Goal: Communication & Community: Answer question/provide support

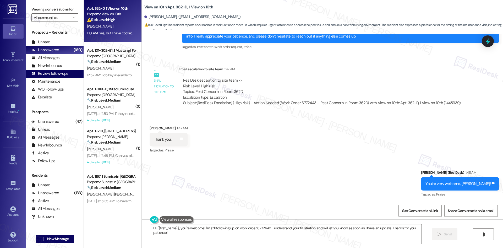
scroll to position [448, 0]
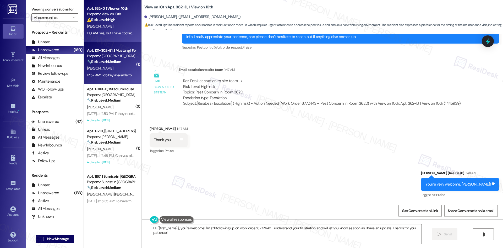
click at [101, 66] on div "D. Burke" at bounding box center [112, 68] width 50 height 7
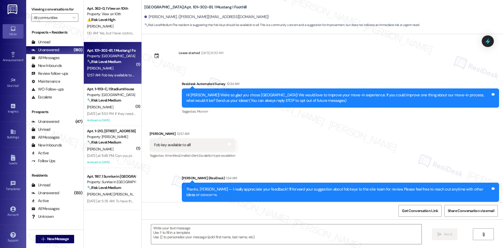
type textarea "Fetching suggested responses. Please feel free to read through the conversation…"
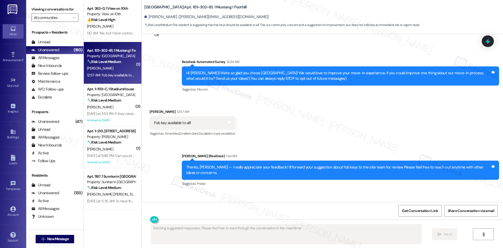
scroll to position [71, 0]
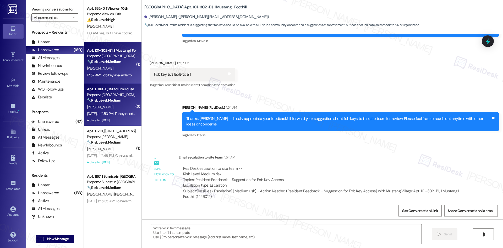
click at [116, 112] on div "Yesterday at 11:53 PM: if they need i can send the car details today i have it …" at bounding box center [143, 113] width 112 height 5
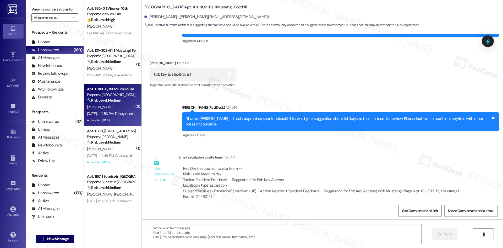
type textarea "Fetching suggested responses. Please feel free to read through the conversation…"
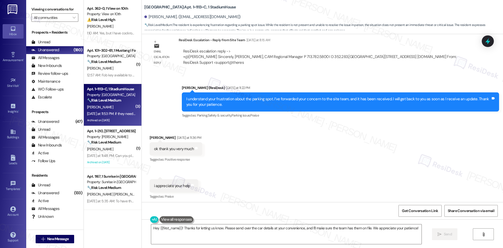
scroll to position [6842, 0]
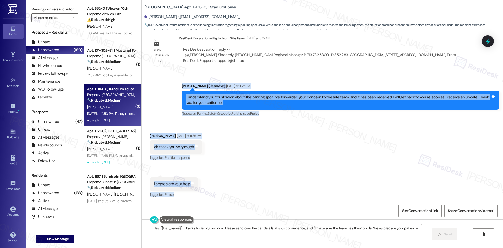
drag, startPoint x: 176, startPoint y: 39, endPoint x: 271, endPoint y: 181, distance: 171.5
click at [271, 181] on div "WO Opened request: Dryer filte... Aug 16, 2024 at 4:16 PM Status : Completed Sh…" at bounding box center [323, 118] width 362 height 168
copy div "Sarah (ResiDesk) Yesterday at 11:22 PM I understand your frustration about the …"
drag, startPoint x: 261, startPoint y: 125, endPoint x: 261, endPoint y: 129, distance: 3.7
click at [261, 125] on div "Received via SMS Julia Arazi Yesterday at 11:36 PM ok thank you very much Tags …" at bounding box center [323, 183] width 362 height 125
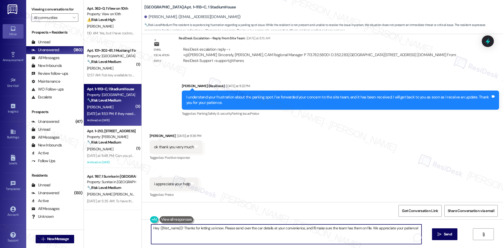
drag, startPoint x: 148, startPoint y: 228, endPoint x: 440, endPoint y: 225, distance: 292.6
click at [441, 225] on div "Hey {{first_name}}! Thanks for letting us know. Please send over the car detail…" at bounding box center [323, 238] width 362 height 39
paste textarea "Thanks, Julia —"
click at [206, 228] on textarea "Thanks, Julia — m" at bounding box center [286, 234] width 271 height 20
drag, startPoint x: 173, startPoint y: 228, endPoint x: 176, endPoint y: 228, distance: 2.9
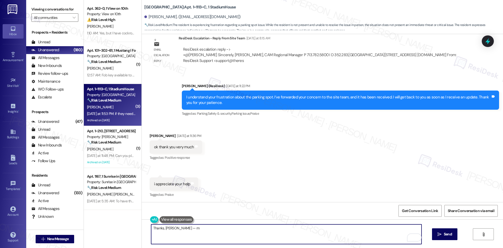
click at [176, 228] on textarea "Thanks, Julia — m" at bounding box center [286, 234] width 271 height 20
paste textarea "I’ll follow up once I have more info."
type textarea "Thanks, Julia — I’ll follow up once I have more info."
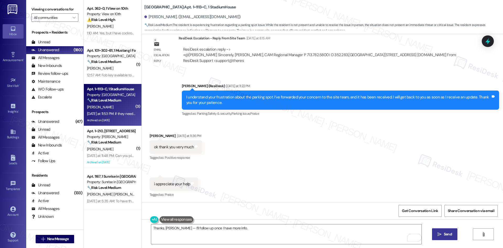
click at [448, 234] on span "Send" at bounding box center [448, 234] width 8 height 6
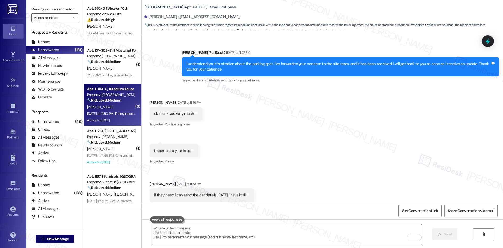
scroll to position [6879, 0]
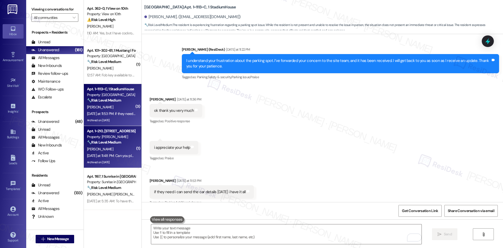
click at [109, 151] on div "A. Cambarare" at bounding box center [112, 149] width 50 height 7
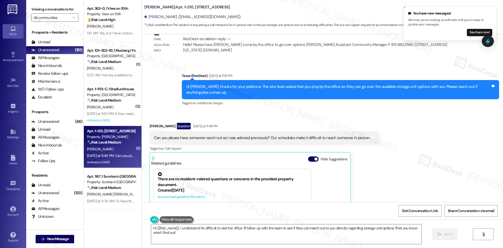
scroll to position [2630, 0]
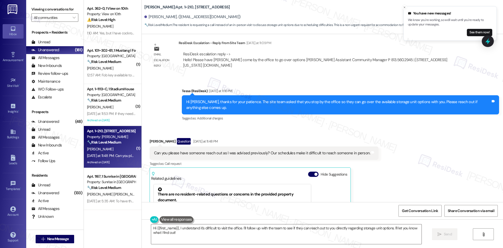
click at [368, 116] on div "Tagged as: Additional charges Click to highlight conversations about Additional…" at bounding box center [340, 118] width 317 height 8
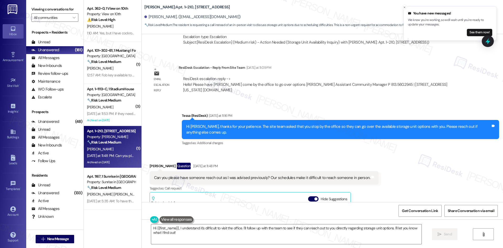
scroll to position [2604, 0]
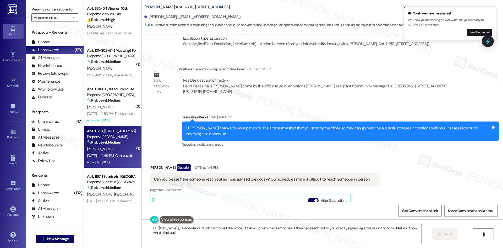
click at [405, 8] on icon "Close toast" at bounding box center [404, 7] width 3 height 3
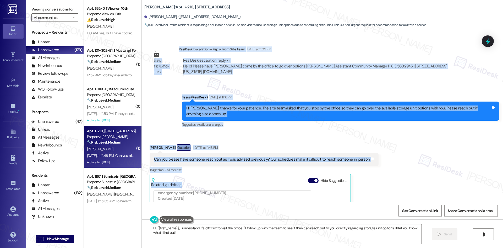
scroll to position [2630, 0]
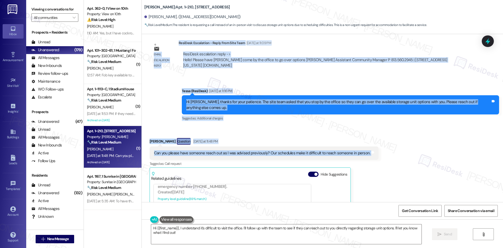
drag, startPoint x: 172, startPoint y: 109, endPoint x: 384, endPoint y: 147, distance: 215.1
click at [386, 147] on div "Lease started Nov 15, 2024 at 8:00 AM Received via SMS Angelina Cambarare Quest…" at bounding box center [323, 118] width 362 height 168
copy div "Tessa (ResiDesk) Yesterday at 6:26 AM Hi Angelina, I understand your concern ab…"
click at [211, 118] on div "Sent via SMS Tessa (ResiDesk) Yesterday at 11:16 PM Hi Angelina, thanks for you…" at bounding box center [340, 105] width 325 height 42
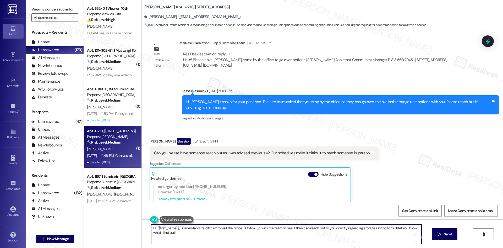
click at [214, 233] on textarea "Hi {{first_name}}, I understand it's difficult to visit the office. I'll follow…" at bounding box center [286, 234] width 271 height 20
paste textarea "Angelina, thank you for letting me know. I’ll check with the site team about ha…"
drag, startPoint x: 168, startPoint y: 227, endPoint x: 213, endPoint y: 228, distance: 45.4
click at [213, 228] on textarea "Hi Angelina, thank you for letting me know. I’ll check with the site team about…" at bounding box center [286, 234] width 271 height 20
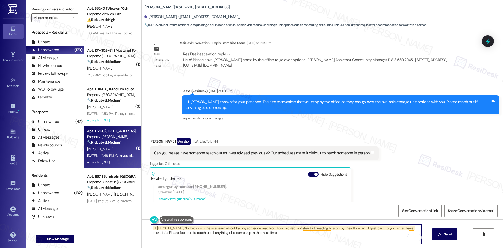
click at [307, 228] on textarea "Hi Angelina, I’ll check with the site team about having someone reach out to yo…" at bounding box center [286, 234] width 271 height 20
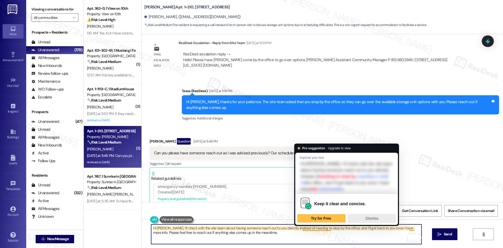
click at [377, 214] on div "Dismiss" at bounding box center [372, 218] width 44 height 8
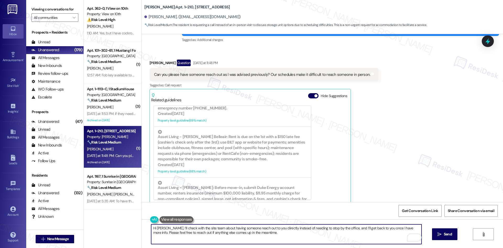
scroll to position [2708, 0]
type textarea "Hi Angelina, I’ll check with the site team about having someone reach out to yo…"
click at [442, 236] on span " Send" at bounding box center [445, 234] width 17 height 6
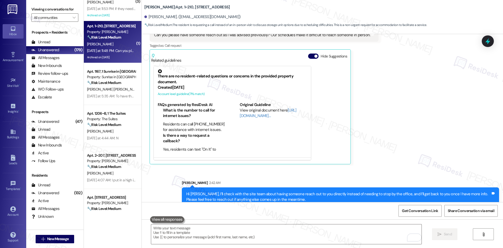
scroll to position [2751, 0]
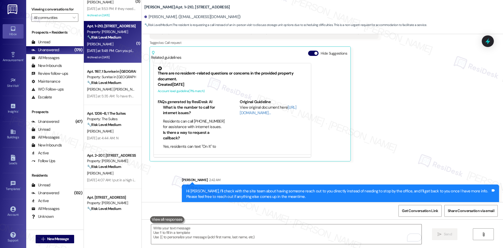
click at [399, 151] on div "Received via SMS Angelina Cambarare Question Yesterday at 11:48 PM Can you plea…" at bounding box center [323, 85] width 362 height 160
click at [407, 155] on div "Received via SMS Angelina Cambarare Question Yesterday at 11:48 PM Can you plea…" at bounding box center [323, 85] width 362 height 160
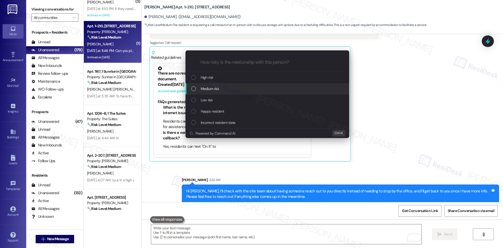
click at [207, 88] on span "Medium risk" at bounding box center [210, 89] width 18 height 6
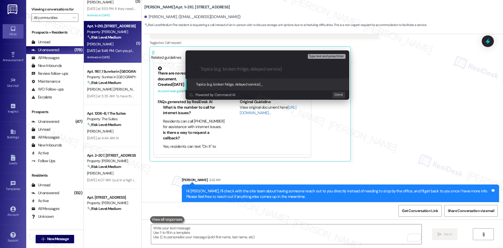
click at [222, 68] on input "Topics (e.g. broken fridge, delayed service)" at bounding box center [272, 69] width 142 height 6
paste input "Resident Request – Storage Unit Availability Follow-Up (Schedule Conflict)"
type input "Resident Request – Storage Unit Availability Follow-Up (Schedule Conflict)"
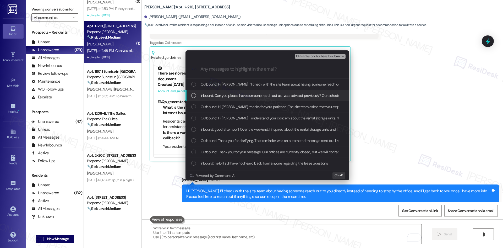
drag, startPoint x: 233, startPoint y: 95, endPoint x: 249, endPoint y: 91, distance: 16.4
click at [237, 95] on span "Inbound: Can you please have someone reach out as I was advised previously? Our…" at bounding box center [307, 96] width 212 height 6
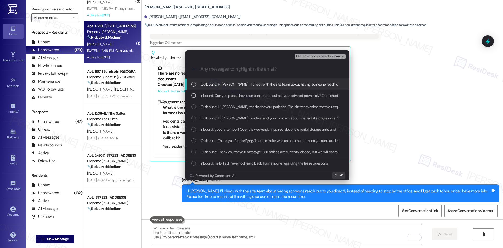
click at [326, 57] on span "Ctrl+Enter or click here to submit" at bounding box center [318, 57] width 45 height 4
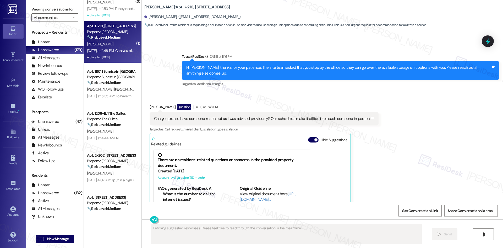
scroll to position [2759, 0]
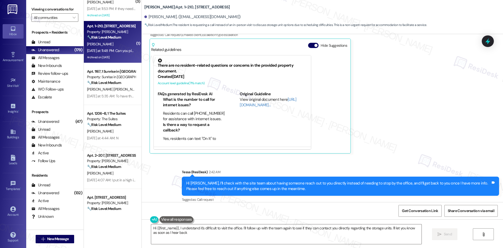
type textarea "Hi {{first_name}}, I understand it's difficult to visit the office. I'll follow…"
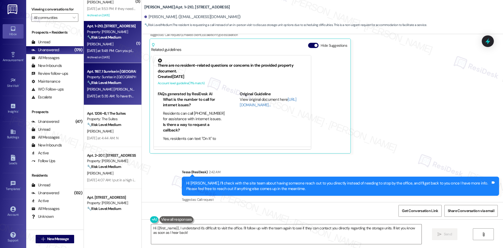
click at [99, 96] on div "Yesterday at 5:35 AM: To have the groundskeepers stop blowing all the trash int…" at bounding box center [304, 96] width 434 height 5
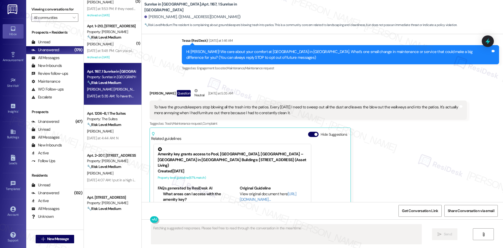
scroll to position [45, 0]
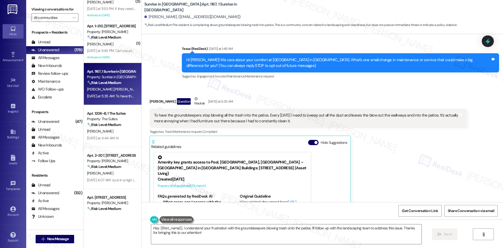
drag, startPoint x: 175, startPoint y: 51, endPoint x: 308, endPoint y: 122, distance: 150.5
click at [308, 122] on div "WO Lease started Jun 27, 2025 at 8:00 AM Show details Announcement, sent via SM…" at bounding box center [323, 118] width 362 height 168
copy div "Tessa (ResiDesk) Yesterday at 1:46 AM Hi Stephany! We care about your comfort a…"
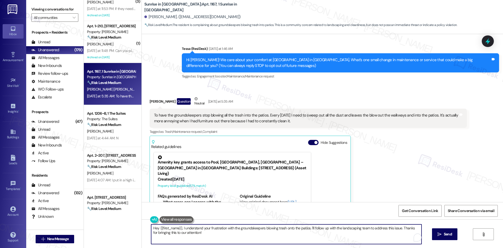
click at [240, 233] on textarea "Hey {{first_name}}, I understand your frustration with the groundskeepers blowi…" at bounding box center [286, 234] width 271 height 20
paste textarea "I’m sorry to hear about the frustration with debris being blown into your patio…"
type textarea "I’m sorry to hear about the frustration with debris being blown into your patio…"
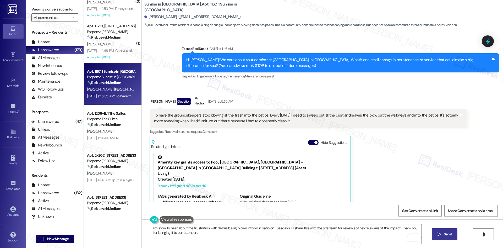
click at [443, 234] on span "Send" at bounding box center [448, 234] width 10 height 6
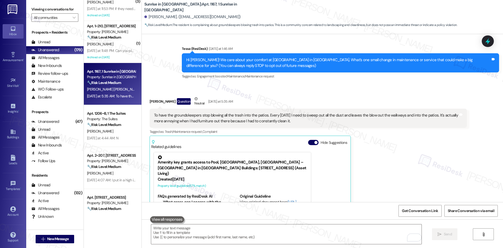
click at [391, 129] on div "Tagged as: Trash , Click to highlight conversations about Trash Maintenance req…" at bounding box center [308, 132] width 317 height 8
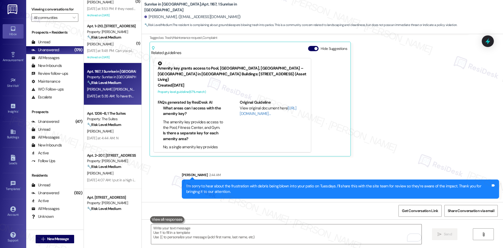
scroll to position [140, 0]
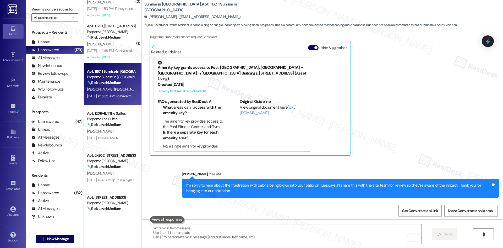
click at [399, 162] on div "Sent via SMS Sarah 2:44 AM I’m sorry to hear about the frustration with debris …" at bounding box center [323, 180] width 362 height 42
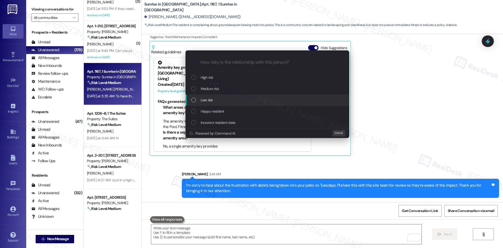
click at [235, 101] on div "Low risk" at bounding box center [267, 100] width 153 height 6
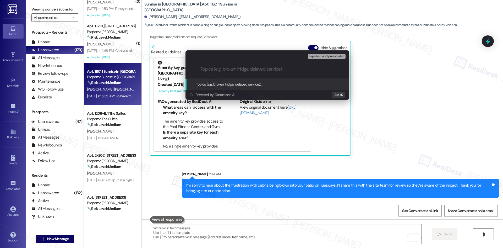
click at [221, 68] on input "Topics (e.g. broken fridge, delayed service)" at bounding box center [272, 69] width 142 height 6
paste input "Resident Feedback – Groundskeeping Debris in Patios"
type input "Resident Feedback – Groundskeeping Debris in Patios"
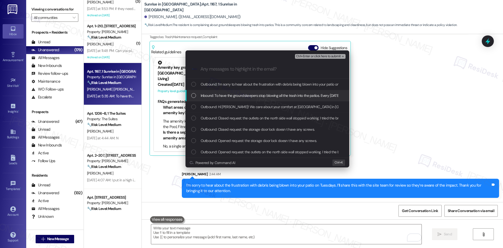
click at [243, 96] on span "Inbound: To have the groundskeepers stop blowing all the trash into the patios.…" at bounding box center [410, 96] width 419 height 6
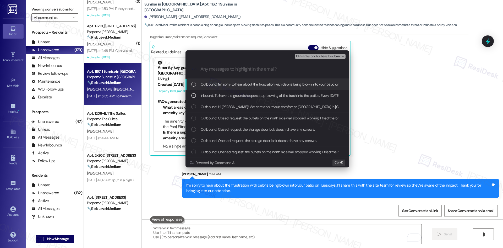
click at [334, 56] on span "Ctrl+Enter or click here to submit" at bounding box center [318, 57] width 45 height 4
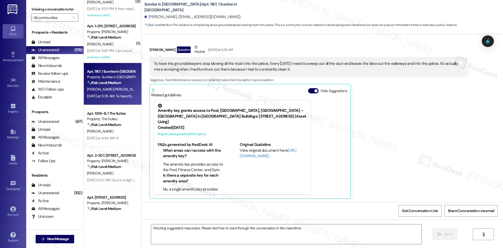
scroll to position [98, 0]
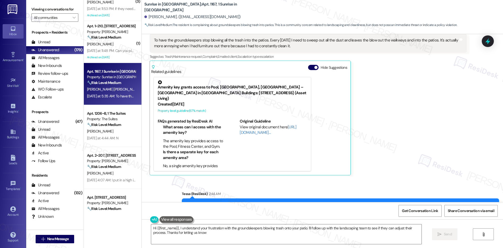
type textarea "Hi {{first_name}}, I understand your frustration with the groundskeepers blowin…"
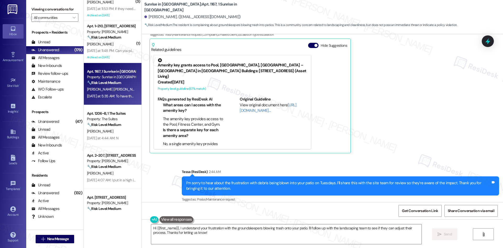
scroll to position [148, 0]
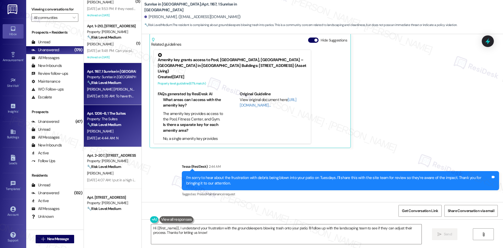
click at [115, 136] on div "Yesterday at 4:44 AM: N Yesterday at 4:44 AM: N" at bounding box center [102, 138] width 31 height 5
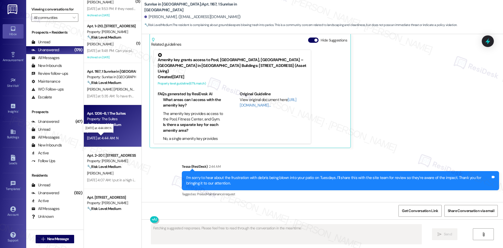
scroll to position [614, 0]
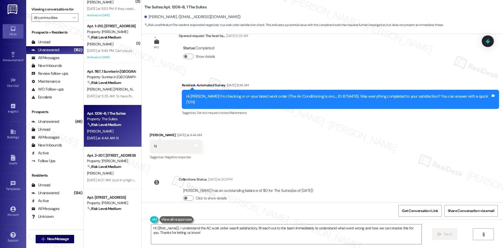
click at [356, 140] on div "Received via SMS Noah Mueller Yesterday at 4:44 AM N Tags and notes Tagged as: …" at bounding box center [323, 142] width 362 height 44
click at [286, 131] on div "Received via SMS Noah Mueller Yesterday at 4:44 AM N Tags and notes Tagged as: …" at bounding box center [323, 142] width 362 height 44
click at [266, 231] on textarea "Hi {{first_name}}, I understand the AC work order wasn't satisfactory. I'll rea…" at bounding box center [286, 234] width 271 height 20
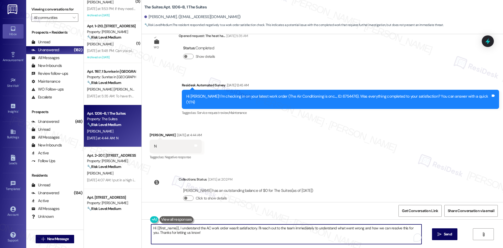
paste textarea "I'm sorry to hear that. Could you let me know what happened or what part of the…"
type textarea "I'm sorry to hear that. Could you let me know what happened or what part of the…"
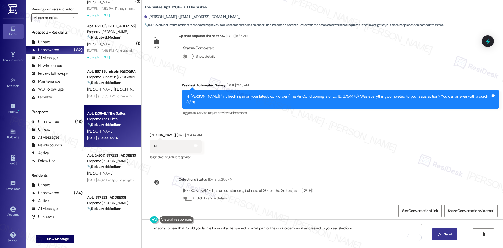
click at [447, 230] on button " Send" at bounding box center [444, 234] width 25 height 12
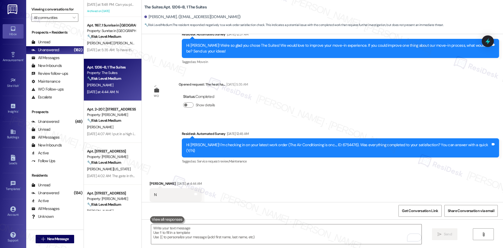
scroll to position [157, 0]
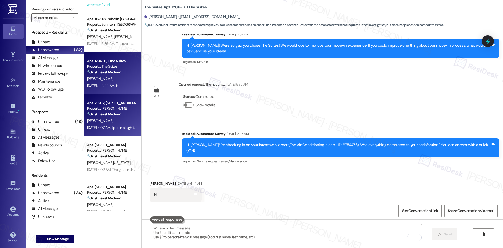
click at [109, 121] on div "K. Clasen" at bounding box center [112, 120] width 50 height 7
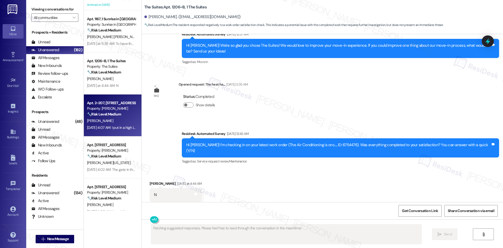
scroll to position [115, 0]
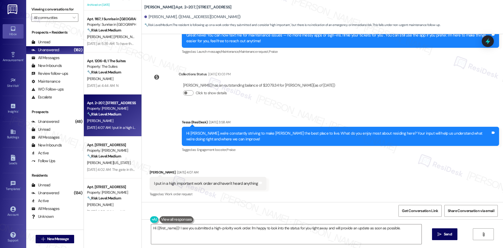
click at [297, 178] on div "Received via SMS Katelyn Clasen Aug 19, 2025 at 4:07 AM I put in a high importa…" at bounding box center [323, 180] width 362 height 44
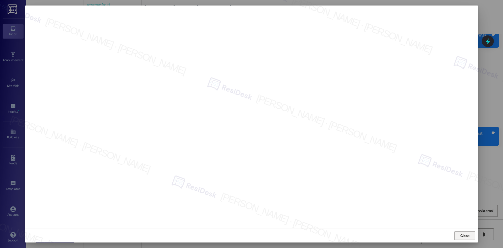
click at [470, 236] on span "Close" at bounding box center [465, 236] width 11 height 6
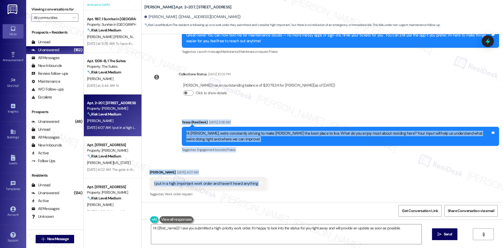
drag, startPoint x: 168, startPoint y: 122, endPoint x: 291, endPoint y: 188, distance: 139.2
click at [291, 188] on div "Lease started Mar 01, 2025 at 8:00 AM Survey, sent via SMS Residesk Automated S…" at bounding box center [323, 118] width 362 height 168
copy div "Tessa (ResiDesk) Aug 19, 2025 at 3:58 AM Hi Katelyn, we're constantly striving …"
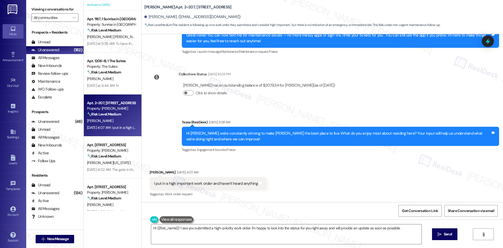
click at [376, 92] on div "Lease started Mar 01, 2025 at 8:00 AM Survey, sent via SMS Residesk Automated S…" at bounding box center [323, 118] width 362 height 168
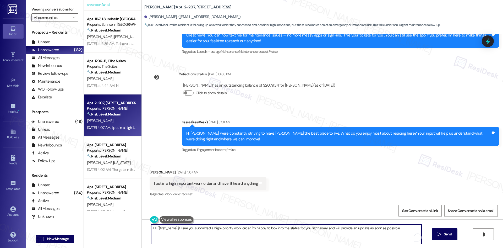
click at [222, 237] on textarea "Hi {{first_name}}! I see you submitted a high-priority work order. I'm happy to…" at bounding box center [286, 234] width 271 height 20
paste textarea "I’m sorry to hear you haven’t gotten an update. Could you let me know what the …"
type textarea "I’m sorry to hear you haven’t gotten an update. Could you let me know what the …"
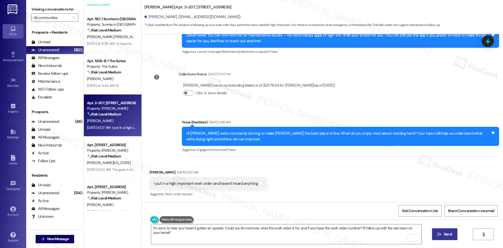
click at [449, 237] on button " Send" at bounding box center [444, 234] width 25 height 12
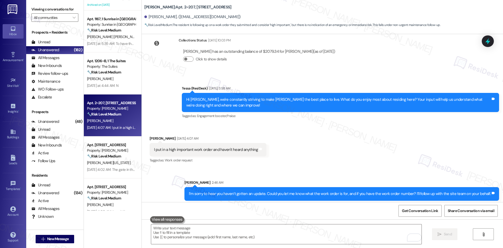
scroll to position [152, 0]
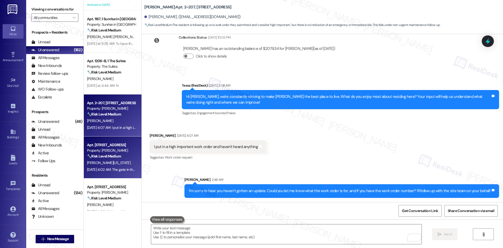
click at [114, 164] on div "L. Washington" at bounding box center [112, 162] width 50 height 7
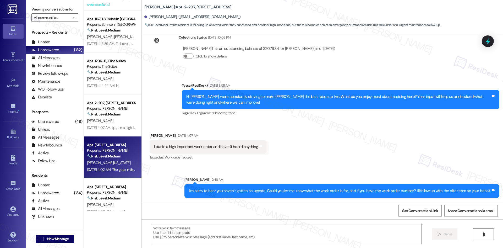
type textarea "Fetching suggested responses. Please feel free to read through the conversation…"
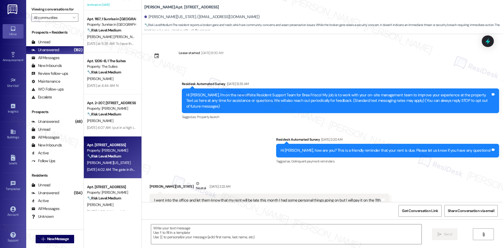
scroll to position [3520, 0]
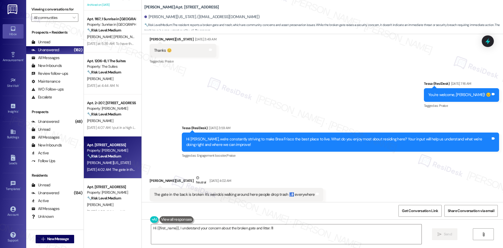
click at [322, 176] on div "Received via SMS Lashannon Washington Neutral Aug 19, 2025 at 4:02 AM The gate …" at bounding box center [323, 188] width 362 height 50
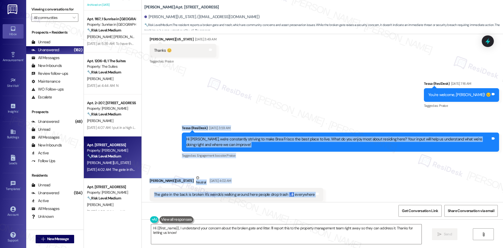
drag, startPoint x: 171, startPoint y: 114, endPoint x: 344, endPoint y: 187, distance: 188.4
click at [344, 187] on div "Lease started Dec 24, 2024 at 8:00 AM Survey, sent via SMS Residesk Automated S…" at bounding box center [323, 118] width 362 height 168
copy div "Tessa (ResiDesk) Aug 19, 2025 at 3:59 AM Hi Lashannon, we're constantly strivin…"
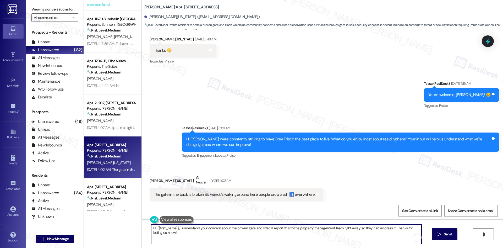
click at [245, 240] on textarea "Hi {{first_name}}, I understand your concern about the broken gate and litter. …" at bounding box center [286, 234] width 271 height 20
paste textarea "hank you for sharing your feedback. I understand your concern about the back ga…"
click at [295, 232] on textarea "Thank you for sharing your feedback. I understand your concern about the back g…" at bounding box center [286, 234] width 271 height 20
paste textarea "Hi Lashannon, thank you for sharing your feedback. I understand your concern ab…"
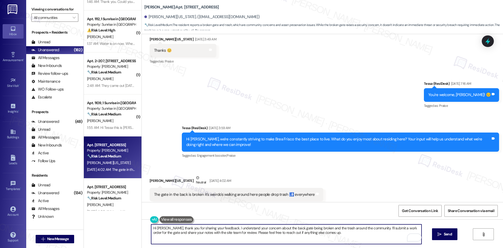
click at [186, 236] on textarea "Hi Lashannon, thank you for sharing your feedback. I understand your concern ab…" at bounding box center [286, 234] width 271 height 20
drag, startPoint x: 173, startPoint y: 229, endPoint x: 121, endPoint y: 229, distance: 51.1
click at [121, 229] on div "( 1 ) Apt. 1~101~b, 1 North 38 Property: North 38 ⚠️ Risk Level: High The resid…" at bounding box center [293, 124] width 419 height 248
type textarea "Thank you for sharing your feedback. I understand your concern about the back g…"
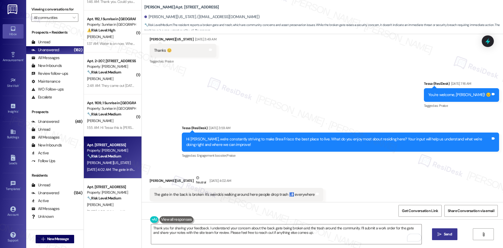
click at [441, 235] on span " Send" at bounding box center [445, 234] width 17 height 6
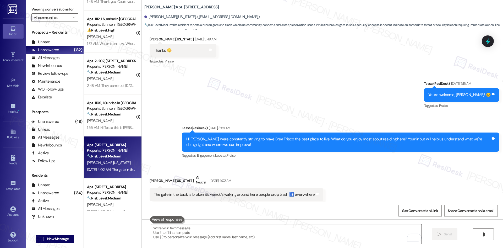
scroll to position [3520, 0]
click at [365, 105] on div "Sent via SMS Tessa (ResiDesk) Aug 02, 2025 at 7:16 AM You're welcome, Lashannon…" at bounding box center [323, 116] width 362 height 94
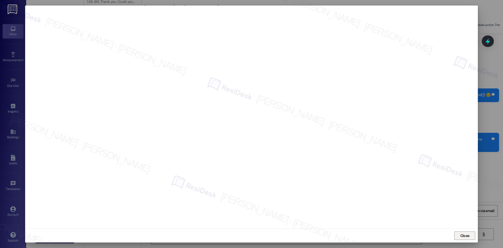
click at [470, 235] on span "Close" at bounding box center [465, 236] width 11 height 6
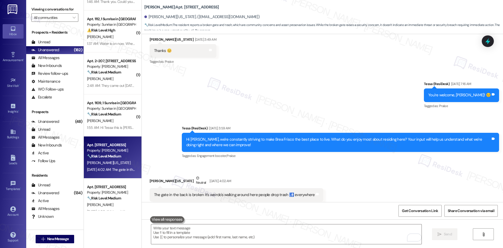
click at [410, 163] on div "Received via SMS Lashannon Washington Neutral Aug 19, 2025 at 4:02 AM The gate …" at bounding box center [323, 188] width 362 height 50
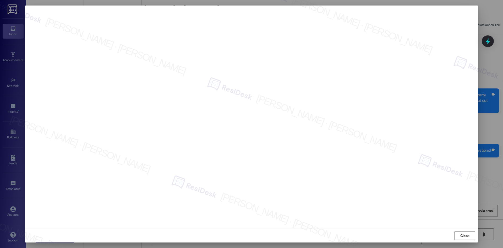
scroll to position [3520, 0]
click at [462, 235] on span "Close" at bounding box center [465, 236] width 9 height 6
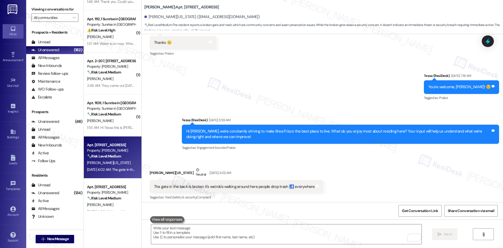
scroll to position [3562, 0]
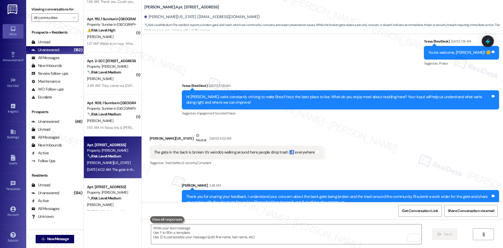
click at [378, 171] on div "Sent via SMS Sarah 2:48 AM Thank you for sharing your feedback. I understand yo…" at bounding box center [323, 192] width 362 height 42
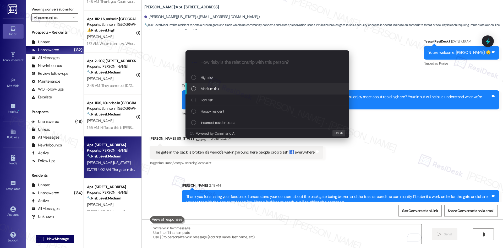
click at [258, 90] on div "Medium risk" at bounding box center [267, 89] width 153 height 6
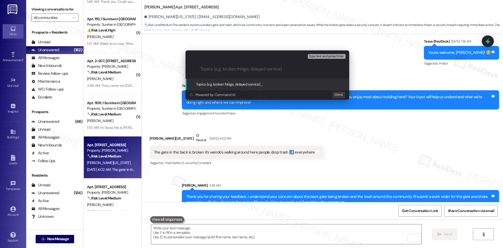
click at [224, 67] on input "Topics (e.g. broken fridge, delayed service)" at bounding box center [272, 69] width 142 height 6
paste input "Work Order 4640500 – Back Gate Repair & Resident Feedback on Trash"
type input "Work Order 4640500 – Back Gate Repair & Resident Feedback on Trash"
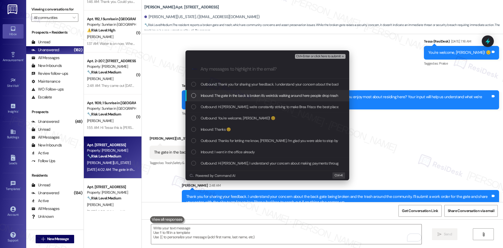
click at [252, 97] on span "Inbound: The gate in the back is broken it's weirdo's walking around here peopl…" at bounding box center [281, 96] width 161 height 6
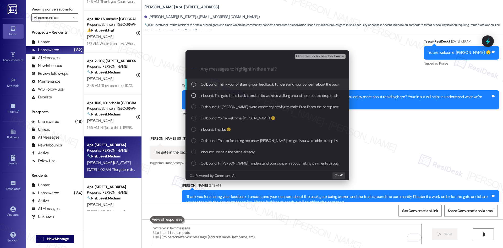
click at [336, 56] on span "Ctrl+Enter or click here to submit" at bounding box center [318, 57] width 45 height 4
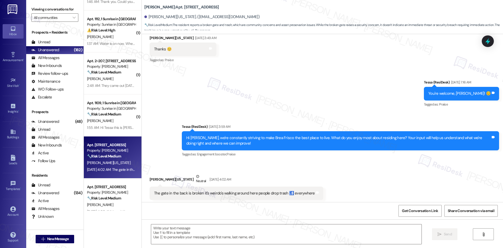
type textarea "Fetching suggested responses. Please feel free to read through the conversation…"
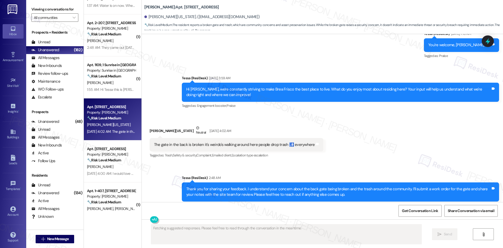
scroll to position [210, 0]
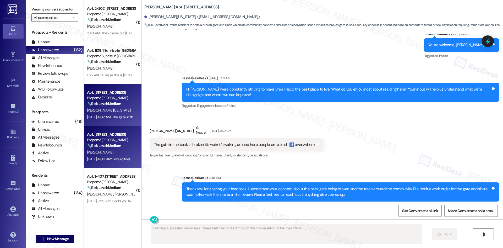
click at [118, 156] on div "Aug 19, 2025 at 4:00 AM: I would love more dog trash cans and regular trash can…" at bounding box center [112, 159] width 50 height 7
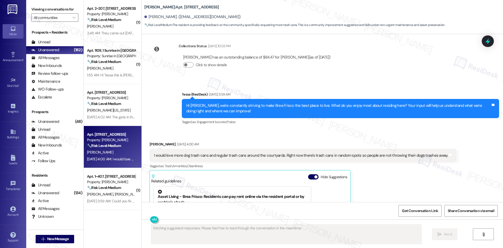
scroll to position [270, 0]
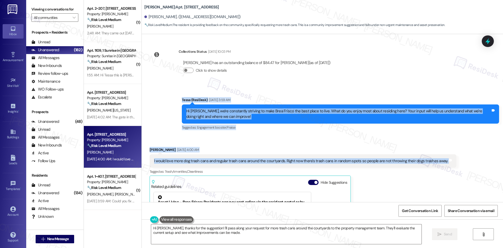
drag, startPoint x: 172, startPoint y: 86, endPoint x: 454, endPoint y: 152, distance: 289.2
click at [454, 152] on div "Lease started Feb 19, 2025 at 8:00 AM Survey, sent via SMS Residesk Automated S…" at bounding box center [323, 118] width 362 height 168
copy div "Tessa (ResiDesk) Aug 19, 2025 at 3:59 AM Hi Julie, we're constantly striving to…"
click at [271, 123] on div "Tagged as: Engagement booster , Click to highlight conversations about Engageme…" at bounding box center [340, 127] width 317 height 8
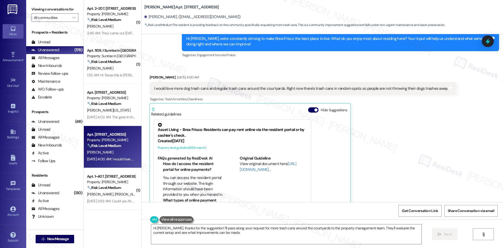
scroll to position [349, 0]
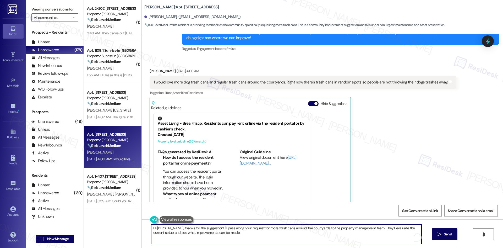
click at [229, 238] on textarea "Hi Julie, thanks for the suggestion! I'll pass along your request for more tras…" at bounding box center [286, 234] width 271 height 20
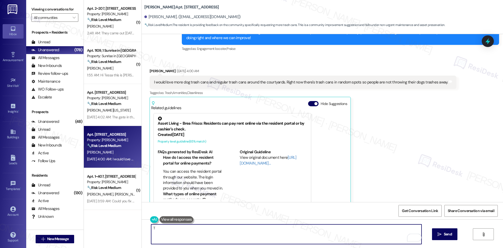
paste textarea "thank you for your feedback — I really appreciate it! I’ll forward your suggest…"
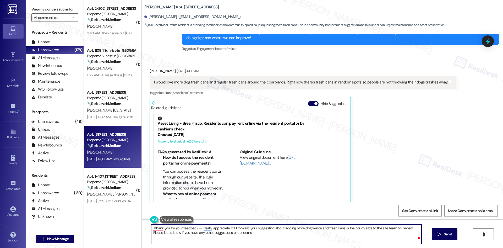
click at [153, 230] on textarea "Tthank you for your feedback — I really appreciate it! I’ll forward your sugges…" at bounding box center [286, 234] width 271 height 20
click at [155, 226] on textarea "Tthank you for your feedback — I really appreciate it! I’ll forward your sugges…" at bounding box center [286, 234] width 271 height 20
click at [202, 228] on textarea "Thank you for your feedback — I really appreciate it! I’ll forward your suggest…" at bounding box center [286, 234] width 271 height 20
type textarea "Thank you for your feedback — I appreciate it! I’ll forward your suggestion abo…"
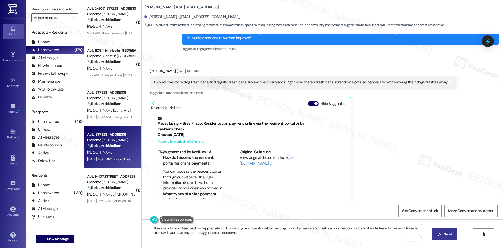
click at [447, 234] on span "Send" at bounding box center [448, 234] width 8 height 6
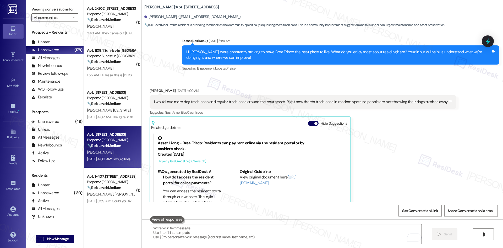
scroll to position [312, 0]
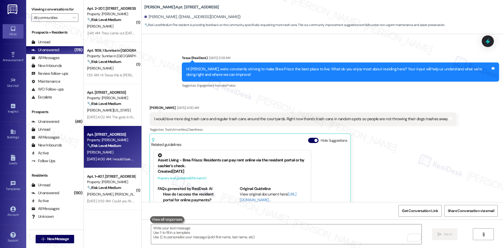
click at [414, 167] on div "Julie Duong Aug 19, 2025 at 4:00 AM I would love more dog trash cans and regula…" at bounding box center [303, 175] width 307 height 141
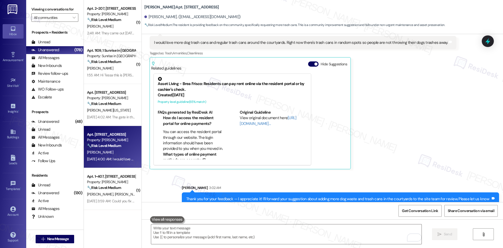
scroll to position [391, 0]
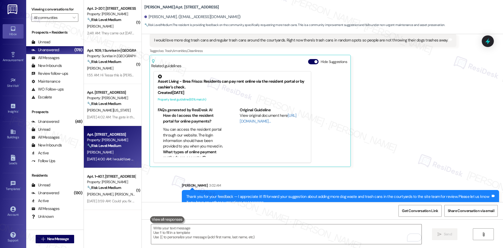
click at [367, 130] on div "Julie Duong Aug 19, 2025 at 4:00 AM I would love more dog trash cans and regula…" at bounding box center [303, 96] width 307 height 141
click at [398, 117] on div "Julie Duong Aug 19, 2025 at 4:00 AM I would love more dog trash cans and regula…" at bounding box center [303, 96] width 307 height 141
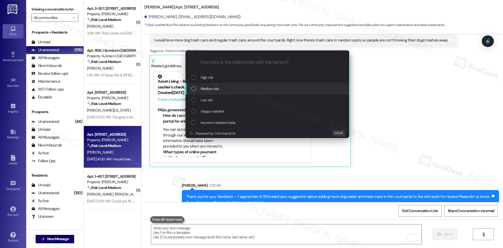
click at [220, 90] on div "Medium risk" at bounding box center [267, 89] width 153 height 6
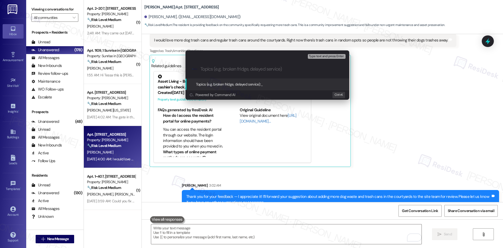
click at [217, 71] on input "Topics (e.g. broken fridge, delayed service)" at bounding box center [272, 69] width 142 height 6
paste input "Resident Feedback – Additional Dog Waste & Trash Cans in Courtyards"
type input "Resident Feedback – Additional Dog Waste & Trash Cans in Courtyards"
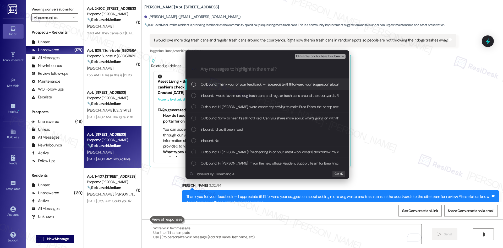
scroll to position [0, 0]
click at [374, 78] on div "Escalate Conversation Medium risk Resident Feedback – Additional Dog Waste & Tr…" at bounding box center [251, 124] width 503 height 248
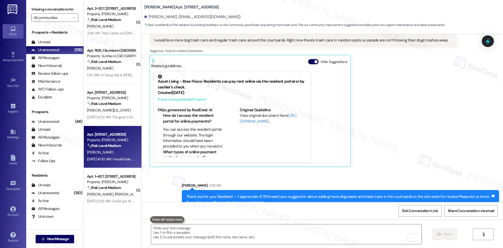
click at [398, 96] on div "Julie Duong Aug 19, 2025 at 4:00 AM I would love more dog trash cans and regula…" at bounding box center [303, 96] width 307 height 141
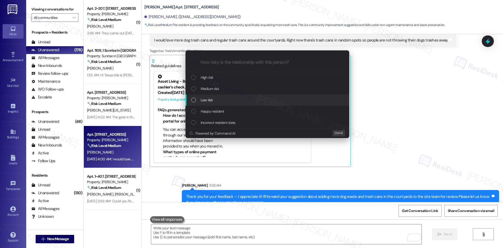
click at [228, 101] on div "Low risk" at bounding box center [267, 100] width 153 height 6
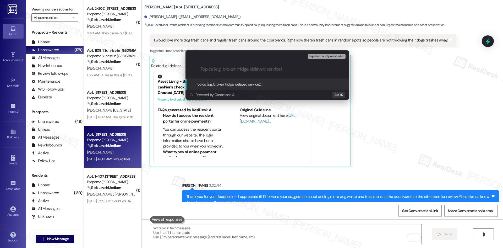
paste input "Resident Feedback – Additional Dog Waste & Trash Cans in Courtyards"
type input "Resident Feedback – Additional Dog Waste & Trash Cans in Courtyards"
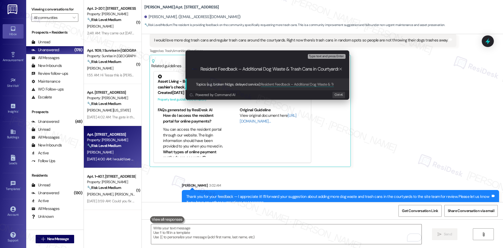
drag, startPoint x: 212, startPoint y: 68, endPoint x: 188, endPoint y: 67, distance: 24.1
click at [188, 67] on div ".cls-1{fill:#0a055f;}.cls-2{fill:#0cc4c4;} resideskLogoBlueOrange Resident Feed…" at bounding box center [268, 69] width 164 height 19
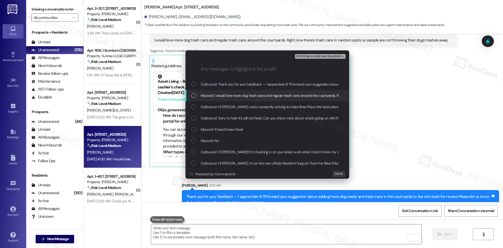
click at [276, 95] on span "Inbound: I would love more dog trash cans and regular trash cans around the cou…" at bounding box center [343, 96] width 284 height 6
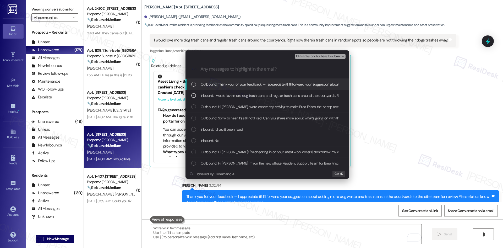
click at [330, 56] on span "Ctrl+Enter or click here to submit" at bounding box center [318, 57] width 45 height 4
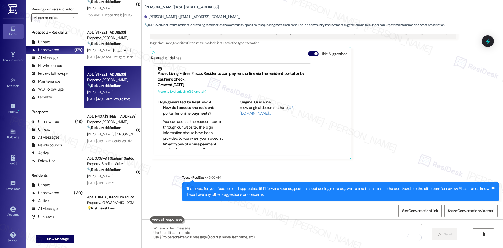
scroll to position [315, 0]
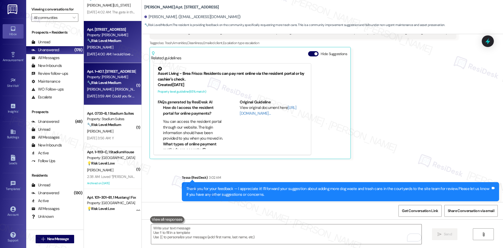
click at [108, 93] on div "Aug 19, 2025 at 3:59 AM: Could you fix the tv outside by the pool? Aug 19, 2025…" at bounding box center [112, 96] width 50 height 7
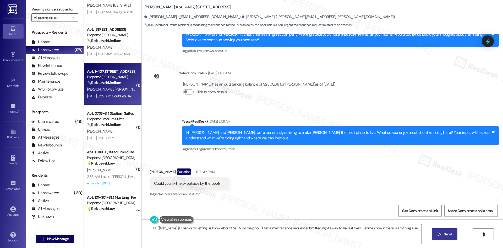
scroll to position [216, 0]
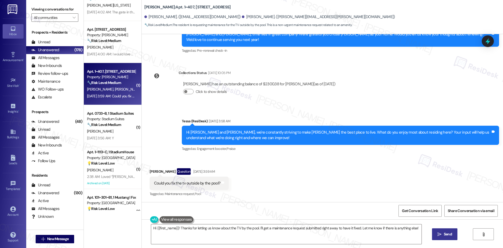
click at [162, 120] on div "Announcement, sent via SMS Tessa (ResiDesk) Aug 19, 2025 at 3:58 AM Hi Lauren a…" at bounding box center [323, 131] width 362 height 50
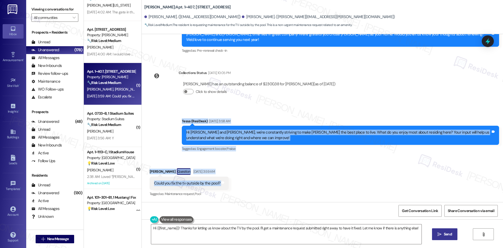
drag, startPoint x: 161, startPoint y: 120, endPoint x: 246, endPoint y: 179, distance: 103.6
click at [239, 181] on div "Lease started Sep 07, 2024 at 8:00 AM Survey, sent via SMS Residesk Automated S…" at bounding box center [323, 118] width 362 height 168
copy div "Tessa (ResiDesk) Aug 19, 2025 at 3:58 AM Hi Lauren and Noah, we're constantly s…"
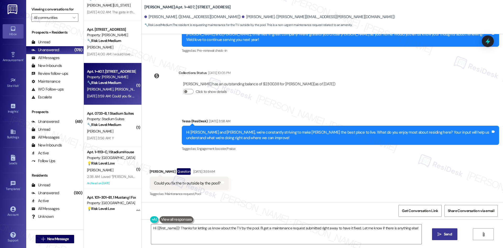
click at [369, 106] on div "Lease started Sep 07, 2024 at 8:00 AM Survey, sent via SMS Residesk Automated S…" at bounding box center [323, 118] width 362 height 168
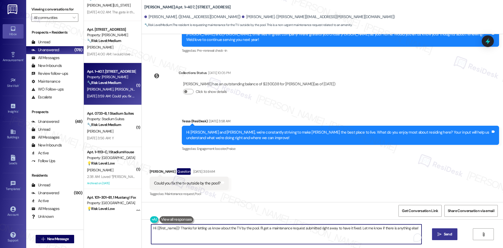
drag, startPoint x: 177, startPoint y: 228, endPoint x: 134, endPoint y: 228, distance: 42.7
click at [134, 228] on div "( 1 ) Apt. 2~207, 1632 Clearwater Largo Rd Property: Solano Belleair 🔧 Risk Lev…" at bounding box center [293, 124] width 419 height 248
type textarea "Thanks for letting us know about the TV by the pool. I'll get a maintenance req…"
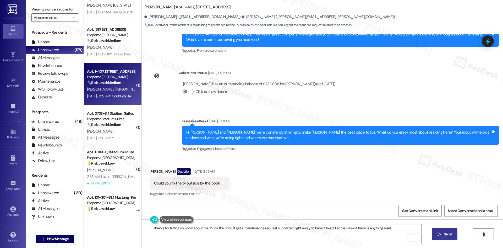
click at [439, 236] on span " Send" at bounding box center [445, 234] width 17 height 6
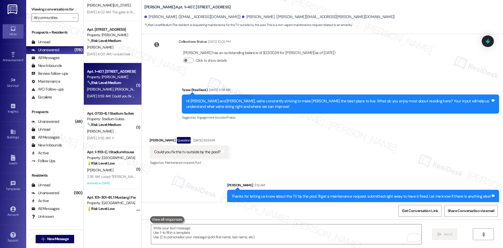
scroll to position [252, 0]
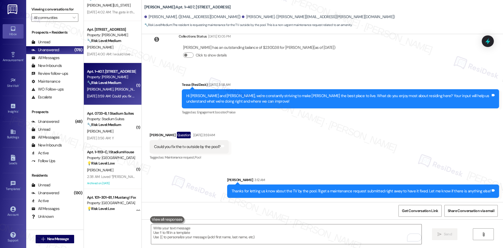
click at [427, 166] on div "Sent via SMS Sarah 3:12 AM Thanks for letting us know about the TV by the pool.…" at bounding box center [323, 183] width 362 height 36
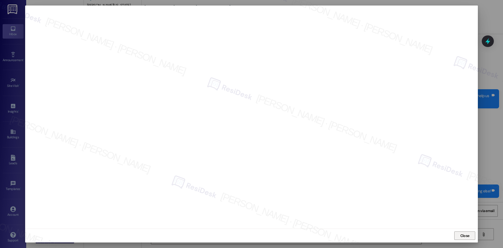
click at [462, 233] on span "Close" at bounding box center [465, 236] width 9 height 6
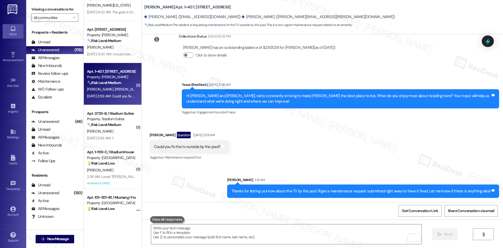
click at [387, 143] on div "Received via SMS Noah Logan Question Aug 19, 2025 at 3:59 AM Could you fix the …" at bounding box center [323, 142] width 362 height 45
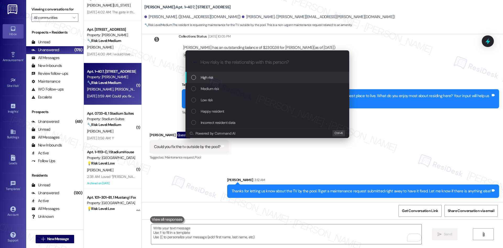
click at [382, 151] on div "Escalate Conversation How risky is the relationship with this person? Topics (e…" at bounding box center [251, 124] width 503 height 248
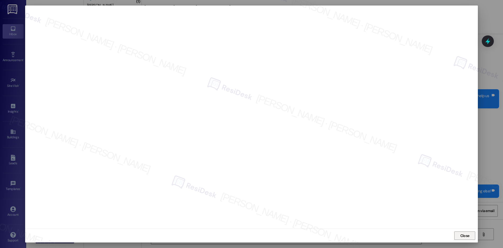
click at [465, 235] on span "Close" at bounding box center [465, 236] width 9 height 6
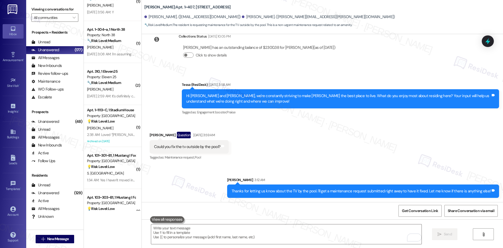
click at [397, 164] on div "Received via SMS Noah Logan Question Aug 19, 2025 at 3:59 AM Could you fix the …" at bounding box center [323, 142] width 362 height 45
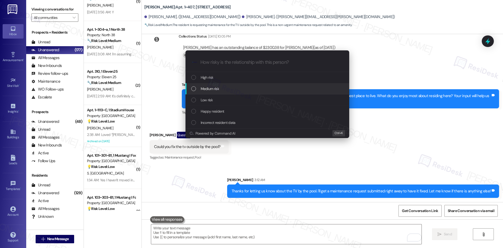
click at [225, 90] on div "Medium risk" at bounding box center [267, 89] width 153 height 6
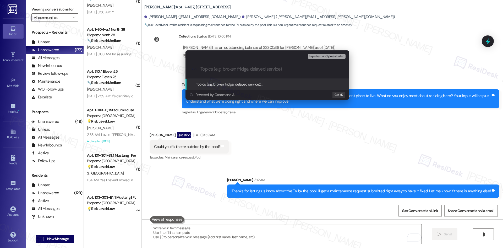
click at [241, 70] on input "Topics (e.g. broken fridge, delayed service)" at bounding box center [272, 69] width 142 height 6
paste input "Work Order 4640548 – Poolside TV Repair"
type input "Work Order 4640548 – Poolside TV Repair"
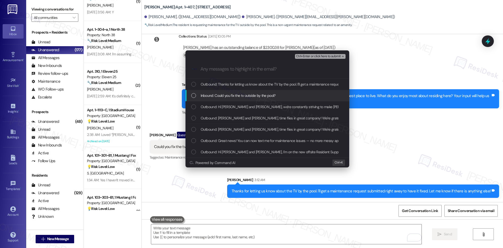
click at [250, 96] on span "Inbound: Could you fix the tv outside by the pool?" at bounding box center [238, 96] width 75 height 6
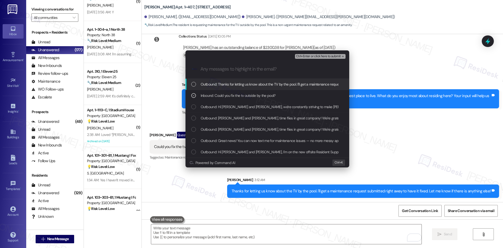
click at [337, 56] on span "Ctrl+Enter or click here to submit" at bounding box center [318, 57] width 45 height 4
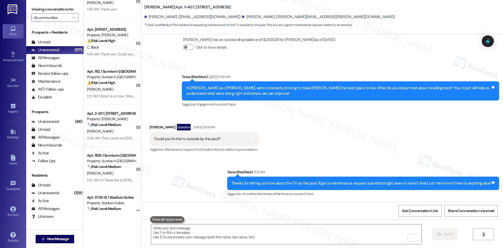
scroll to position [0, 0]
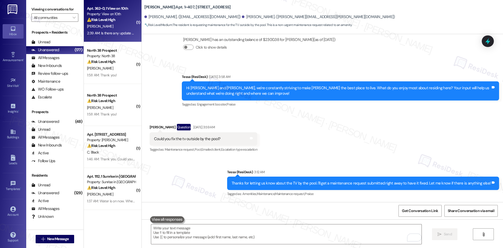
click at [99, 21] on strong "⚠️ Risk Level: High" at bounding box center [101, 19] width 28 height 5
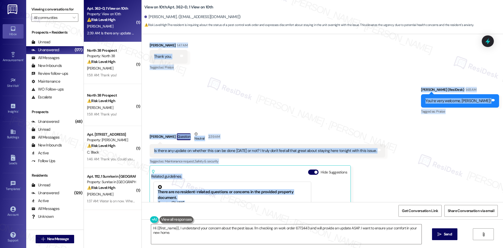
scroll to position [543, 0]
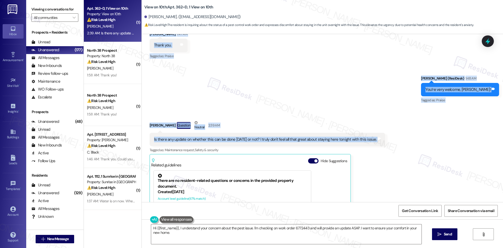
drag, startPoint x: 185, startPoint y: 97, endPoint x: 387, endPoint y: 132, distance: 204.3
click at [387, 132] on div "Collections Status Yesterday at 2:02 PM Aaron Koechner has an outstanding balan…" at bounding box center [323, 118] width 362 height 168
copy div "Sarah (ResiDesk) 1:46 AM Thank you for confirming the work order number, Aaron.…"
click at [243, 86] on div "Sent via SMS Sarah (ResiDesk) 1:48 AM You’re very welcome, Aaron! Tags and note…" at bounding box center [323, 86] width 362 height 44
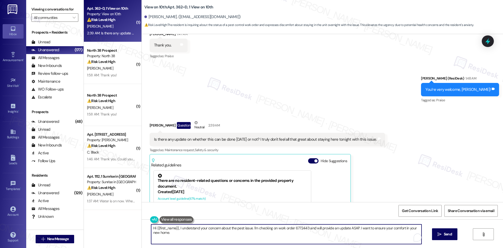
click at [184, 237] on textarea "Hi {{first_name}}, I understand your concern about the pest issue. I'm checking…" at bounding box center [286, 234] width 271 height 20
paste textarea "I’m really sorry — I don’t have an update yet on whether this can be addressed …"
click at [159, 228] on textarea "I’m really sorry — I don’t have an update yet on whether this can be addressed …" at bounding box center [286, 234] width 271 height 20
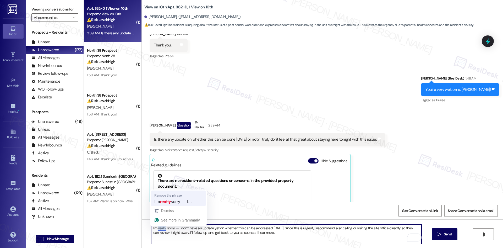
type textarea "I’m sorry — I don’t have an update yet on whether this can be addressed [DATE].…"
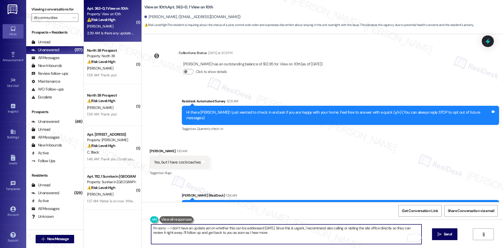
scroll to position [543, 0]
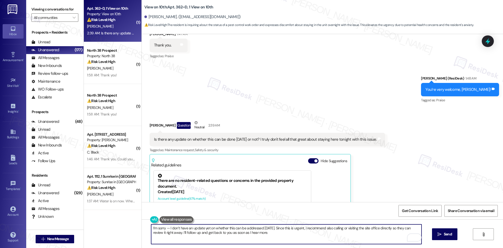
click at [273, 234] on textarea "I’m sorry — I don’t have an update yet on whether this can be addressed [DATE].…" at bounding box center [286, 234] width 271 height 20
type textarea "I’m sorry — I don’t have an update yet on whether this can be addressed [DATE].…"
click at [448, 235] on span "Send" at bounding box center [448, 234] width 8 height 6
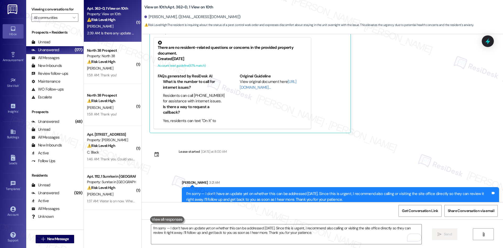
scroll to position [679, 0]
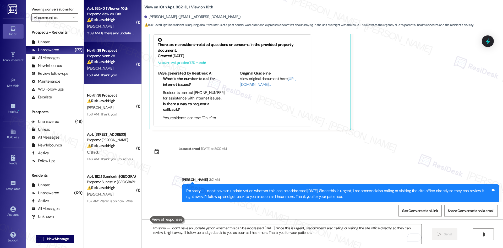
click at [100, 61] on strong "⚠️ Risk Level: High" at bounding box center [101, 61] width 28 height 5
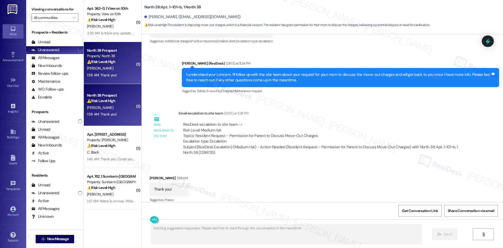
scroll to position [1223, 0]
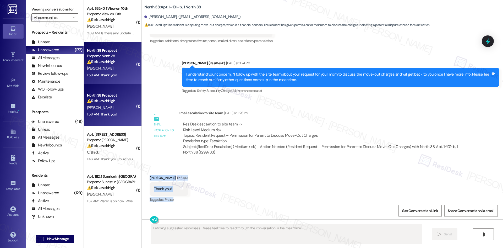
drag, startPoint x: 144, startPoint y: 170, endPoint x: 186, endPoint y: 192, distance: 47.0
click at [186, 192] on div "Received via SMS [PERSON_NAME] 1:58 AM Thank you! Tags and notes Tagged as: Pra…" at bounding box center [169, 189] width 46 height 36
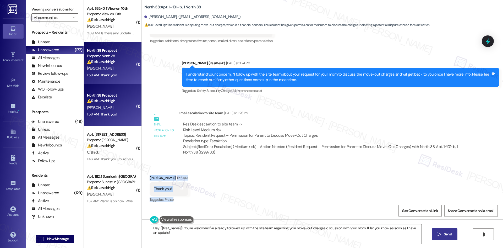
click at [154, 163] on div "Received via SMS [PERSON_NAME] 1:58 AM Thank you! Tags and notes Tagged as: Pra…" at bounding box center [323, 185] width 362 height 44
click at [146, 171] on div "Received via SMS [PERSON_NAME] 1:58 AM Thank you! Tags and notes Tagged as: Pra…" at bounding box center [169, 189] width 46 height 36
drag, startPoint x: 150, startPoint y: 172, endPoint x: 173, endPoint y: 183, distance: 26.2
click at [173, 183] on div "Received via SMS [PERSON_NAME] 1:58 AM Thank you! Tags and notes Tagged as: Pra…" at bounding box center [169, 189] width 46 height 36
copy div "[PERSON_NAME] 1:58 AM Thank you! Tags and notes"
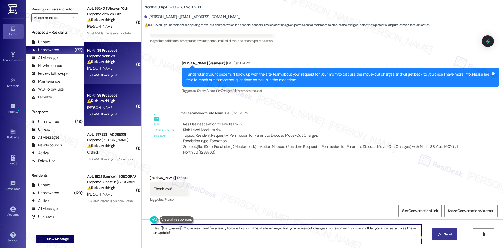
click at [195, 234] on textarea "Hey {{first_name}}! You're welcome! I've already followed up with the site team…" at bounding box center [286, 234] width 271 height 20
paste textarea "You’re very welcome, [PERSON_NAME]"
type textarea "You’re very welcome, [PERSON_NAME]!"
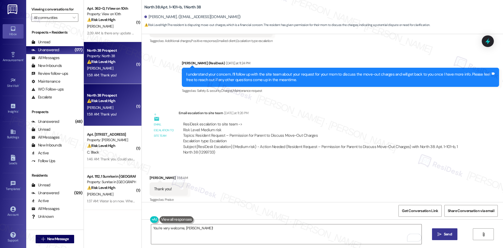
click at [442, 235] on span " Send" at bounding box center [445, 234] width 17 height 6
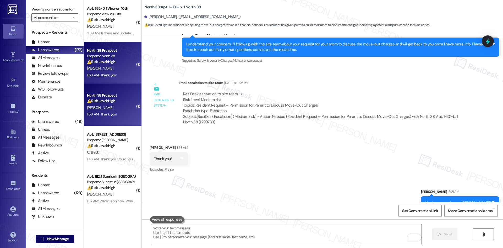
scroll to position [1260, 0]
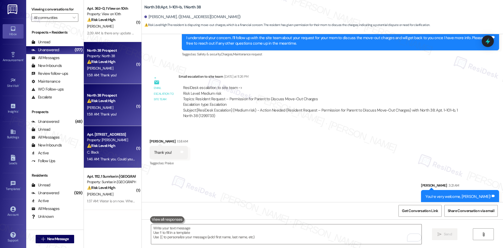
click at [116, 151] on div "C. Black" at bounding box center [112, 152] width 50 height 7
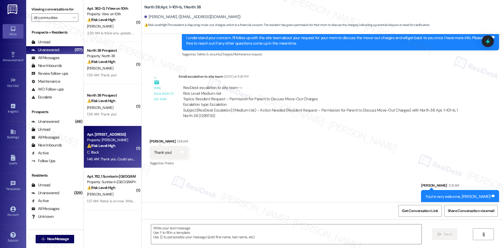
type textarea "Fetching suggested responses. Please feel free to read through the conversation…"
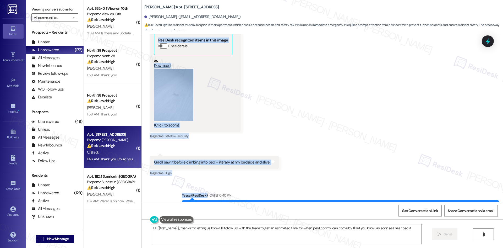
scroll to position [1156, 0]
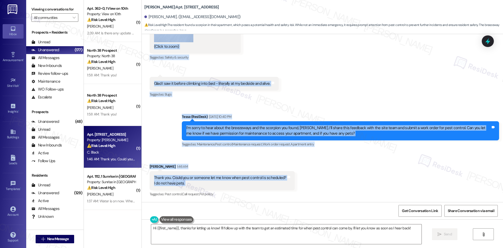
drag, startPoint x: 166, startPoint y: 125, endPoint x: 301, endPoint y: 184, distance: 147.4
click at [301, 184] on div "Lease started [DATE] 8:00 AM Survey, sent via SMS Residesk Automated Survey [DA…" at bounding box center [323, 118] width 362 height 168
copy div "Tessa (ResiDesk) [DATE] 3:55 AM Hi [PERSON_NAME], we're constantly striving to …"
drag, startPoint x: 220, startPoint y: 101, endPoint x: 195, endPoint y: 99, distance: 25.7
click at [220, 101] on div "Received via SMS 11:49 AM [PERSON_NAME] [DATE] 11:49 AM Glad I saw it before cl…" at bounding box center [214, 87] width 137 height 29
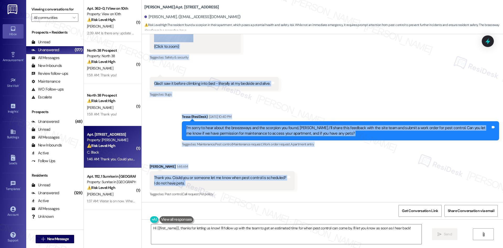
click at [340, 177] on div "Received via SMS [PERSON_NAME] 1:46 AM Thank you. Could you or someone let me k…" at bounding box center [323, 177] width 362 height 50
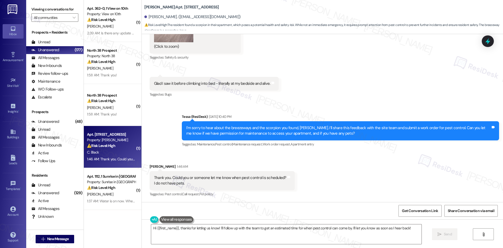
click at [305, 89] on div "Received via SMS [PERSON_NAME] [DATE] 11:48 AM 4th floor and I found my first s…" at bounding box center [323, 8] width 362 height 187
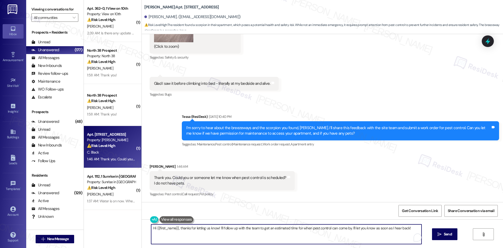
click at [224, 237] on textarea "Hi {{first_name}}, thanks for letting us know! I'll follow up with the team to …" at bounding box center [286, 234] width 271 height 20
paste textarea "Thank you for confirming, [PERSON_NAME]. I’ll let the site team know about the …"
click at [304, 238] on textarea "Thank you for confirming, [PERSON_NAME]. I’ll let the site team know about the …" at bounding box center [286, 234] width 271 height 20
click at [313, 232] on textarea "Thank you for confirming, [PERSON_NAME]. I’ll let the site team know about the …" at bounding box center [286, 234] width 271 height 20
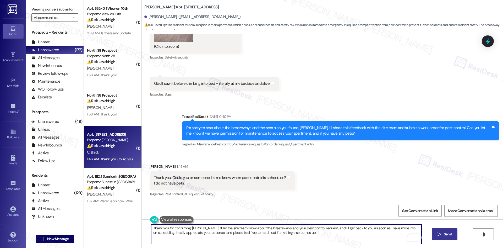
type textarea "Thank you for confirming, [PERSON_NAME]. I’ll let the site team know about the …"
click at [444, 234] on span "Send" at bounding box center [448, 234] width 8 height 6
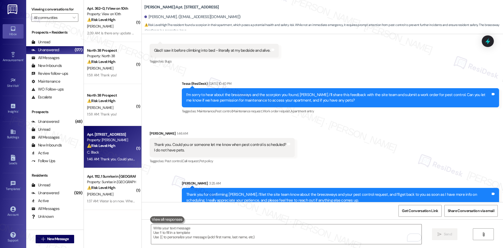
scroll to position [1198, 0]
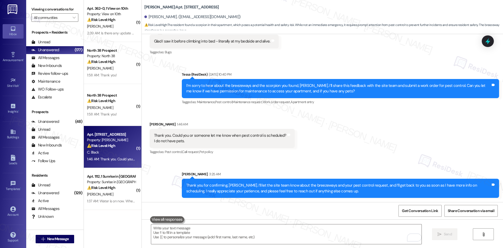
click at [397, 148] on div "Received via SMS [PERSON_NAME] 1:46 AM Thank you. Could you or someone let me k…" at bounding box center [323, 135] width 362 height 50
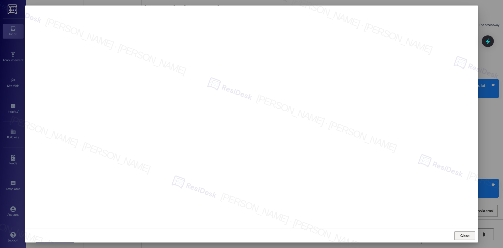
click at [467, 238] on span "Close" at bounding box center [465, 235] width 11 height 8
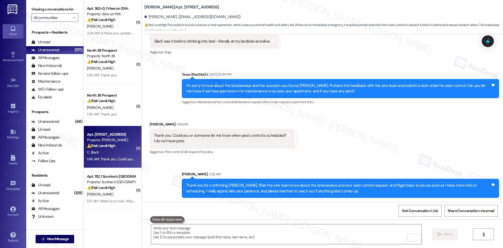
click at [426, 118] on div "Received via SMS [PERSON_NAME] 1:46 AM Thank you. Could you or someone let me k…" at bounding box center [323, 135] width 362 height 50
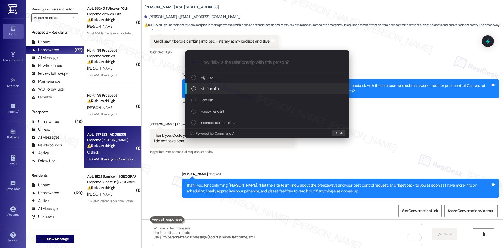
click at [223, 90] on div "Medium risk" at bounding box center [267, 89] width 153 height 6
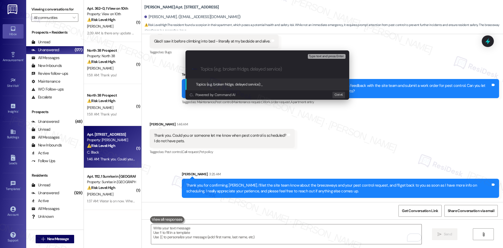
click at [256, 70] on input "Topics (e.g. broken fridge, delayed service)" at bounding box center [272, 69] width 142 height 6
paste input "Work Order 4640570 – Pest Control (Scorpion) & Resident Feedback – Breezeway Cl…"
type input "Work Order 4640570 – Pest Control (Scorpion) & Resident Feedback – Breezeway Cl…"
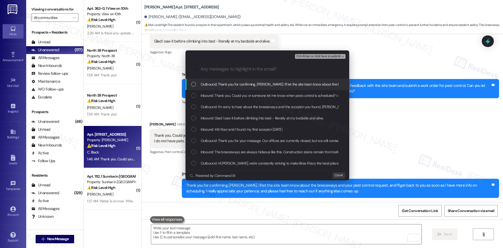
scroll to position [0, 0]
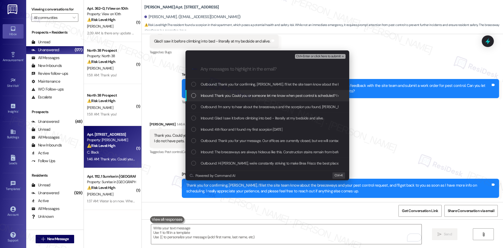
click at [274, 95] on span "Inbound: Thank you. Could you or someone let me know when pest control is sched…" at bounding box center [283, 96] width 164 height 6
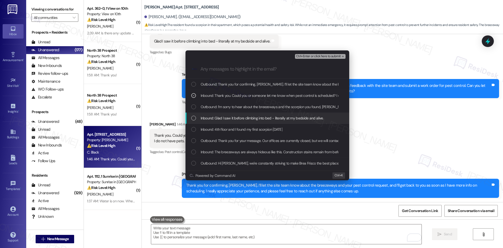
click at [275, 117] on span "Inbound: Glad I saw it before climbing into bed - literally at my bedside and a…" at bounding box center [262, 118] width 123 height 6
click at [269, 130] on span "Inbound: 4th floor and I found my first scorpion today" at bounding box center [242, 129] width 82 height 6
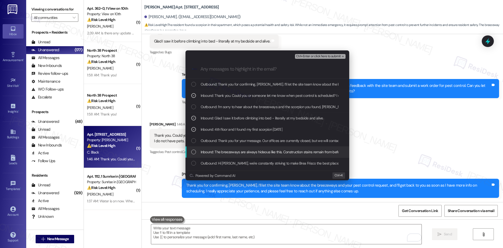
click at [277, 153] on span "Inbound: The breezeways are always hideous like this. Construction stains remai…" at bounding box center [306, 152] width 210 height 6
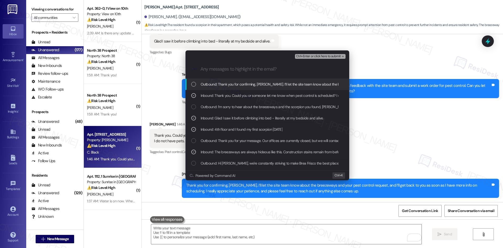
click at [335, 56] on span "Ctrl+Enter or click here to submit" at bounding box center [318, 57] width 45 height 4
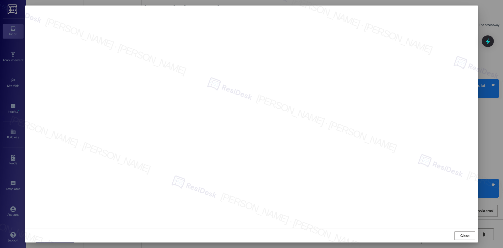
drag, startPoint x: 466, startPoint y: 234, endPoint x: 464, endPoint y: 232, distance: 2.8
click at [466, 234] on span "Close" at bounding box center [465, 236] width 9 height 6
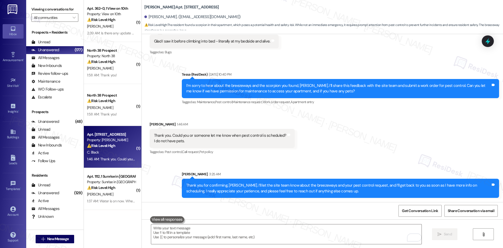
click at [318, 140] on div "Received via SMS Christopher Black 1:46 AM Thank you. Could you or someone let …" at bounding box center [323, 135] width 362 height 50
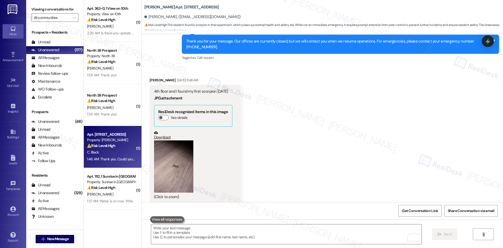
scroll to position [988, 0]
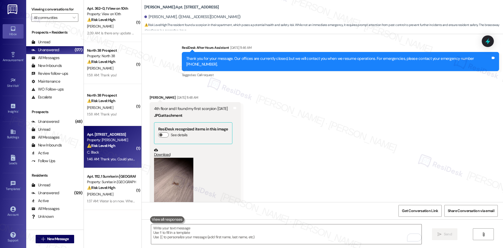
click at [190, 173] on div "(Click to zoom)" at bounding box center [193, 188] width 78 height 60
click at [181, 178] on button "Zoom image" at bounding box center [173, 184] width 39 height 52
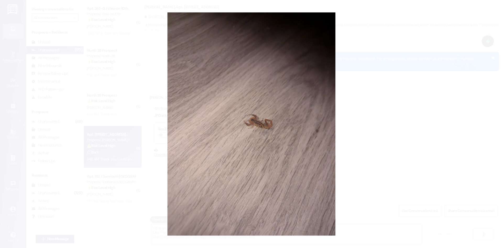
click at [381, 199] on button "Unzoom image" at bounding box center [251, 124] width 503 height 248
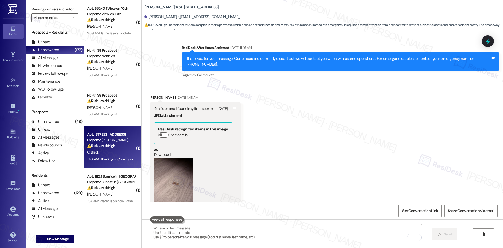
click at [434, 162] on div "Received via SMS Christopher Black Aug 19, 2025 at 11:48 AM 4th floor and I fou…" at bounding box center [323, 176] width 362 height 187
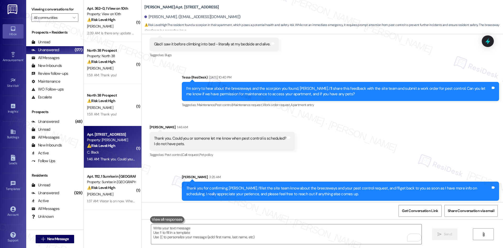
scroll to position [1198, 0]
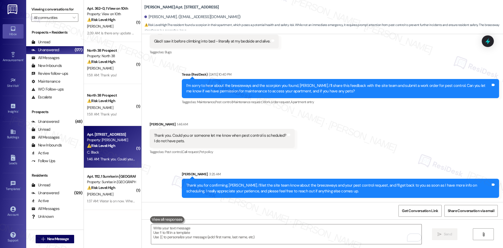
click at [413, 153] on div "Received via SMS Christopher Black 1:46 AM Thank you. Could you or someone let …" at bounding box center [323, 135] width 362 height 50
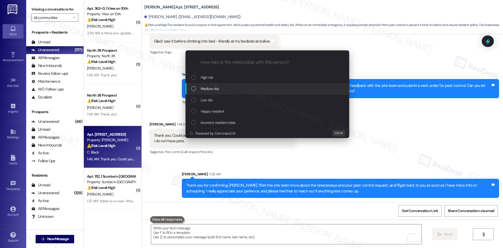
click at [213, 87] on span "Medium risk" at bounding box center [210, 89] width 18 height 6
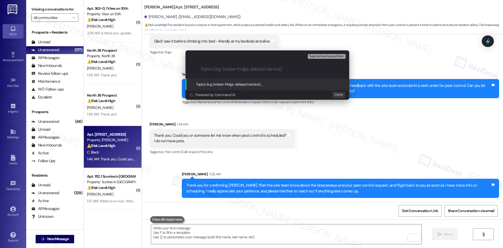
click at [496, 152] on div "Escalate Conversation Medium risk Topics (e.g. broken fridge, delayed service) …" at bounding box center [251, 124] width 503 height 248
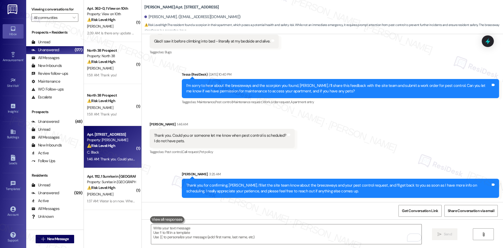
click at [337, 143] on div "Received via SMS Christopher Black 1:46 AM Thank you. Could you or someone let …" at bounding box center [323, 135] width 362 height 50
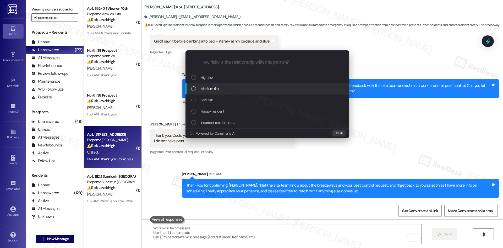
click at [241, 89] on div "Medium risk" at bounding box center [267, 89] width 153 height 6
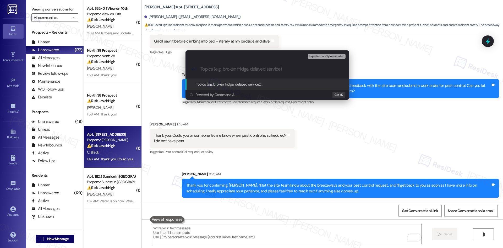
click at [481, 162] on div "Escalate Conversation Medium risk Topics (e.g. broken fridge, delayed service) …" at bounding box center [251, 124] width 503 height 248
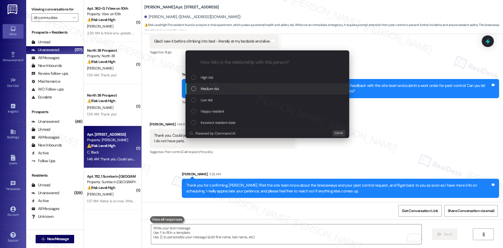
click at [227, 87] on div "Medium risk" at bounding box center [267, 89] width 153 height 6
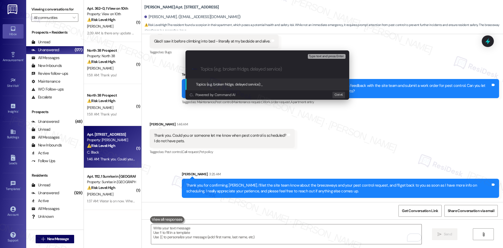
click at [213, 72] on div ".cls-1{fill:#0a055f;}.cls-2{fill:#0cc4c4;} resideskLogoBlueOrange" at bounding box center [268, 69] width 164 height 19
click at [214, 70] on input "Topics (e.g. broken fridge, delayed service)" at bounding box center [272, 69] width 142 height 6
paste input "Work Order 4640570 – Pest Control (Scorpion) & Resident Feedback – Breezeway Cl…"
type input "Work Order 4640570 – Pest Control (Scorpion) & Resident Feedback – Breezeway Cl…"
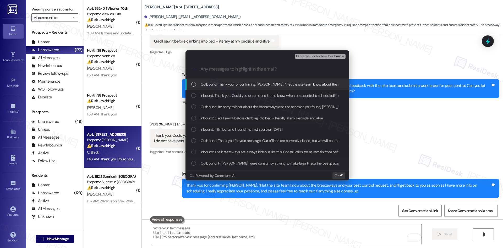
scroll to position [0, 0]
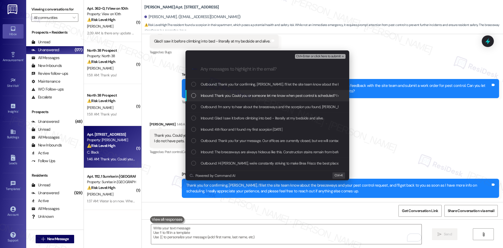
click at [233, 96] on span "Inbound: Thank you. Could you or someone let me know when pest control is sched…" at bounding box center [283, 96] width 164 height 6
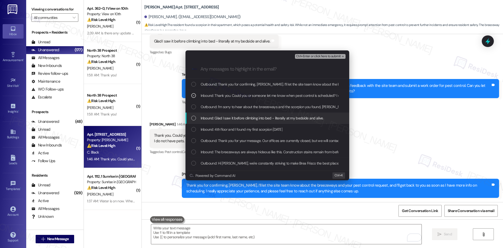
click at [239, 117] on span "Inbound: Glad I saw it before climbing into bed - literally at my bedside and a…" at bounding box center [262, 118] width 123 height 6
drag, startPoint x: 240, startPoint y: 127, endPoint x: 241, endPoint y: 135, distance: 7.6
click at [240, 128] on div "Inbound: 4th floor and I found my first scorpion today" at bounding box center [268, 129] width 164 height 11
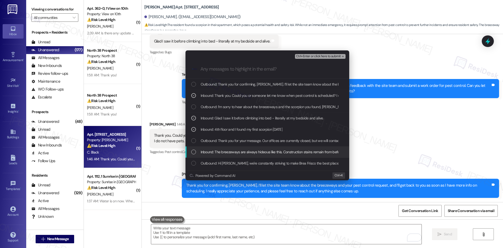
click at [267, 150] on span "Inbound: The breezeways are always hideous like this. Construction stains remai…" at bounding box center [306, 152] width 210 height 6
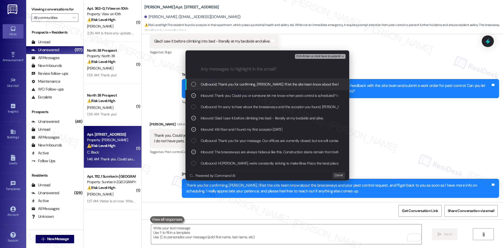
click at [341, 56] on icon "remove-block-ctrl+enter-or click here to submit" at bounding box center [343, 57] width 4 height 4
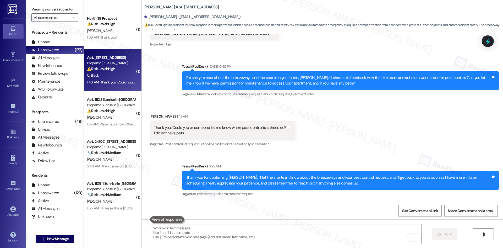
scroll to position [79, 0]
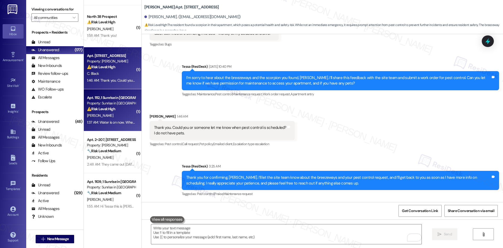
click at [108, 121] on div "1:37 AM: Water is on now. When they turn the water back on, they forgot my apar…" at bounding box center [173, 122] width 173 height 5
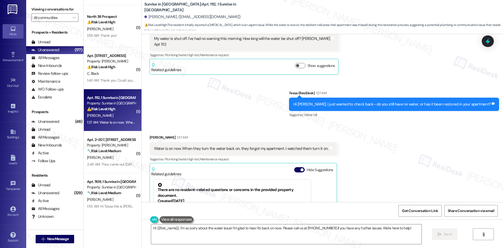
scroll to position [99, 0]
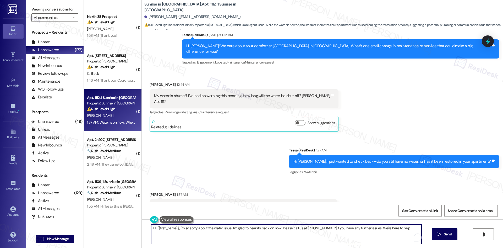
click at [177, 228] on textarea "Hi {{first_name}}, I'm so sorry about the water issue! I'm glad to hear it's ba…" at bounding box center [286, 234] width 271 height 20
drag, startPoint x: 176, startPoint y: 228, endPoint x: 104, endPoint y: 230, distance: 72.1
click at [104, 230] on div "( 1 ) Apt. 362~D, 1 View on 10th Property: View on 10th ⚠️ Risk Level: High The…" at bounding box center [293, 124] width 419 height 248
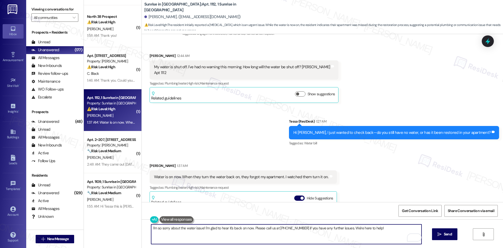
scroll to position [99, 0]
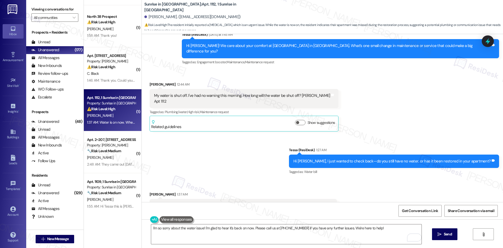
click at [342, 135] on div "Sent via SMS Tessa (ResiDesk) 1:27 AM Hi Ron, I just wanted to check back—do yo…" at bounding box center [323, 157] width 362 height 44
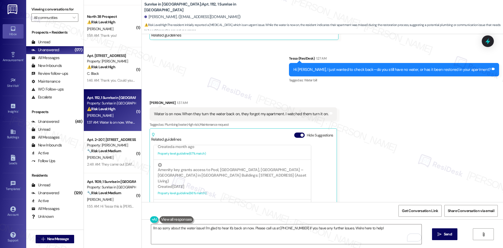
scroll to position [204, 0]
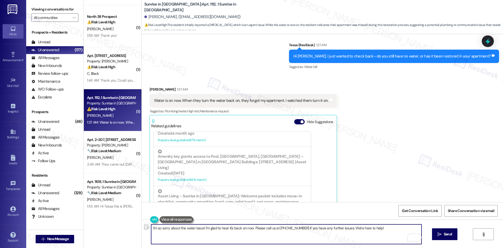
drag, startPoint x: 262, startPoint y: 228, endPoint x: 301, endPoint y: 231, distance: 38.5
click at [301, 231] on textarea "I'm so sorry about the water issue! I'm glad to hear it's back on now. Please c…" at bounding box center [286, 234] width 271 height 20
type textarea "I'm so sorry about the water issue! I'm glad to hear it's back on now. Please l…"
click at [439, 235] on icon "" at bounding box center [440, 234] width 4 height 4
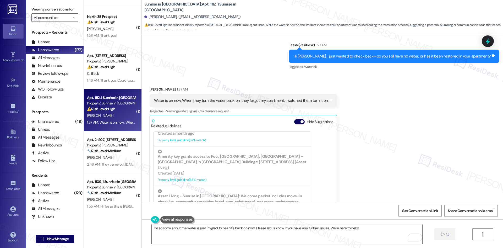
click at [371, 176] on div "Received via SMS Ron Reed 1:37 AM Water is on now. When they turn the water bac…" at bounding box center [323, 154] width 362 height 159
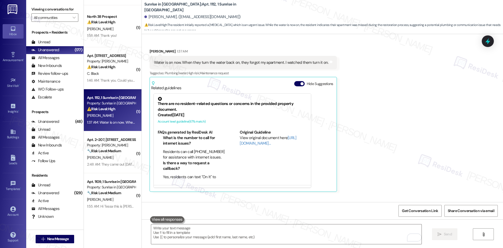
scroll to position [267, 0]
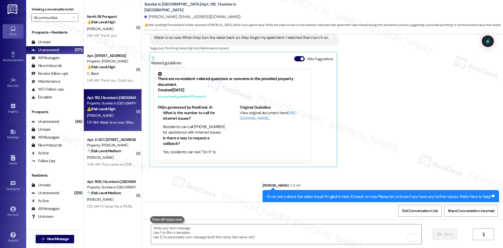
click at [208, 189] on div "Sent via SMS Sarah 3:31 AM I'm so sorry about the water issue! I'm glad to hear…" at bounding box center [323, 189] width 362 height 36
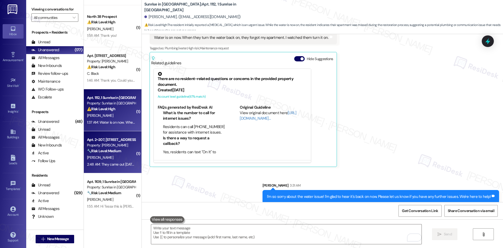
click at [122, 157] on div "K. Clasen" at bounding box center [112, 157] width 50 height 7
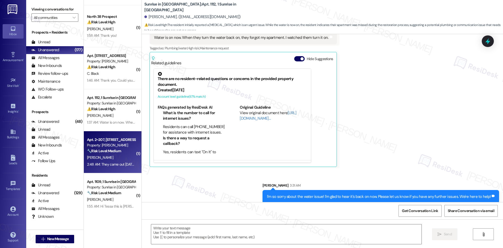
type textarea "Fetching suggested responses. Please feel free to read through the conversation…"
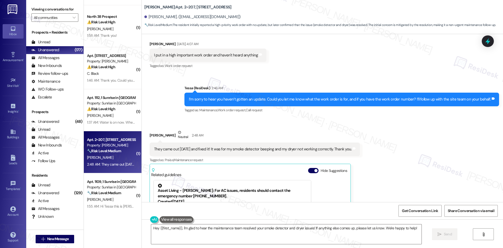
scroll to position [219, 0]
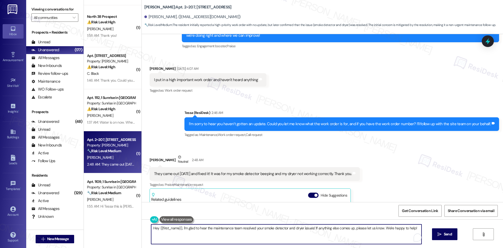
drag, startPoint x: 180, startPoint y: 228, endPoint x: 133, endPoint y: 228, distance: 46.4
click at [133, 228] on div "( 1 ) Apt. 362~D, 1 View on 10th Property: View on 10th ⚠️ Risk Level: High The…" at bounding box center [293, 124] width 419 height 248
type textarea "I'm glad to hear the maintenance team resolved your smoke detector and dryer is…"
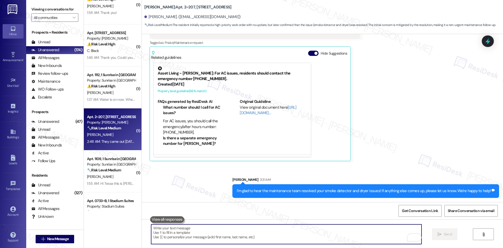
scroll to position [157, 0]
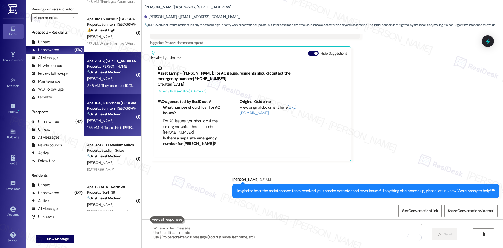
click at [101, 117] on div "Apt. 1109, 1 Sunrise in Chandler Property: Sunrise in Chandler 🔧 Risk Level: Me…" at bounding box center [112, 109] width 50 height 18
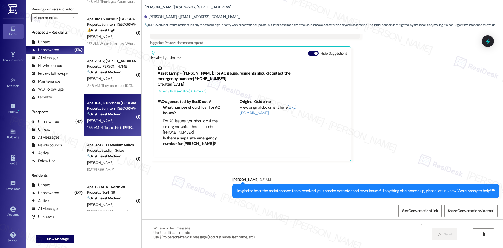
type textarea "Fetching suggested responses. Please feel free to read through the conversation…"
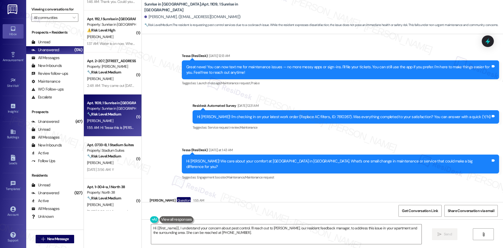
scroll to position [236, 0]
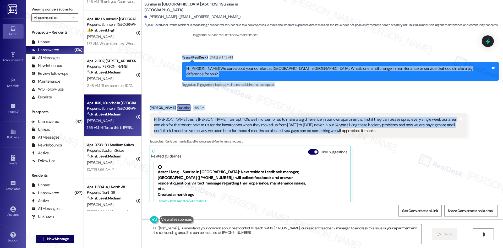
drag, startPoint x: 222, startPoint y: 55, endPoint x: 334, endPoint y: 128, distance: 133.4
click at [334, 128] on div "WO Lease started Mar 21, 2025 at 8:00 AM Show details Survey, sent via SMS Resi…" at bounding box center [323, 118] width 362 height 168
copy div "Tessa (ResiDesk) Yesterday at 1:43 AM Hi Juan! We care about your comfort at Su…"
click at [198, 83] on div "Announcement, sent via SMS Tessa (ResiDesk) Jul 31, 2025 at 12:13 AM Great news…" at bounding box center [323, 21] width 362 height 144
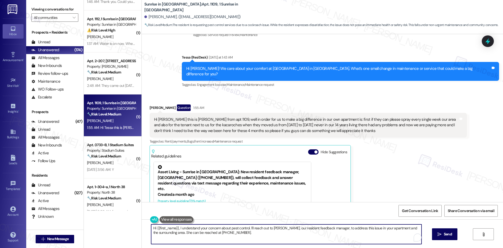
click at [251, 233] on textarea "Hi {{first_name}}, I understand your concern about pest control. I'll reach out…" at bounding box center [286, 234] width 271 height 20
paste textarea "Ana, I’m sorry to hear about the issues you’ve been experiencing with cockroach…"
click at [354, 233] on textarea "Hi Ana, I’m sorry to hear about the issues you’ve been experiencing with cockro…" at bounding box center [286, 234] width 271 height 20
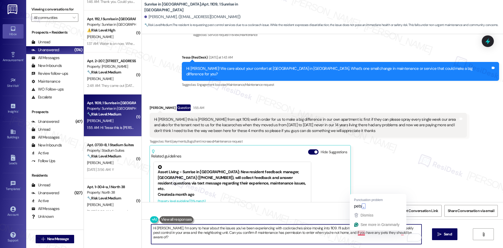
click at [357, 234] on textarea "Hi Ana, I’m sorry to hear about the issues you’ve been experiencing with cockro…" at bounding box center [286, 234] width 271 height 20
click at [398, 233] on textarea "Hi Ana, I’m sorry to hear about the issues you’ve been experiencing with cockro…" at bounding box center [286, 234] width 271 height 20
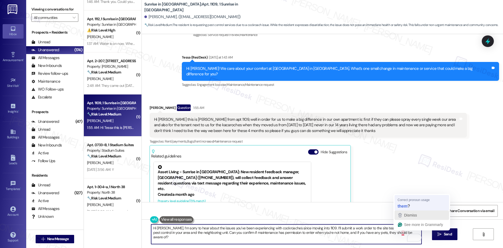
type textarea "Hi Ana, I’m sorry to hear about the issues you’ve been experiencing with cockro…"
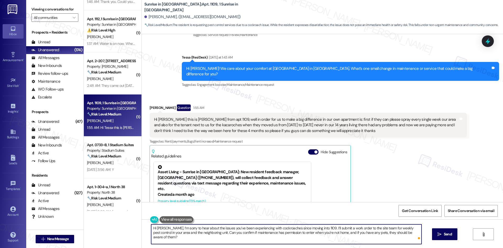
click at [349, 236] on textarea "Hi Ana, I’m sorry to hear about the issues you’ve been experiencing with cockro…" at bounding box center [286, 234] width 271 height 20
click at [329, 236] on textarea "Hi Ana, I’m sorry to hear about the issues you’ve been experiencing with cockro…" at bounding box center [286, 234] width 271 height 20
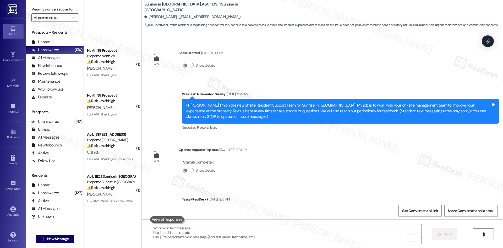
scroll to position [236, 0]
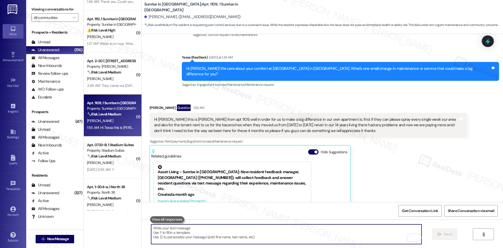
click at [274, 236] on textarea "To enrich screen reader interactions, please activate Accessibility in Grammarl…" at bounding box center [286, 234] width 271 height 20
paste textarea "Hi Ana, I’m sorry to hear about the issues you’ve been experiencing with cockro…"
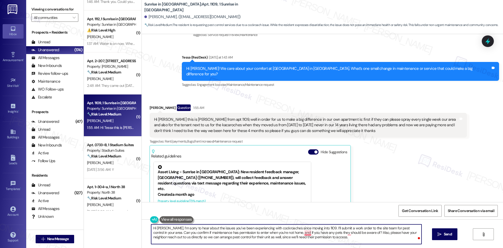
click at [306, 235] on textarea "Hi Ana, I’m sorry to hear about the issues you’ve been experiencing with cockro…" at bounding box center [286, 234] width 271 height 20
click at [345, 233] on textarea "Hi Ana, I’m sorry to hear about the issues you’ve been experiencing with cockro…" at bounding box center [286, 234] width 271 height 20
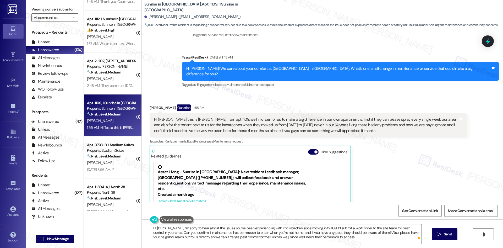
click at [201, 82] on div "Announcement, sent via SMS Tessa (ResiDesk) [DATE] 12:13 AM Great news! You can…" at bounding box center [323, 21] width 362 height 144
click at [268, 235] on textarea "Hi Ana, I’m sorry to hear about the issues you’ve been experiencing with cockro…" at bounding box center [286, 234] width 271 height 20
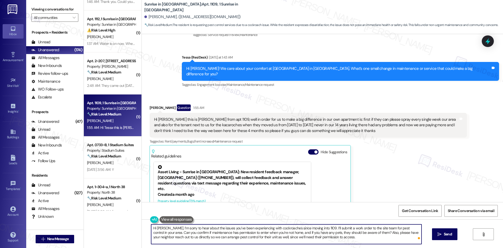
paste textarea "I’m sorry to hear about the cockroach issues in 1109. I’ll submit a work order …"
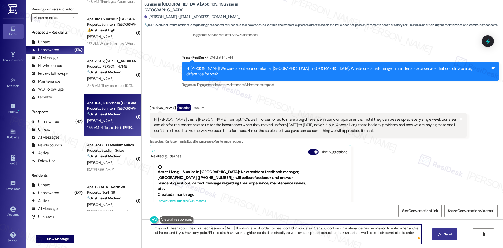
type textarea "I’m sorry to hear about the cockroach issues in 1109. I’ll submit a work order …"
click at [447, 233] on span "Send" at bounding box center [448, 234] width 8 height 6
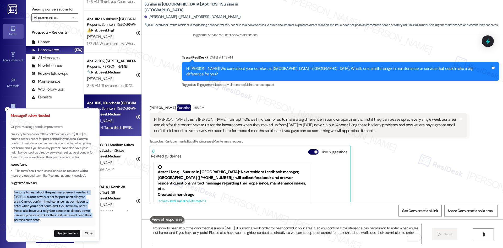
drag, startPoint x: 14, startPoint y: 191, endPoint x: 44, endPoint y: 220, distance: 41.7
click at [44, 220] on div "I’m sorry to hear about the pest management needed in 1109. I’ll submit a work …" at bounding box center [53, 206] width 78 height 32
copy div "I’m sorry to hear about the pest management needed in 1109. I’ll submit a work …"
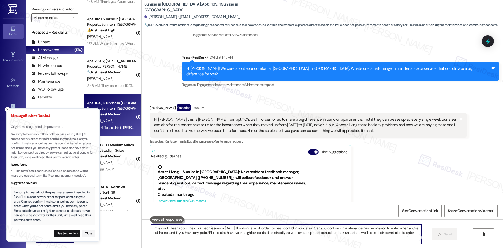
click at [207, 232] on textarea "I’m sorry to hear about the cockroach issues in 1109. I’ll submit a work order …" at bounding box center [286, 234] width 271 height 20
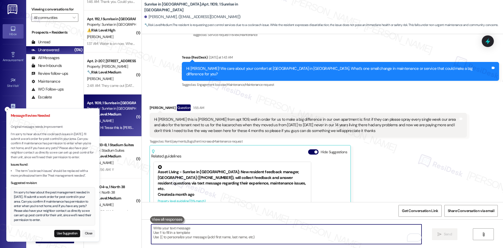
paste textarea "I’m sorry to hear about the pest management needed in 1109. I’ll submit a work …"
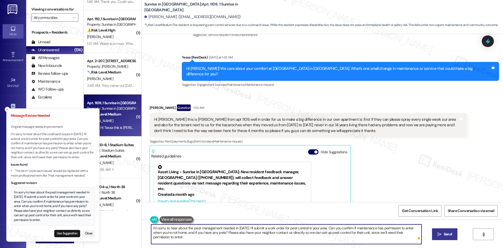
click at [263, 234] on textarea "I’m sorry to hear about the pest management needed in 1109. I’ll submit a work …" at bounding box center [286, 234] width 271 height 20
paste textarea "issue in 1109. I’ll submit a work order for pest control. Can you confirm if ma…"
type textarea "I’m sorry to hear about the pest issue in 1109. I’ll submit a work order for pe…"
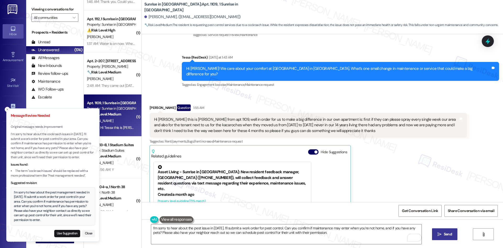
click at [438, 232] on icon "" at bounding box center [440, 234] width 4 height 4
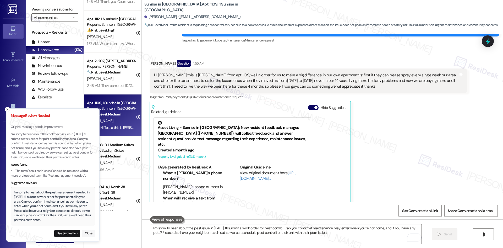
click at [85, 233] on button "Close" at bounding box center [88, 233] width 13 height 7
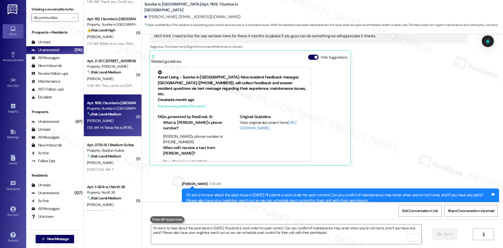
scroll to position [335, 0]
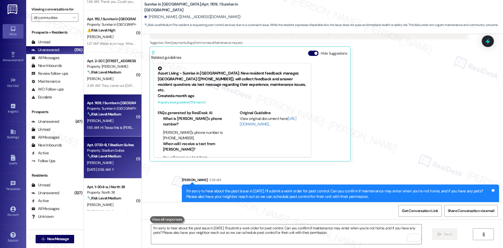
click at [114, 166] on div "Aug 19, 2025 at 3:56 AM: Y Aug 19, 2025 at 3:56 AM: Y" at bounding box center [112, 169] width 50 height 7
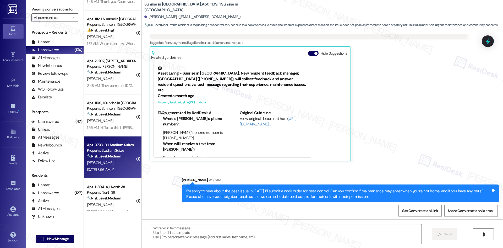
type textarea "Fetching suggested responses. Please feel free to read through the conversation…"
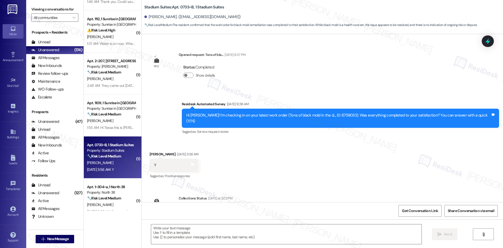
scroll to position [913, 0]
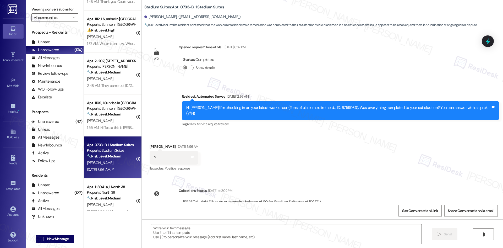
click at [220, 132] on div "Received via SMS Gianna Malie Aug 19, 2025 at 3:56 AM Y Tags and notes Tagged a…" at bounding box center [323, 154] width 362 height 44
click at [224, 237] on textarea at bounding box center [286, 234] width 271 height 20
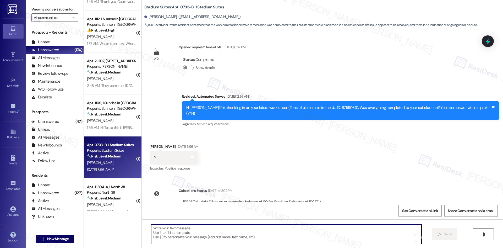
paste textarea "Thank you for confirming! I’m glad to hear everything was completed to your sat…"
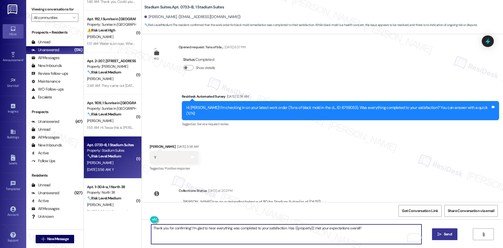
type textarea "Thank you for confirming! I’m glad to hear everything was completed to your sat…"
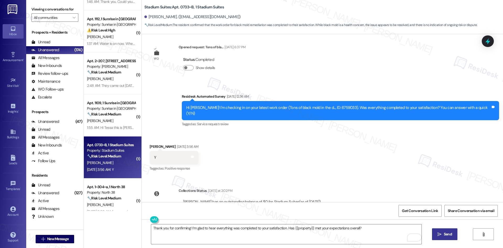
click at [443, 235] on span "Send" at bounding box center [448, 234] width 10 height 6
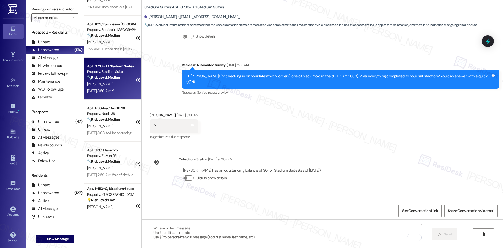
scroll to position [949, 0]
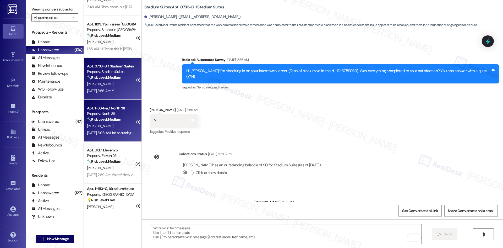
click at [115, 121] on strong "🔧 Risk Level: Medium" at bounding box center [104, 119] width 34 height 5
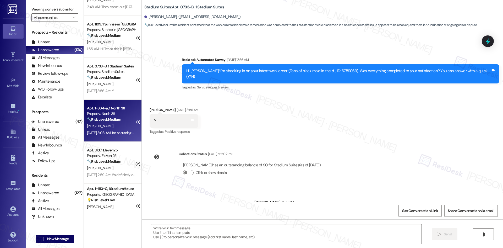
type textarea "Fetching suggested responses. Please feel free to read through the conversation…"
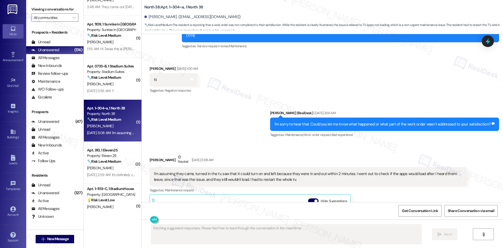
scroll to position [2422, 0]
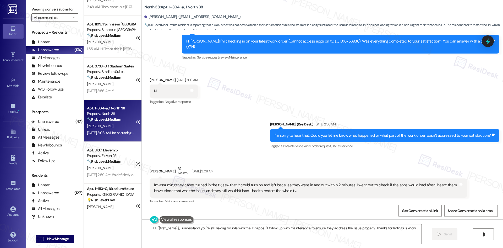
type textarea "Hi {{first_name}}, I understand you're still having trouble with the TV apps. I…"
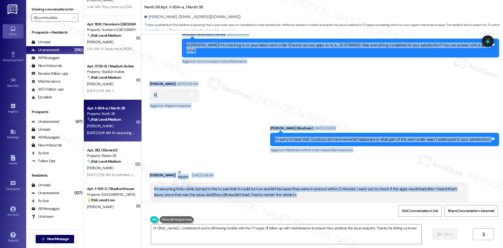
scroll to position [2449, 0]
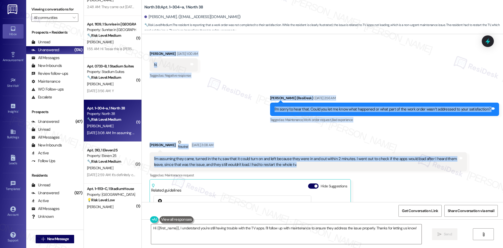
drag, startPoint x: 192, startPoint y: 70, endPoint x: 316, endPoint y: 127, distance: 136.2
click at [316, 127] on div "WO Opened request: The water d... Aug 21, 2023 at 3:47 AM Status : Completed Sh…" at bounding box center [323, 118] width 362 height 168
copy div "Residesk Automated Survey Aug 19, 2025 at 12:35 AM Hi Abbey! I'm checking in on…"
click at [365, 135] on div "Received via SMS Abbey Gaudiano Neutral Aug 19, 2025 at 3:08 AM I'm assuming th…" at bounding box center [308, 216] width 325 height 162
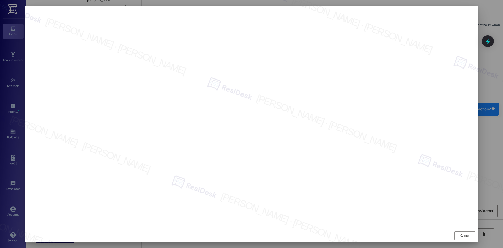
drag, startPoint x: 472, startPoint y: 238, endPoint x: 463, endPoint y: 233, distance: 9.8
click at [471, 238] on button "Close" at bounding box center [465, 235] width 21 height 8
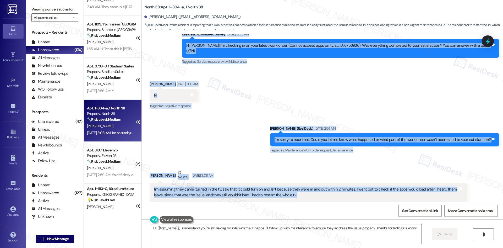
scroll to position [2422, 0]
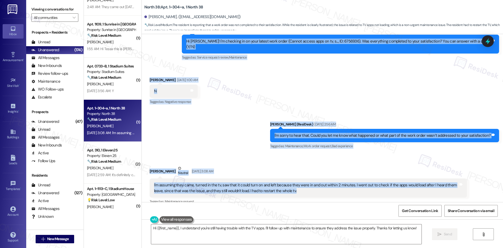
drag, startPoint x: 188, startPoint y: 72, endPoint x: 297, endPoint y: 154, distance: 136.6
click at [297, 154] on div "WO Opened request: The water d... Aug 21, 2023 at 3:47 AM Status : Completed Sh…" at bounding box center [323, 118] width 362 height 168
copy div "Residesk Automated Survey Aug 19, 2025 at 12:35 AM Hi Abbey! I'm checking in on…"
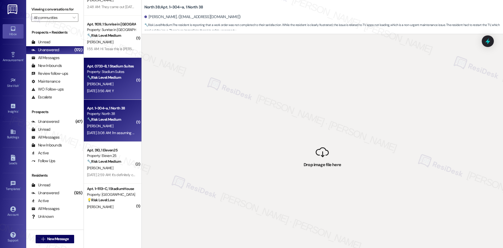
click at [110, 95] on div "Apt. 0733~B, 1 Stadium Suites Property: Stadium Suites 🔧 Risk Level: Medium The…" at bounding box center [113, 79] width 58 height 42
click at [110, 120] on strong "🔧 Risk Level: Medium" at bounding box center [104, 119] width 34 height 5
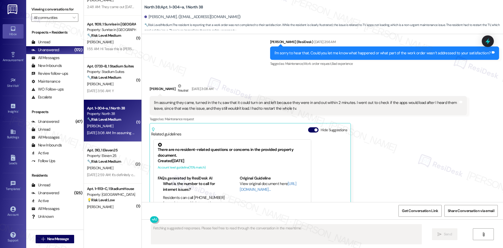
scroll to position [2505, 0]
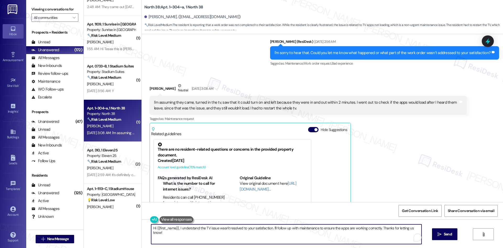
click at [264, 235] on textarea "Hi {{first_name}}, I understand the TV issue wasn't resolved to your satisfacti…" at bounding box center [286, 234] width 271 height 20
paste textarea "I understand your concern. I’ll check with the site team regarding work order 6…"
type textarea "I understand your concern. I’ll check with the site team regarding work order 6…"
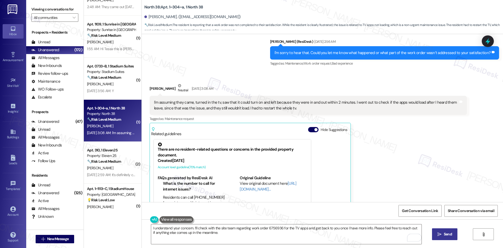
click at [444, 236] on span "Send" at bounding box center [448, 234] width 8 height 6
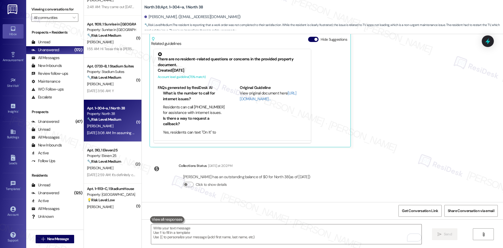
scroll to position [2596, 0]
click at [415, 153] on div "WO Opened request: The water d... Aug 21, 2023 at 3:47 AM Status : Completed Sh…" at bounding box center [323, 118] width 362 height 168
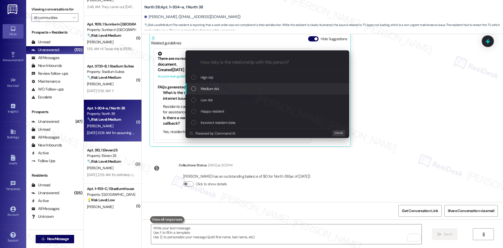
click at [232, 88] on div "Medium risk" at bounding box center [267, 89] width 153 height 6
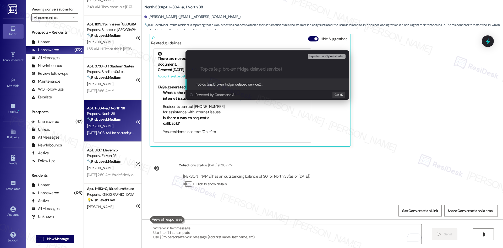
click at [244, 66] on input "Topics (e.g. broken fridge, delayed service)" at bounding box center [272, 69] width 142 height 6
paste input "Work Order 6756936 – TV Apps Not Loading"
type input "Work Order 6756936 – TV Apps Not Loading"
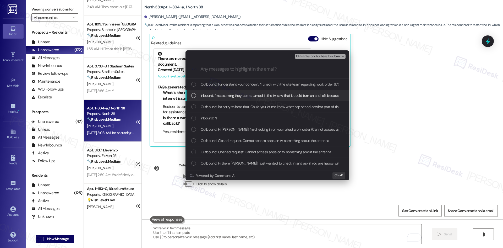
click at [263, 96] on span "Inbound: I'm assuming they came, turned in the tv, saw that it could turn on an…" at bounding box center [412, 96] width 423 height 6
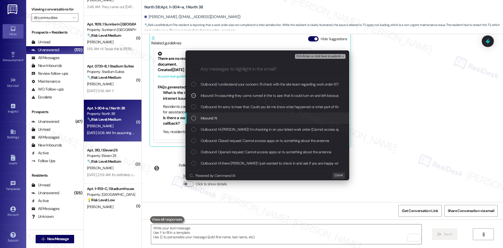
click at [251, 118] on div "Inbound: N" at bounding box center [267, 118] width 153 height 6
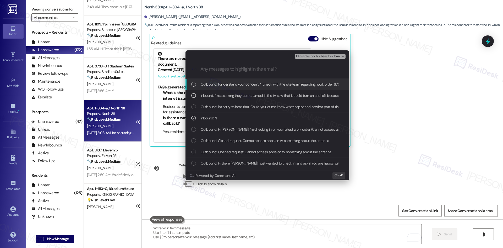
click at [331, 56] on span "Ctrl+Enter or click here to submit" at bounding box center [318, 57] width 45 height 4
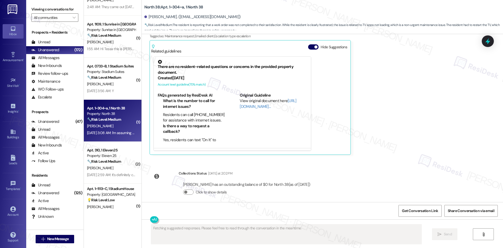
scroll to position [2498, 0]
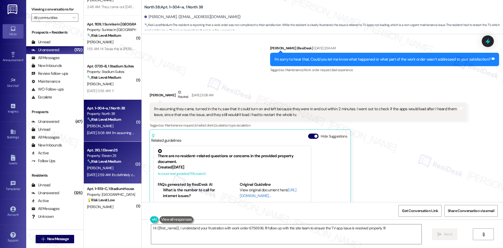
type textarea "Hi {{first_name}}, I understand your frustration with work order 6756936. I'll …"
click at [109, 169] on div "[PERSON_NAME]" at bounding box center [112, 168] width 50 height 7
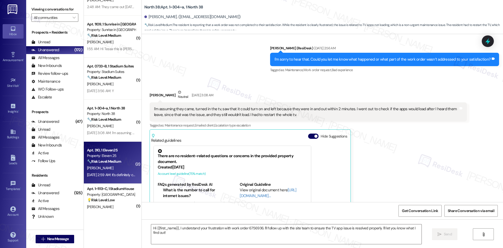
type textarea "Fetching suggested responses. Please feel free to read through the conversation…"
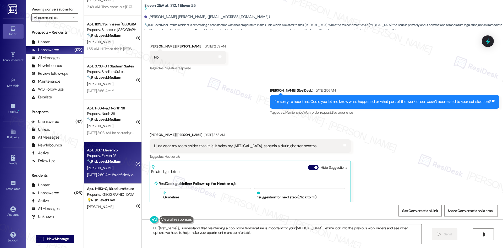
scroll to position [107, 0]
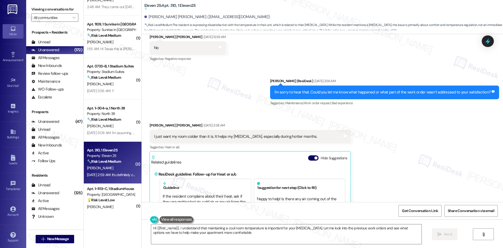
click at [400, 135] on div "Received via SMS Connor Souders Aug 19, 2025 at 2:58 AM I just want my room col…" at bounding box center [323, 201] width 362 height 180
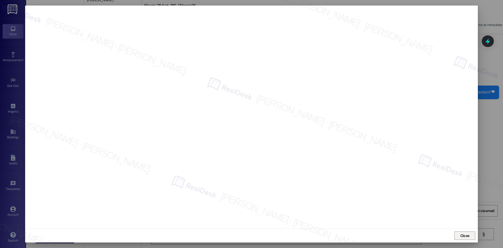
click at [464, 238] on span "Close" at bounding box center [465, 235] width 11 height 8
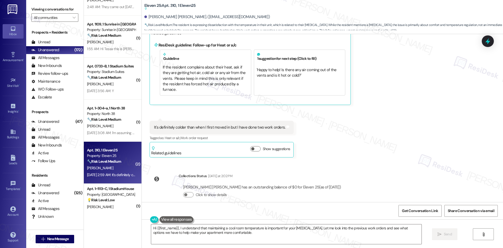
scroll to position [238, 0]
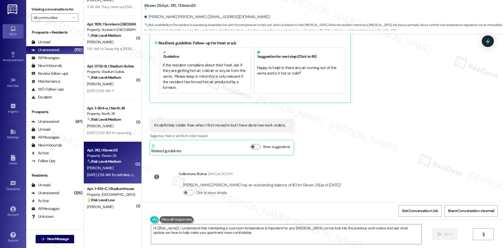
click at [385, 120] on div "Received via SMS Connor Souders Aug 19, 2025 at 2:58 AM I just want my room col…" at bounding box center [323, 70] width 362 height 180
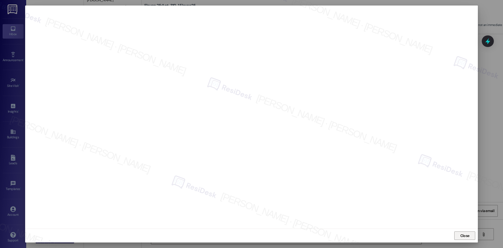
click at [466, 233] on span "Close" at bounding box center [465, 236] width 9 height 6
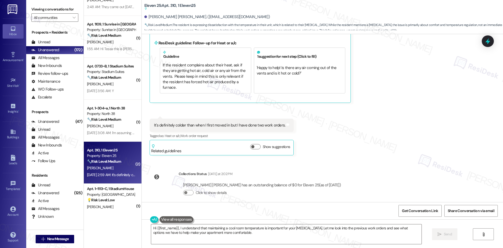
click at [345, 166] on div "WO Lease started Aug 10, 2025 at 8:00 AM Show details Survey, sent via SMS Resi…" at bounding box center [323, 118] width 362 height 168
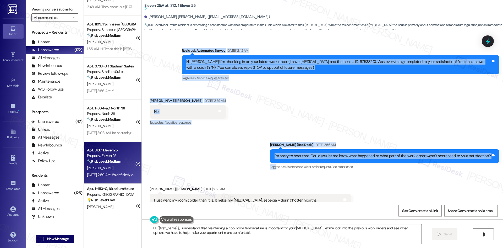
scroll to position [107, 0]
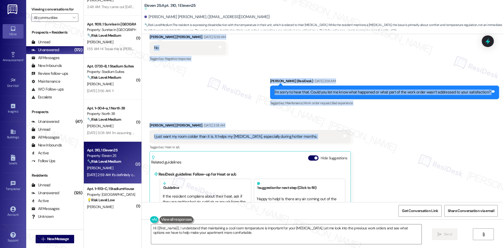
drag, startPoint x: 176, startPoint y: 70, endPoint x: 332, endPoint y: 139, distance: 170.2
click at [332, 139] on div "WO Lease started Aug 10, 2025 at 8:00 AM Show details Survey, sent via SMS Resi…" at bounding box center [323, 118] width 362 height 168
copy div "Residesk Automated Survey Aug 19, 2025 at 12:42 AM Hi Connor! I'm checking in o…"
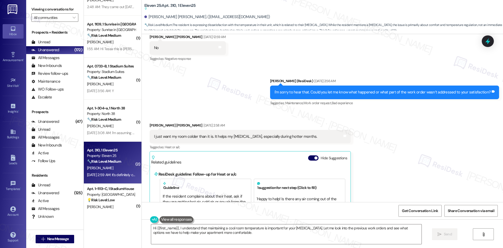
click at [388, 156] on div "Received via SMS Connor Souders Aug 19, 2025 at 2:58 AM I just want my room col…" at bounding box center [323, 201] width 362 height 180
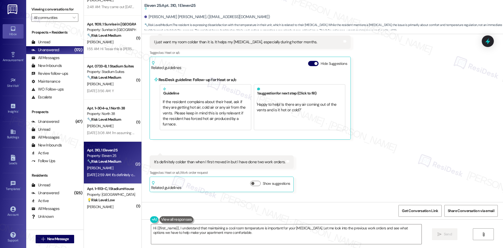
scroll to position [238, 0]
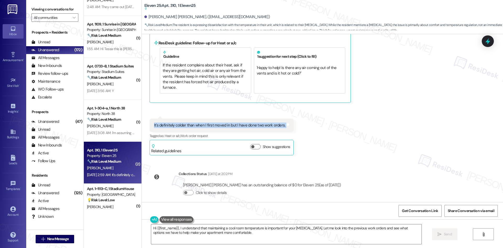
drag, startPoint x: 147, startPoint y: 117, endPoint x: 301, endPoint y: 122, distance: 154.0
click at [300, 122] on div "Received via SMS Connor Souders Aug 19, 2025 at 2:58 AM I just want my room col…" at bounding box center [323, 70] width 362 height 180
copy div "It's definitely colder than when I first moved in but I have done two work orde…"
click at [383, 119] on div "Received via SMS Connor Souders Aug 19, 2025 at 2:58 AM I just want my room col…" at bounding box center [323, 70] width 362 height 180
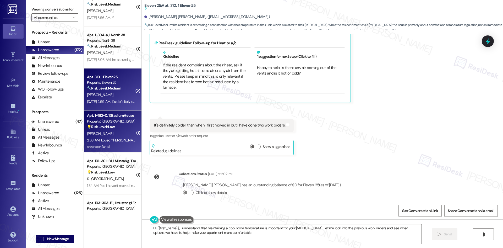
scroll to position [315, 0]
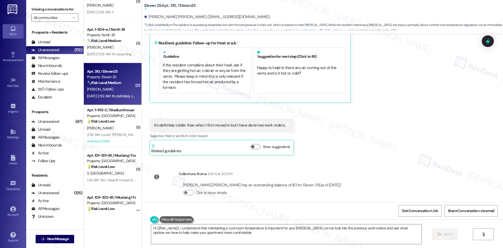
click at [385, 125] on div "Received via SMS Connor Souders Aug 19, 2025 at 2:58 AM I just want my room col…" at bounding box center [323, 70] width 362 height 180
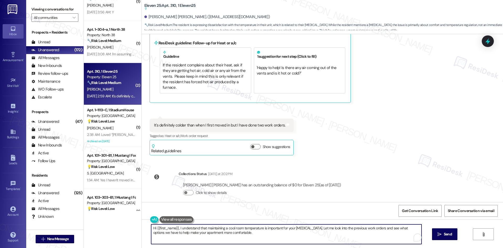
click at [315, 238] on textarea "Hi {{first_name}}, I understand that maintaining a cool room temperature is imp…" at bounding box center [286, 234] width 271 height 20
paste textarea "Connor, thank you for clarifying. Notes show maintenance set the temperature to…"
drag, startPoint x: 167, startPoint y: 228, endPoint x: 134, endPoint y: 228, distance: 32.5
click at [134, 228] on div "( 1 ) Apt. 2~207, 1632 Clearwater Largo Rd Property: Solano Belleair 🔧 Risk Lev…" at bounding box center [293, 124] width 419 height 248
type textarea "Thank you for clarifying. Notes show maintenance set the temperature to 70 (75)…"
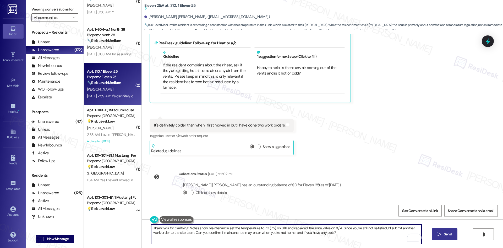
click at [446, 231] on button " Send" at bounding box center [444, 234] width 25 height 12
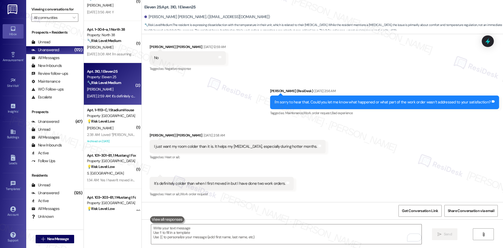
scroll to position [188, 0]
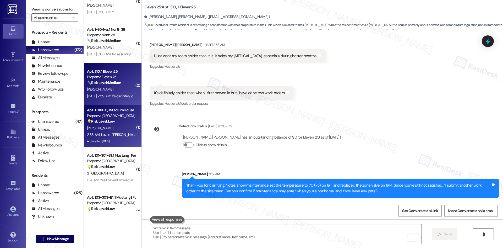
click at [121, 127] on div "J. Arazi" at bounding box center [112, 128] width 50 height 7
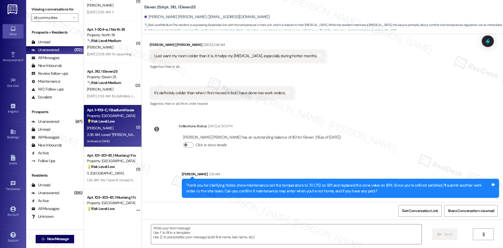
type textarea "Fetching suggested responses. Please feel free to read through the conversation…"
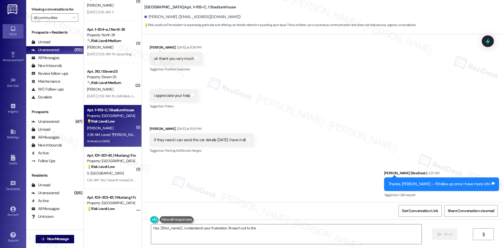
scroll to position [6931, 0]
type textarea "Hey {{first_name}}, I understand your frustration. I'll reach out to the site t…"
click at [323, 158] on div "Sent via SMS Sarah (ResiDesk) 2:27 AM Thanks, Julia — I’ll follow up once I hav…" at bounding box center [323, 180] width 362 height 44
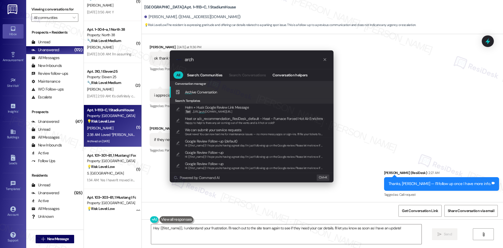
type input "arch"
click at [233, 92] on div "Arch ive Conversation Add shortcut" at bounding box center [252, 92] width 153 height 6
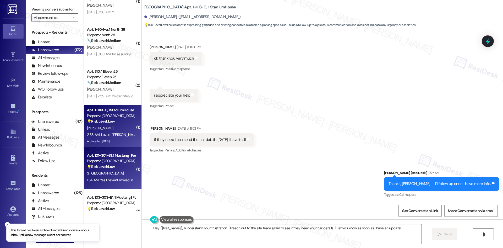
click at [106, 166] on strong "💡 Risk Level: Low" at bounding box center [101, 166] width 28 height 5
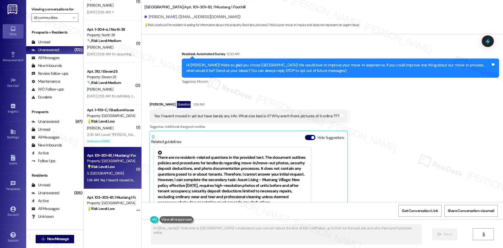
scroll to position [25, 0]
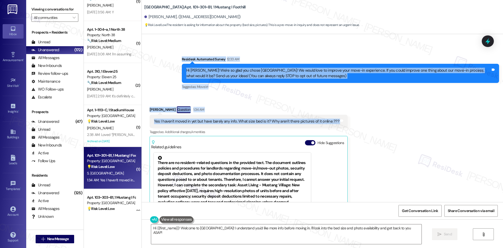
drag, startPoint x: 169, startPoint y: 56, endPoint x: 370, endPoint y: 121, distance: 211.7
click at [370, 121] on div "Lease started Aug 15, 2025 at 8:00 AM Survey, sent via SMS Residesk Automated S…" at bounding box center [323, 118] width 362 height 168
copy div "Residesk Automated Survey 12:33 AM Hi Sarah! We're so glad you chose Mustang Vi…"
click at [284, 101] on div "Received via SMS Sarah London Question 1:34 AM Yes I haven't moved in yet but h…" at bounding box center [323, 174] width 362 height 160
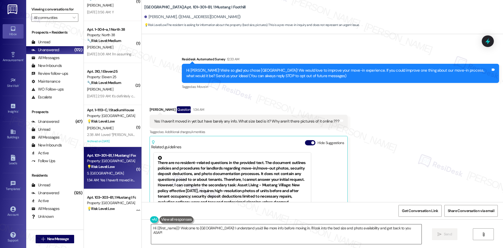
click at [254, 239] on textarea "Hi {{first_name}}! Welcome to Mustang Village! I understand you'd like more inf…" at bounding box center [286, 234] width 271 height 20
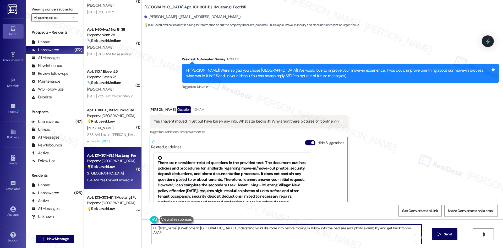
paste textarea "I understand your concern about the lack of information before your move-in. I’…"
type textarea "I understand your concern about the lack of information before your move-in. I’…"
click at [443, 234] on span "Send" at bounding box center [448, 234] width 10 height 6
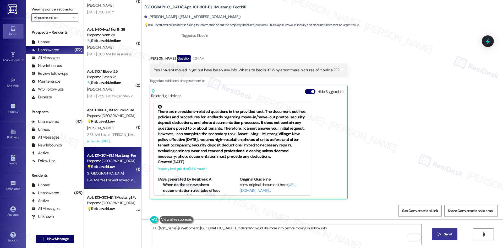
scroll to position [77, 0]
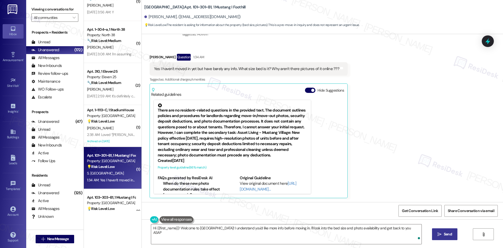
type textarea "Hi {{first_name}}! Welcome to Mustang Village! I understand you'd like more inf…"
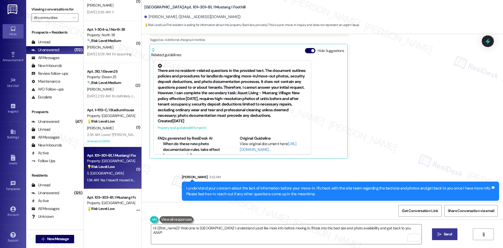
scroll to position [120, 0]
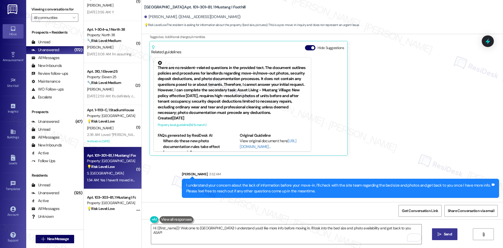
click at [393, 153] on div "Received via SMS Sarah London Question 1:34 AM Yes I haven't moved in yet but h…" at bounding box center [323, 79] width 362 height 160
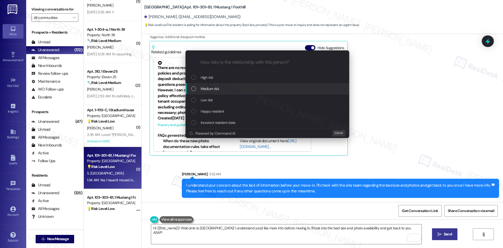
click at [211, 86] on span "Medium risk" at bounding box center [210, 89] width 18 height 6
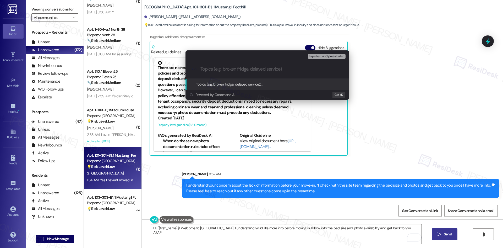
click at [257, 69] on input "Topics (e.g. broken fridge, delayed service)" at bounding box center [272, 69] width 142 height 6
paste input "Resident Inquiry – Pre–Move-In Information (Bed Size & Photos)"
type input "Resident Inquiry – Pre–Move-In Information (Bed Size & Photos)"
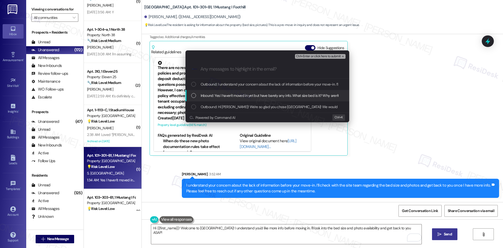
click at [246, 94] on span "Inbound: Yes I haven't moved in yet but have barely any info. What size bed is …" at bounding box center [292, 96] width 183 height 6
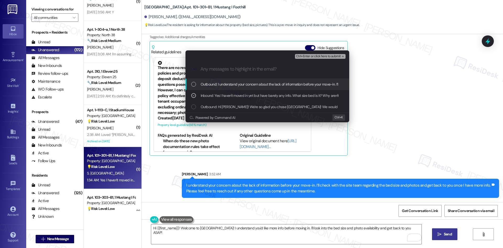
click at [321, 56] on span "Ctrl+Enter or click here to submit" at bounding box center [318, 57] width 45 height 4
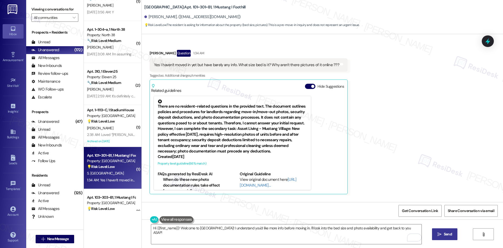
scroll to position [77, 0]
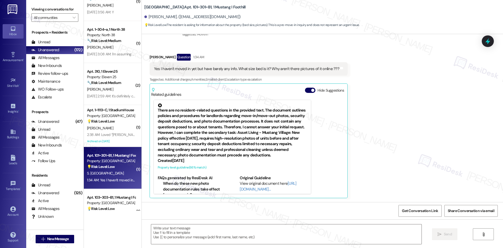
type textarea "Fetching suggested responses. Please feel free to read through the conversation…"
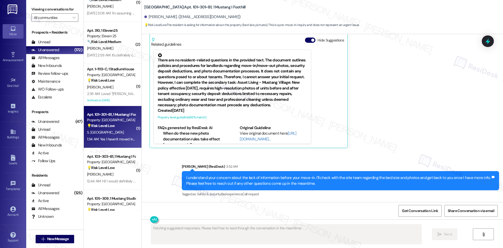
scroll to position [367, 0]
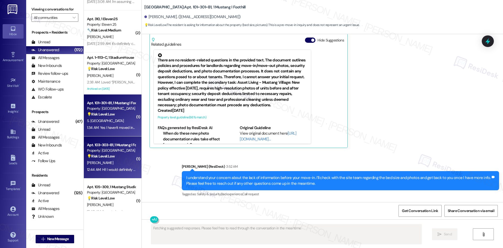
click at [111, 169] on div "12:44 AM: Hi! I would definitely include more detailed descriptions and images …" at bounding box center [176, 169] width 179 height 5
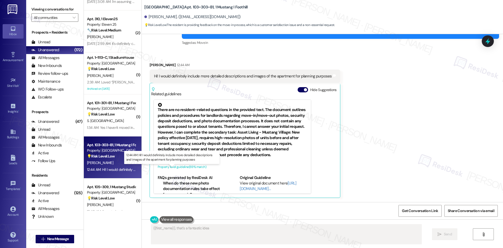
scroll to position [68, 0]
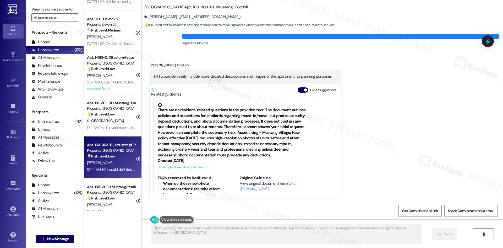
type textarea "{{first_name}}, that's a fantastic idea! Detailed descriptions and images would…"
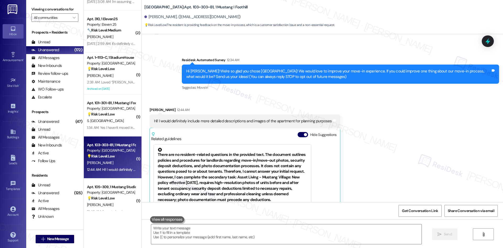
scroll to position [16, 0]
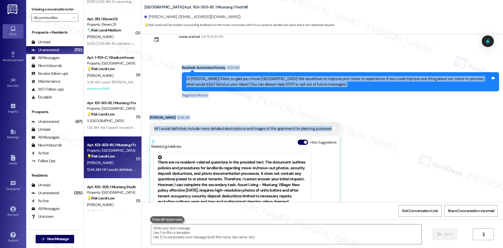
drag, startPoint x: 183, startPoint y: 73, endPoint x: 346, endPoint y: 131, distance: 173.1
click at [346, 131] on div "Lease started Aug 15, 2025 at 8:00 AM Survey, sent via SMS Residesk Automated S…" at bounding box center [323, 118] width 362 height 168
copy div "Residesk Automated Survey 12:34 AM Hi Kylie! We're so glad you chose Mustang Vi…"
click at [369, 125] on div "Received via SMS Kylie Gaunt 12:44 AM Hi! I would definitely include more detai…" at bounding box center [323, 178] width 362 height 151
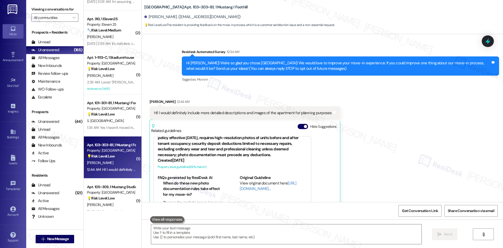
scroll to position [69, 0]
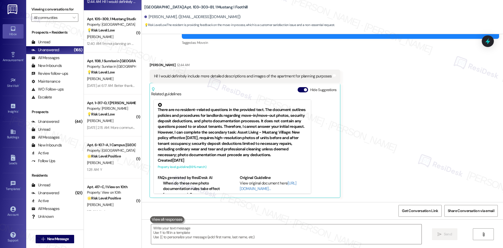
click at [392, 178] on div "Received via SMS Kylie Gaunt 12:44 AM Hi! I would definitely include more detai…" at bounding box center [323, 125] width 362 height 151
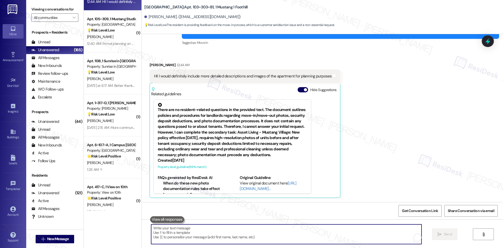
click at [336, 237] on textarea "To enrich screen reader interactions, please activate Accessibility in Grammarl…" at bounding box center [286, 234] width 271 height 20
paste textarea "Hi Kylie, thank you for your feedback — I really appreciate it! I’ll forward yo…"
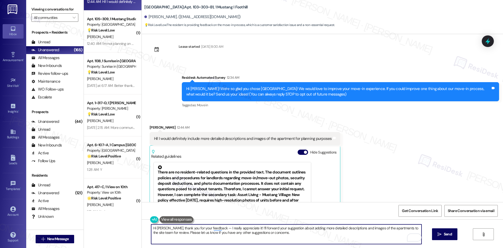
scroll to position [0, 0]
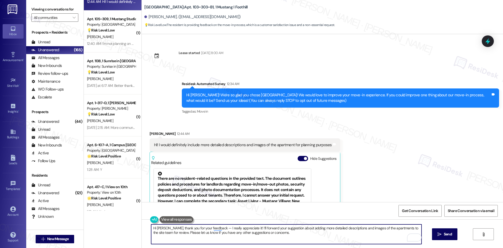
drag, startPoint x: 162, startPoint y: 229, endPoint x: 133, endPoint y: 229, distance: 29.4
click at [133, 229] on div "( 1 ) Apt. 105~B, 1 Eleven25 Property: Eleven 25 🔧 Risk Level: Medium The resid…" at bounding box center [293, 124] width 419 height 248
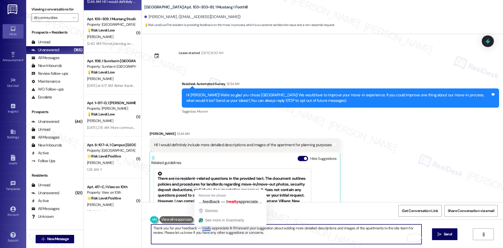
click at [203, 229] on textarea "Thank you for your feedback — I really appreciate it! I’ll forward your suggest…" at bounding box center [286, 234] width 271 height 20
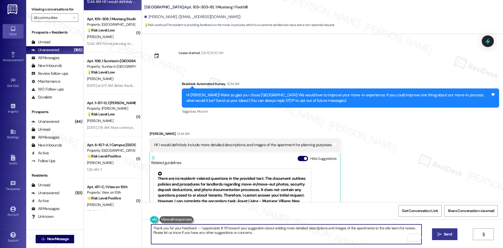
type textarea "Thank you for your feedback — I appreciate it! I’ll forward your suggestion abo…"
click at [448, 236] on span "Send" at bounding box center [448, 234] width 8 height 6
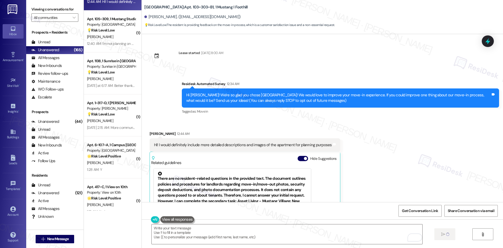
type textarea "Fetching suggested responses. Please feel free to read through the conversation…"
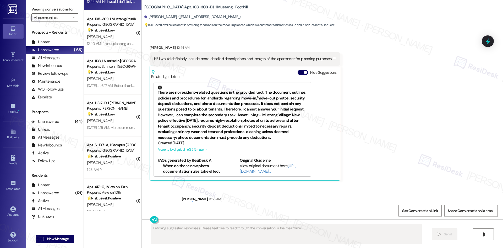
scroll to position [111, 0]
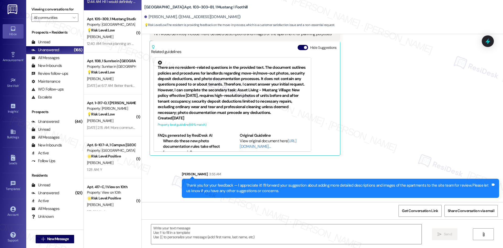
click at [416, 149] on div "Received via SMS Kylie Gaunt 12:44 AM Hi! I would definitely include more detai…" at bounding box center [323, 83] width 362 height 151
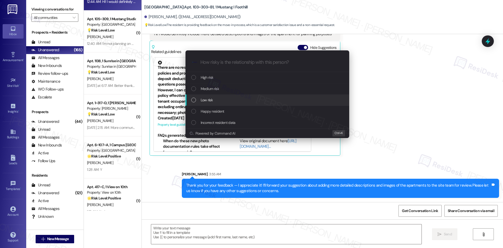
click at [208, 99] on span "Low risk" at bounding box center [207, 100] width 12 height 6
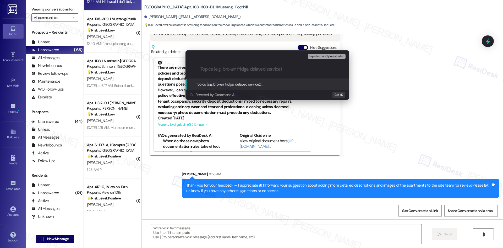
click at [236, 67] on input "Topics (e.g. broken fridge, delayed service)" at bounding box center [272, 69] width 142 height 6
paste input "esident Feedback – Request for More Detailed Apartment Descriptions & Images"
type input "esident Feedback – Request for More Detailed Apartment Descriptions & Images"
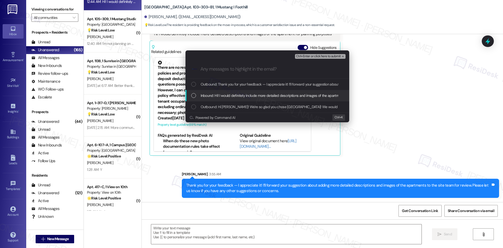
click at [234, 97] on span "Inbound: Hi! I would definitely include more detailed descriptions and images o…" at bounding box center [290, 96] width 178 height 6
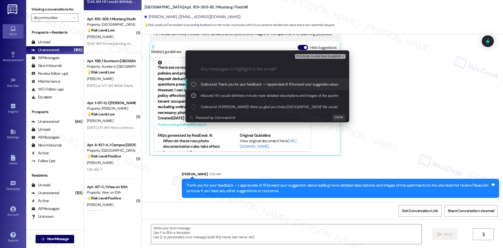
click at [333, 55] on span "Ctrl+Enter or click here to submit" at bounding box center [318, 57] width 45 height 4
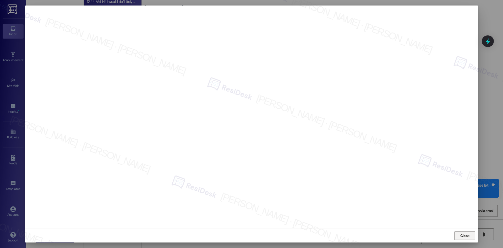
click at [468, 238] on span "Close" at bounding box center [465, 236] width 9 height 6
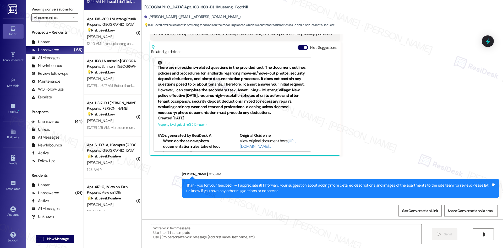
click at [445, 154] on div "Received via SMS Kylie Gaunt 12:44 AM Hi! I would definitely include more detai…" at bounding box center [323, 83] width 362 height 151
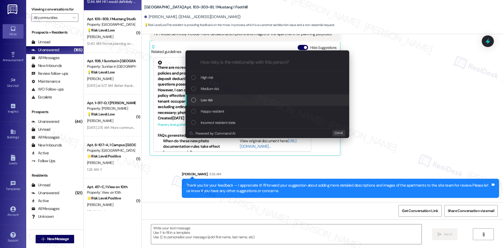
click at [236, 99] on div "Low risk" at bounding box center [267, 100] width 153 height 6
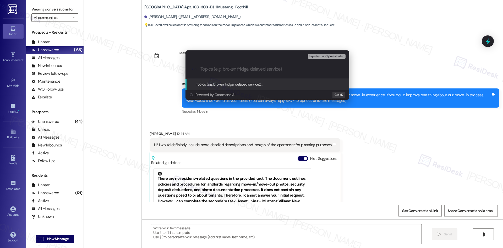
scroll to position [111, 0]
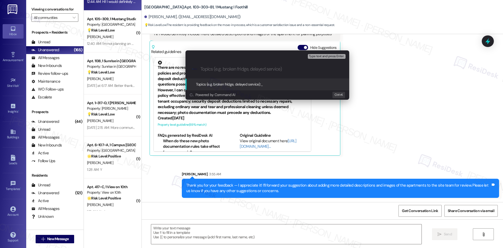
click at [241, 68] on input "Topics (e.g. broken fridge, delayed service)" at bounding box center [272, 69] width 142 height 6
paste input "Resident Feedback – Request for More Detailed Apartment Descriptions & Images"
type input "Resident Feedback – Request for More Detailed Apartment Descriptions & Images"
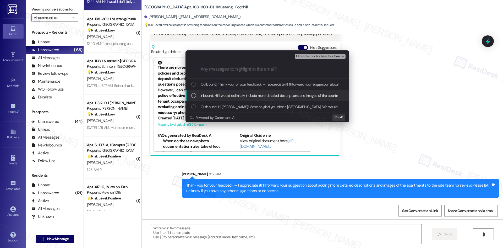
click at [242, 95] on span "Inbound: Hi! I would definitely include more detailed descriptions and images o…" at bounding box center [290, 96] width 178 height 6
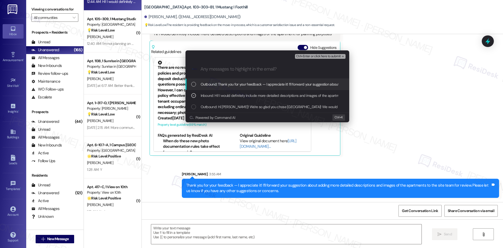
click at [326, 55] on span "Ctrl+Enter or click here to submit" at bounding box center [318, 57] width 45 height 4
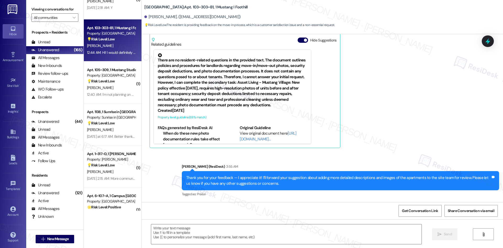
scroll to position [315, 0]
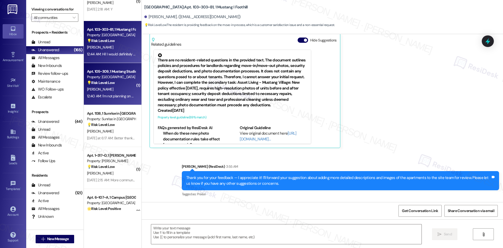
click at [96, 81] on strong "💡 Risk Level: Low" at bounding box center [101, 82] width 28 height 5
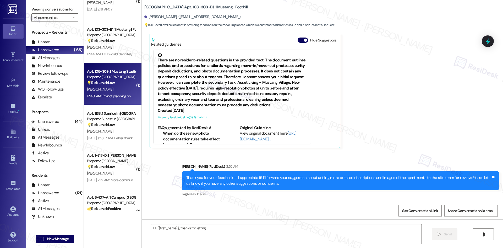
scroll to position [0, 0]
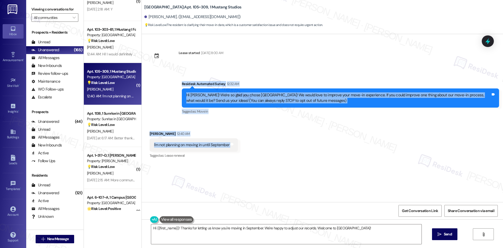
drag, startPoint x: 169, startPoint y: 80, endPoint x: 255, endPoint y: 149, distance: 110.4
click at [255, 149] on div "Lease started [DATE] 8:00 AM Survey, sent via SMS Residesk Automated Survey 12:…" at bounding box center [323, 118] width 362 height 168
copy div "Residesk Automated Survey 12:32 AM Hi [PERSON_NAME]! We're so glad you chose [G…"
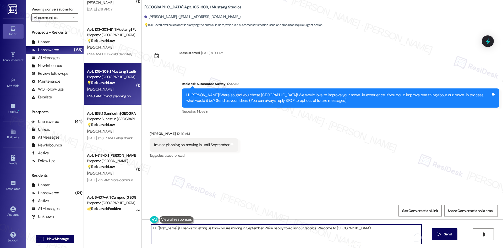
drag, startPoint x: 277, startPoint y: 233, endPoint x: 295, endPoint y: 228, distance: 19.0
click at [278, 233] on textarea "Hi {{first_name}}! Thanks for letting us know you're moving in September. We're…" at bounding box center [286, 234] width 271 height 20
paste textarea "Thanks for letting us know, [PERSON_NAME]! We’ll look forward to welcoming you …"
type textarea "Thanks for letting us know, [PERSON_NAME]! We’ll look forward to welcoming you …"
click at [441, 233] on icon "" at bounding box center [440, 234] width 4 height 4
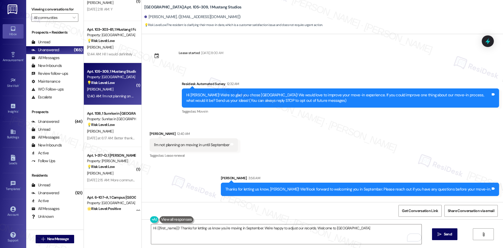
type textarea "Hi {{first_name}}! Thanks for letting us know you're moving in September. We're…"
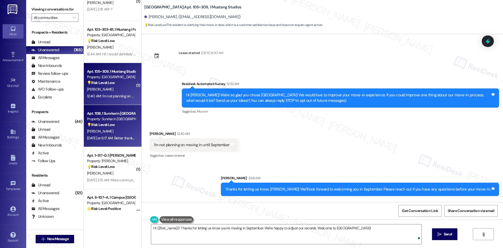
click at [110, 137] on div "[DATE] at 6:17 AM: Better thank you 😊 [DATE] at 6:17 AM: Better thank you 😊" at bounding box center [115, 138] width 57 height 5
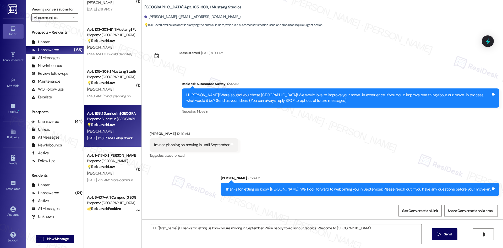
type textarea "Fetching suggested responses. Please feel free to read through the conversation…"
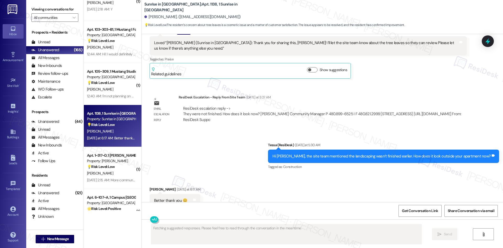
scroll to position [327, 0]
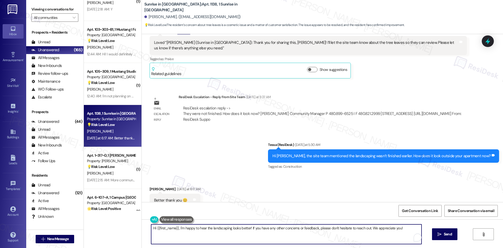
drag, startPoint x: 176, startPoint y: 228, endPoint x: 139, endPoint y: 228, distance: 37.8
click at [142, 228] on div "Hi {{first_name}}, I'm happy to hear the landscaping looks better! If you have …" at bounding box center [323, 238] width 362 height 39
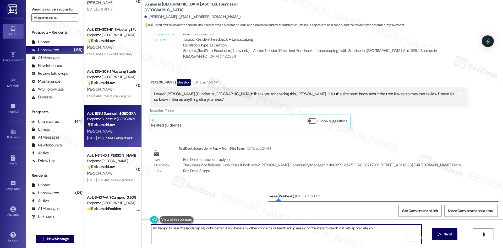
scroll to position [275, 0]
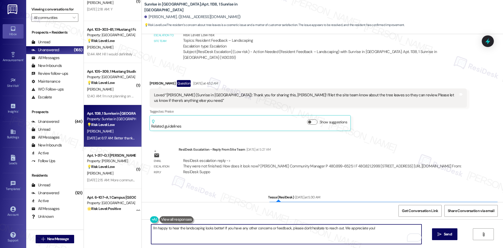
drag, startPoint x: 341, startPoint y: 227, endPoint x: 385, endPoint y: 228, distance: 43.8
click at [385, 228] on textarea "I'm happy to hear the landscaping looks better! If you have any other concerns …" at bounding box center [286, 234] width 271 height 20
click at [366, 233] on textarea "I'm happy to hear the landscaping looks better! If you have any other concerns …" at bounding box center [286, 234] width 271 height 20
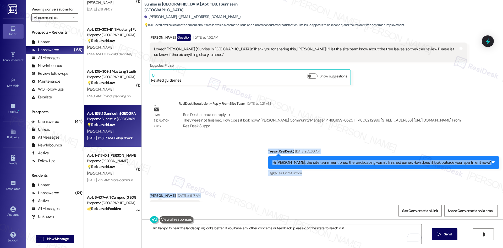
scroll to position [327, 0]
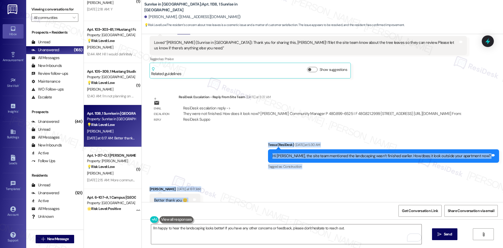
drag, startPoint x: 280, startPoint y: 169, endPoint x: 263, endPoint y: 184, distance: 23.2
click at [263, 184] on div "Lease started [DATE] 8:00 AM Announcement, sent via SMS Tessa (ResiDesk) [DATE]…" at bounding box center [323, 118] width 362 height 168
copy div "Tessa (ResiDesk) [DATE] at 5:30 AM Hi [PERSON_NAME], the site team mentioned th…"
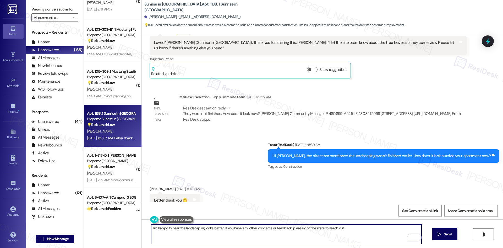
click at [241, 235] on textarea "I'm happy to hear the landscaping looks better! If you have any other concerns …" at bounding box center [286, 234] width 271 height 20
paste textarea "Glad to hear it’s looking better now, [PERSON_NAME]!"
type textarea "Glad to hear it’s looking better now, [PERSON_NAME]!"
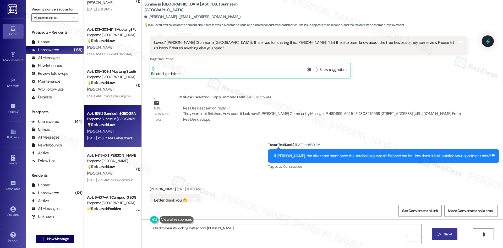
click at [446, 234] on span "Send" at bounding box center [448, 234] width 8 height 6
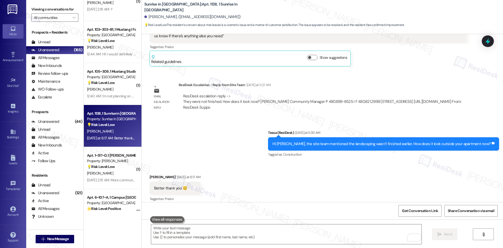
scroll to position [364, 0]
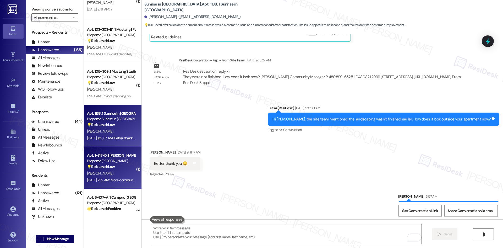
click at [108, 171] on div "[PERSON_NAME]" at bounding box center [112, 173] width 50 height 7
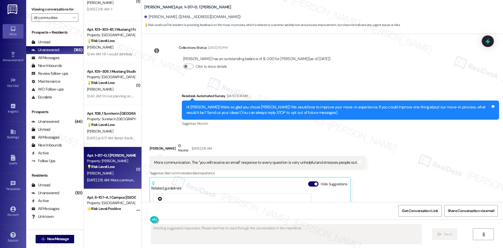
scroll to position [0, 0]
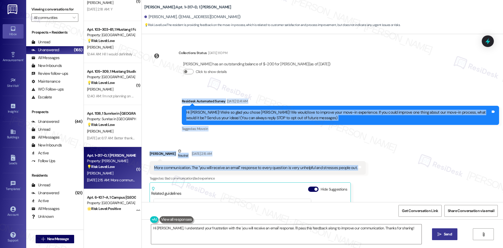
drag, startPoint x: 167, startPoint y: 94, endPoint x: 373, endPoint y: 174, distance: 221.4
click at [373, 174] on div "Collections Status [DATE] 1:10 PM [PERSON_NAME] has an outstanding balance of $…" at bounding box center [323, 118] width 362 height 168
copy div "Residesk Automated Survey [DATE] 12:41 AM Hi [PERSON_NAME]! We're so glad you c…"
click at [425, 171] on div "Received via SMS [PERSON_NAME] Neutral [DATE] 2:15 AM More communication. The "…" at bounding box center [323, 218] width 362 height 164
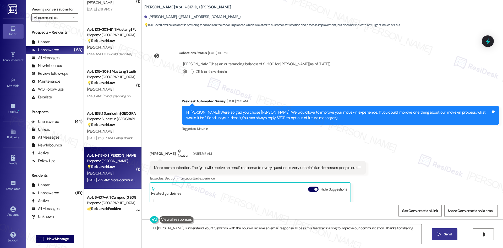
click at [233, 148] on div "[PERSON_NAME] Neutral [DATE] 2:15 AM" at bounding box center [258, 154] width 216 height 13
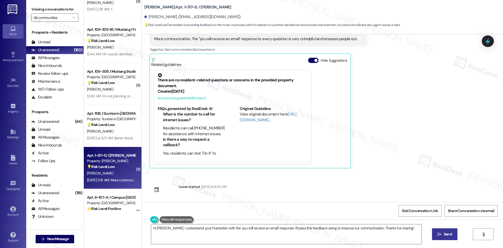
scroll to position [130, 0]
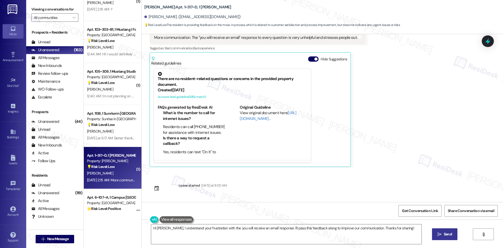
click at [410, 118] on div "Received via SMS [PERSON_NAME] Neutral [DATE] 2:15 AM More communication. The "…" at bounding box center [323, 88] width 362 height 164
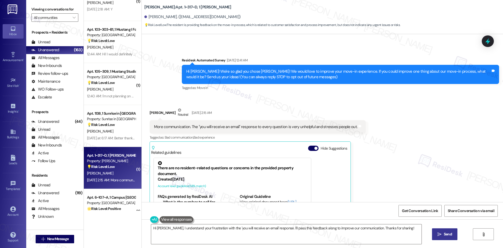
scroll to position [25, 0]
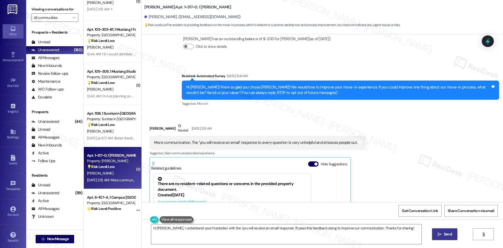
click at [244, 133] on div "[PERSON_NAME] Neutral [DATE] 2:15 AM" at bounding box center [258, 129] width 216 height 13
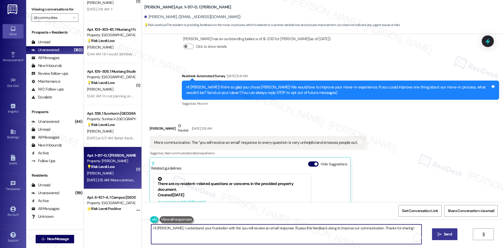
click at [239, 228] on textarea "Hi [PERSON_NAME], I understand your frustration with the 'you will receive an e…" at bounding box center [286, 234] width 271 height 20
paste textarea "[PERSON_NAME] you for your feedback — I really appreciate it. I’ll forward your…"
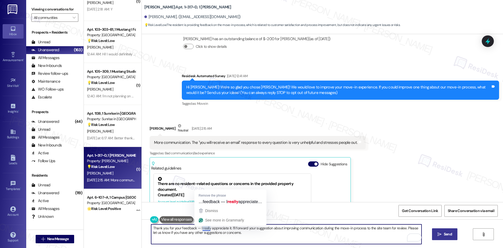
click at [205, 227] on textarea "Thank you for your feedback — I really appreciate it. I’ll forward your suggest…" at bounding box center [286, 234] width 271 height 20
type textarea "Thank you for your feedback — I appreciate it. I’ll forward your suggestion abo…"
click at [451, 236] on span "Send" at bounding box center [448, 234] width 8 height 6
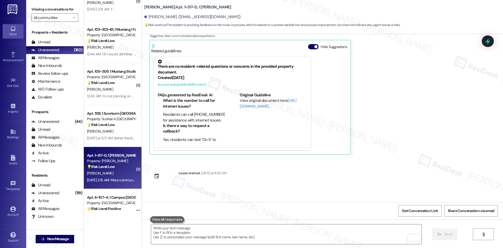
scroll to position [172, 0]
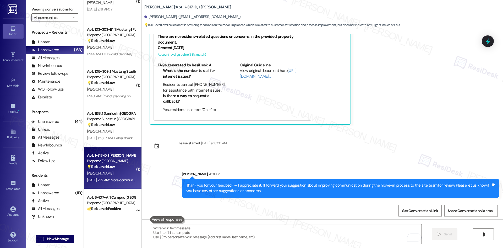
click at [416, 148] on div "Collections Status [DATE] 1:10 PM [PERSON_NAME] has an outstanding balance of $…" at bounding box center [323, 118] width 362 height 168
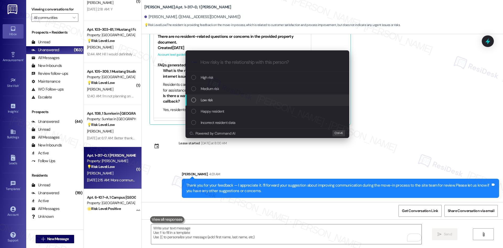
drag, startPoint x: 243, startPoint y: 94, endPoint x: 239, endPoint y: 100, distance: 7.3
click at [239, 100] on div "High risk Medium risk Low risk Happy resident Incorrect resident data" at bounding box center [268, 100] width 164 height 56
click at [239, 100] on div "Low risk" at bounding box center [267, 100] width 153 height 6
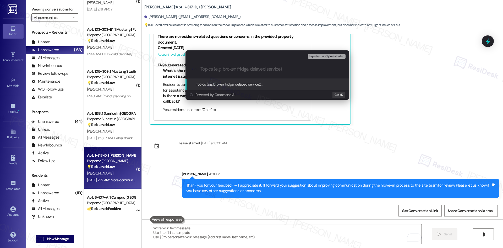
click at [240, 69] on input "Topics (e.g. broken fridge, delayed service)" at bounding box center [272, 69] width 142 height 6
paste input "Resident Feedback – Move-In Communication"
type input "Resident Feedback – Move-In Communication"
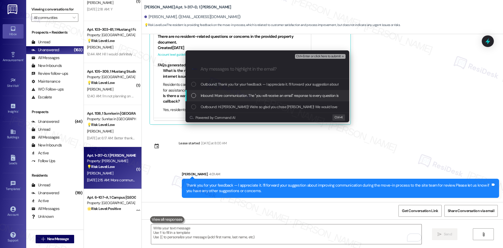
click at [249, 97] on span "Inbound: More communication. The "you will receive an email" response to every …" at bounding box center [300, 96] width 199 height 6
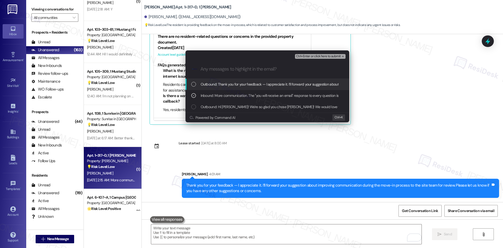
click at [341, 56] on icon "remove-block-ctrl+enter-or click here to submit" at bounding box center [343, 57] width 4 height 4
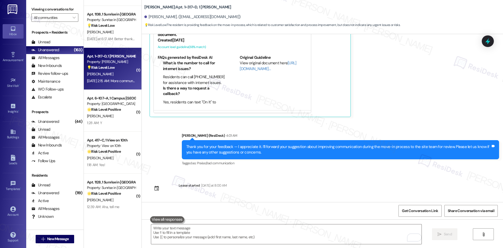
scroll to position [419, 0]
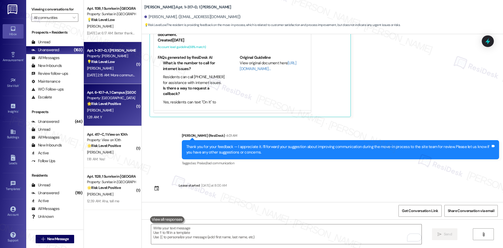
click at [115, 114] on div "1:28 AM: Y 1:28 AM: Y" at bounding box center [112, 117] width 50 height 7
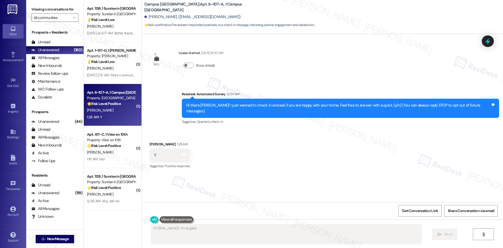
scroll to position [0, 0]
type textarea "Hi {{first_name}}, I'm so glad to hear you're happy with your home! Welcome to …"
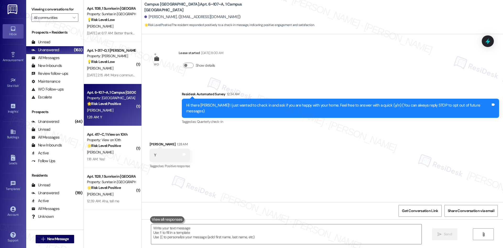
click at [373, 136] on div "Received via SMS Emma Griffin 1:28 AM Y Tags and notes Tagged as: Positive resp…" at bounding box center [323, 152] width 362 height 44
click at [249, 135] on div "Received via SMS Emma Griffin 1:28 AM Y Tags and notes Tagged as: Positive resp…" at bounding box center [323, 152] width 362 height 44
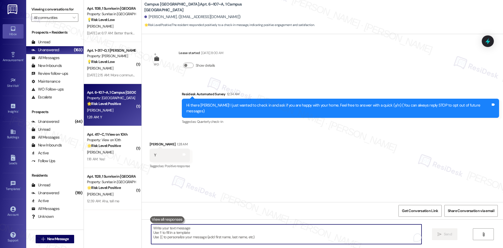
click at [217, 230] on textarea "To enrich screen reader interactions, please activate Accessibility in Grammarl…" at bounding box center [286, 234] width 271 height 20
paste textarea "I’m so happy to hear you’re enjoying your home, {{first_name}}! We’d really app…"
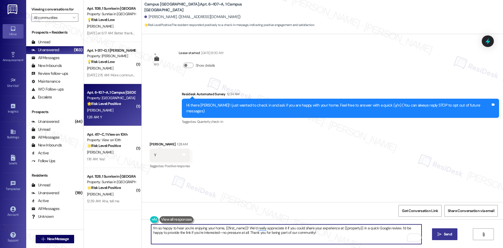
click at [255, 228] on textarea "I’m so happy to hear you’re enjoying your home, {{first_name}}! We’d really app…" at bounding box center [286, 234] width 271 height 20
click at [261, 229] on textarea "I’m so happy to hear you’re enjoying your home, {{first_name}}! We’d really app…" at bounding box center [286, 234] width 271 height 20
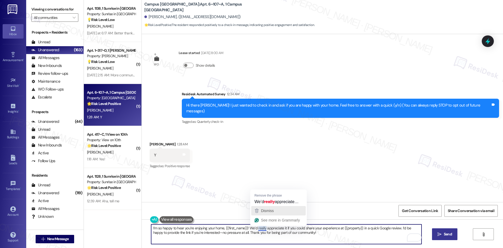
click at [276, 206] on button "Dismiss" at bounding box center [278, 210] width 55 height 9
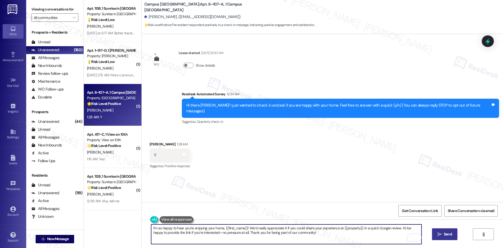
type textarea "I’m so happy to hear you’re enjoying your home, {{first_name}}! We’d really app…"
click at [276, 206] on div "Get Conversation Link Share Conversation via email" at bounding box center [323, 210] width 362 height 17
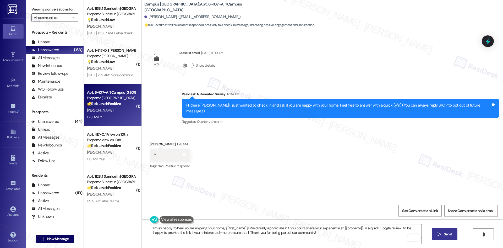
click at [444, 234] on span "Send" at bounding box center [448, 234] width 8 height 6
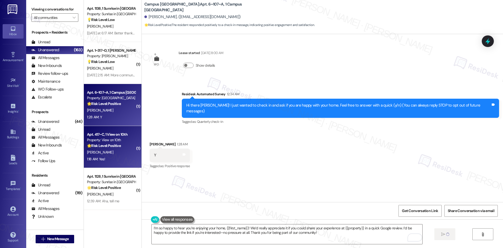
click at [93, 155] on div "[PERSON_NAME]" at bounding box center [112, 152] width 50 height 7
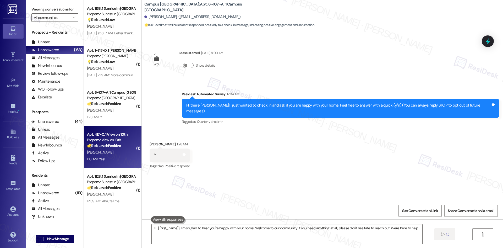
type textarea "Hi {{first_name}}, I'm so glad to hear you're happy with your home! Welcome to …"
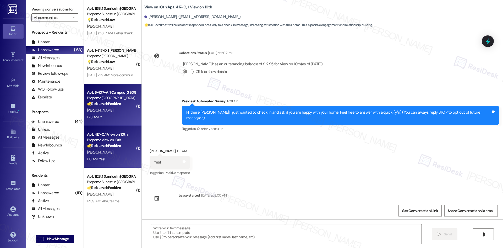
click at [118, 115] on div "1:28 AM: Y 1:28 AM: Y" at bounding box center [112, 117] width 50 height 7
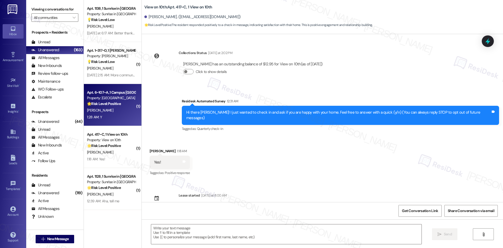
type textarea "Fetching suggested responses. Please feel free to read through the conversation…"
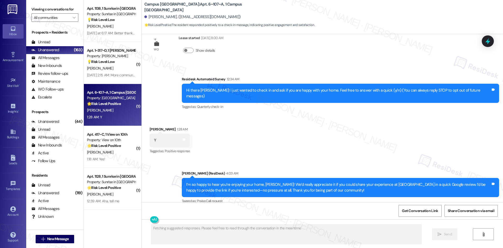
scroll to position [16, 0]
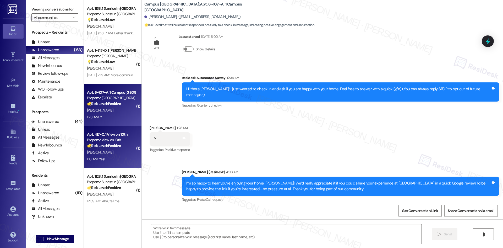
click at [119, 157] on div "1:18 AM: Yes! 1:18 AM: Yes!" at bounding box center [112, 159] width 50 height 7
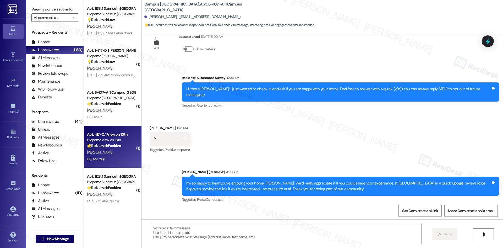
type textarea "Fetching suggested responses. Please feel free to read through the conversation…"
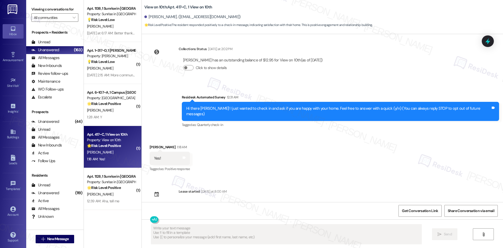
scroll to position [4, 0]
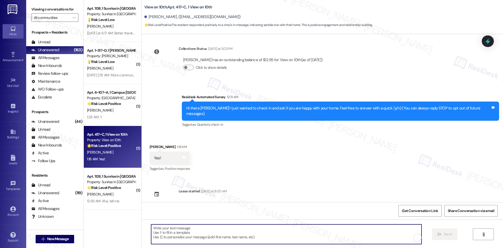
click at [289, 231] on textarea "To enrich screen reader interactions, please activate Accessibility in Grammarl…" at bounding box center [286, 234] width 271 height 20
paste textarea "I’m so happy to hear you’re enjoying your home, {{first_name}}! We’d really app…"
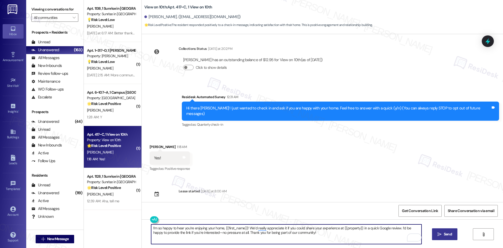
type textarea "I’m so happy to hear you’re enjoying your home, {{first_name}}! We’d really app…"
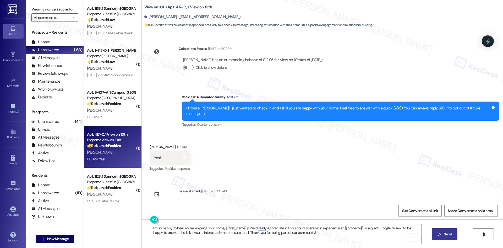
click at [448, 235] on span "Send" at bounding box center [448, 234] width 8 height 6
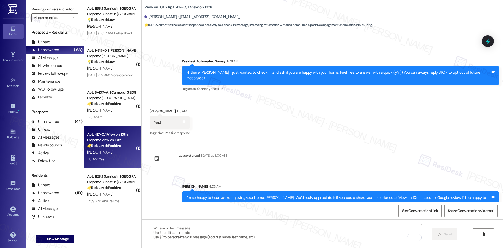
scroll to position [46, 0]
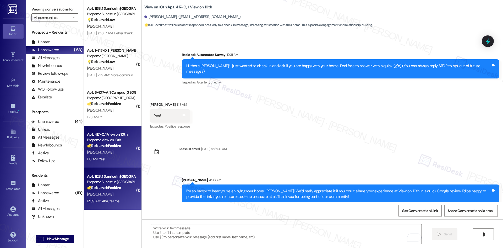
click at [115, 197] on div "[PERSON_NAME]" at bounding box center [112, 194] width 50 height 7
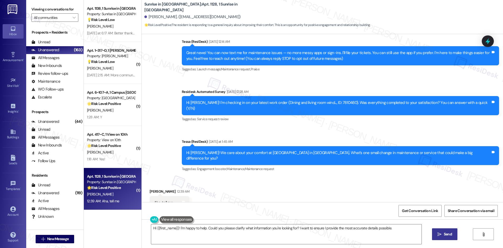
scroll to position [53, 0]
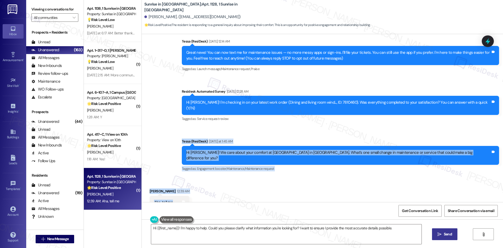
drag, startPoint x: 220, startPoint y: 131, endPoint x: 261, endPoint y: 187, distance: 70.4
click at [261, 187] on div "WO Lease started Jul 01, 2025 at 8:00 AM Show details Announcement, sent via SM…" at bounding box center [323, 118] width 362 height 168
copy div "Tessa (ResiDesk) Yesterday at 1:45 AM Hi Francisco! We care about your comfort …"
click at [236, 184] on div "Received via SMS Francisco Zarraga 12:39 AM Aha, tell me Tags and notes" at bounding box center [323, 194] width 362 height 36
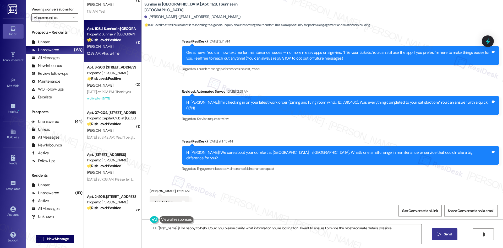
scroll to position [577, 0]
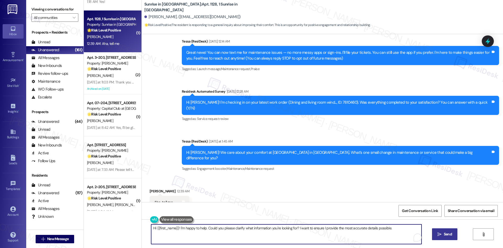
click at [207, 233] on textarea "Hi {{first_name}}! I'm happy to help. Could you please clarify what information…" at bounding box center [286, 234] width 271 height 20
paste textarea "I’d love to hear your thoughts! What’s one small change in maintenance or servi…"
type textarea "I’d love to hear your thoughts! What’s one small change in maintenance or servi…"
click at [443, 233] on span "Send" at bounding box center [448, 234] width 10 height 6
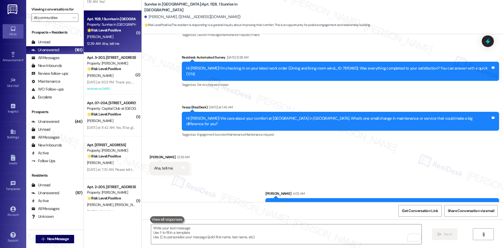
scroll to position [89, 0]
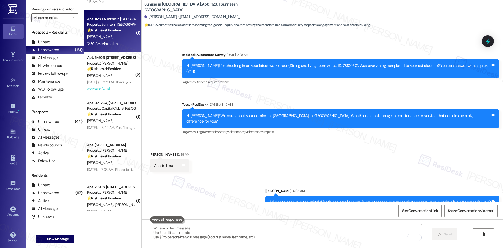
click at [189, 148] on div "Received via SMS Francisco Zarraga 12:39 AM Aha, tell me Tags and notes" at bounding box center [170, 162] width 48 height 29
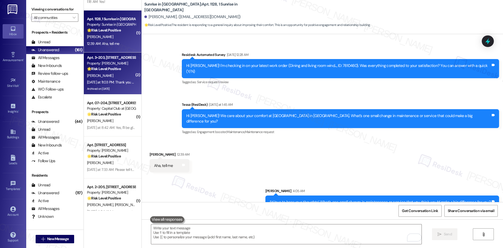
click at [108, 68] on strong "🌟 Risk Level: Positive" at bounding box center [104, 68] width 34 height 5
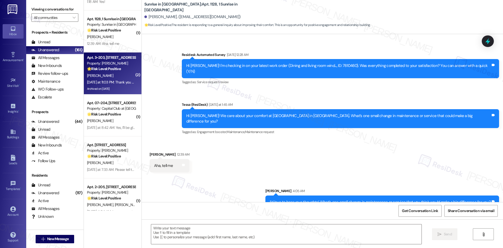
type textarea "Fetching suggested responses. Please feel free to read through the conversation…"
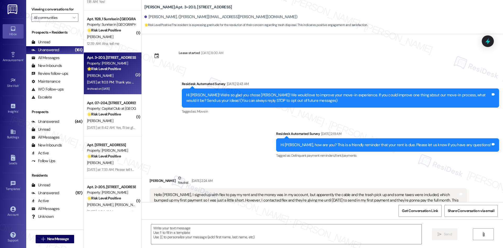
scroll to position [2035, 0]
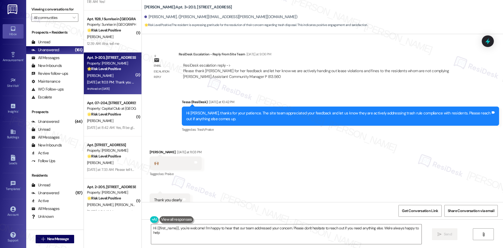
type textarea "Hi {{first_name}}, you're welcome! I'm happy to hear that our team addressed yo…"
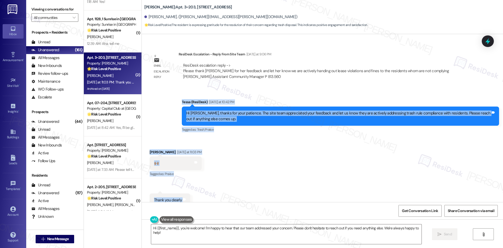
drag, startPoint x: 171, startPoint y: 95, endPoint x: 199, endPoint y: 183, distance: 91.9
click at [199, 183] on div "Lease started Jun 16, 2025 at 8:00 AM Survey, sent via SMS Residesk Automated S…" at bounding box center [323, 118] width 362 height 168
click at [279, 169] on div "Received via SMS Carrie Jackson Yesterday at 11:03 PM 🙌🏽 Tags and notes Tagged …" at bounding box center [323, 177] width 362 height 81
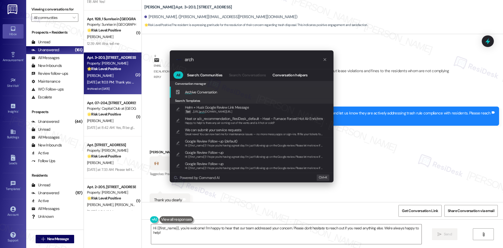
type input "arch"
click at [213, 92] on span "Arch ive Conversation" at bounding box center [201, 92] width 32 height 5
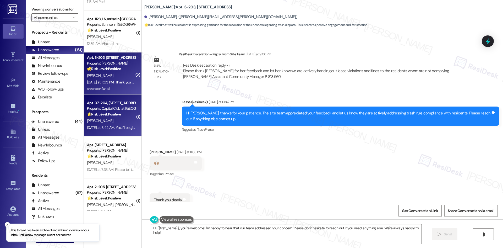
click at [112, 120] on div "A. Overton" at bounding box center [112, 120] width 50 height 7
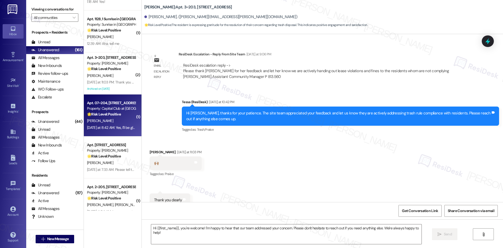
type textarea "Fetching suggested responses. Please feel free to read through the conversation…"
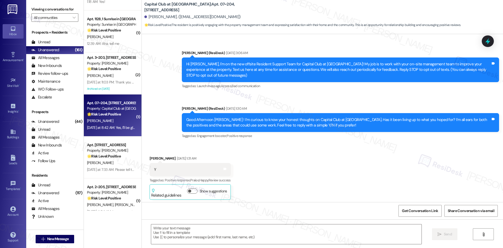
scroll to position [6265, 0]
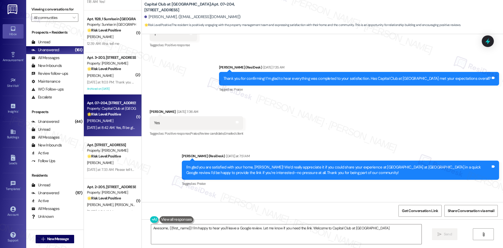
type textarea "Awesome, {{first_name}}! I'm happy to hear you'll leave a Google review. Let me…"
click at [197, 214] on icon at bounding box center [196, 216] width 4 height 4
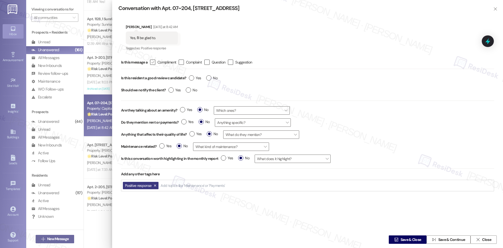
click at [152, 62] on icon "" at bounding box center [152, 63] width 3 height 6
click at [151, 62] on input " Compliment" at bounding box center [149, 62] width 3 height 3
checkbox input "true"
click at [193, 76] on label "Yes" at bounding box center [195, 78] width 12 height 6
click at [193, 76] on input "Yes" at bounding box center [195, 78] width 12 height 7
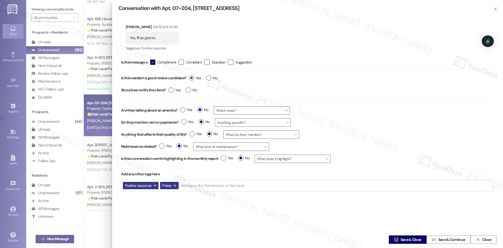
radio input "true"
click at [173, 92] on span "Yes" at bounding box center [175, 90] width 12 height 6
click at [173, 92] on input "Yes" at bounding box center [175, 90] width 12 height 7
radio input "true"
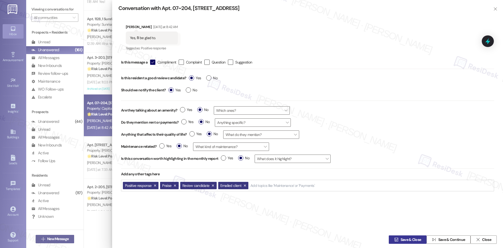
click at [408, 242] on span "Save & Close" at bounding box center [411, 240] width 21 height 6
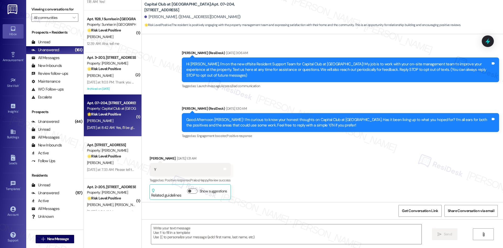
scroll to position [6265, 0]
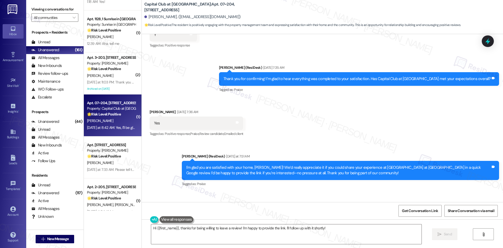
click at [295, 142] on div "Sent via SMS Sarah (ResiDesk) Yesterday at 7:51 AM I'm glad you are satisfied w…" at bounding box center [323, 167] width 362 height 50
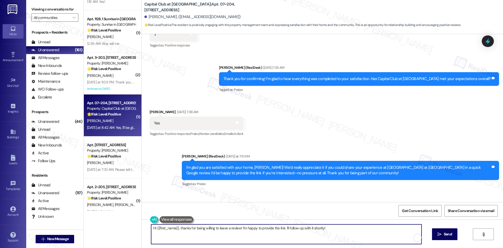
click at [235, 232] on textarea "Hi {{first_name}}, thanks for being willing to leave a review! I'm happy to pro…" at bounding box center [286, 234] width 271 height 20
paste textarea "Thank you so much! Here's a quick link to leave us a review: {{google_review_li…"
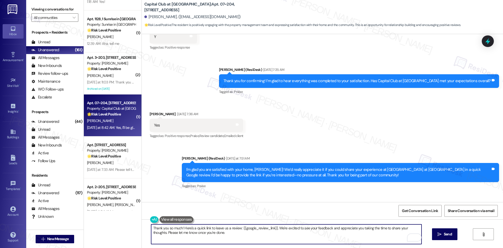
scroll to position [6265, 0]
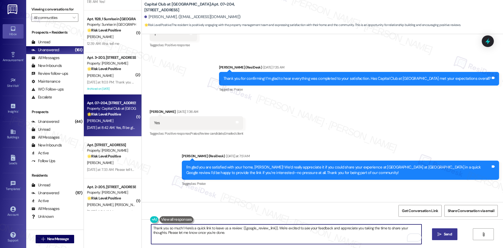
type textarea "Thank you so much! Here's a quick link to leave us a review: {{google_review_li…"
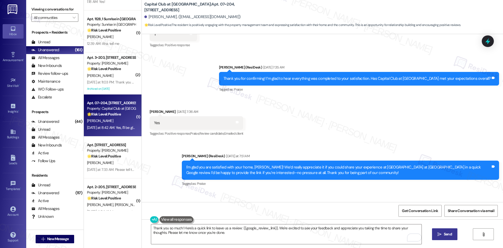
click at [448, 237] on span "Send" at bounding box center [448, 234] width 8 height 6
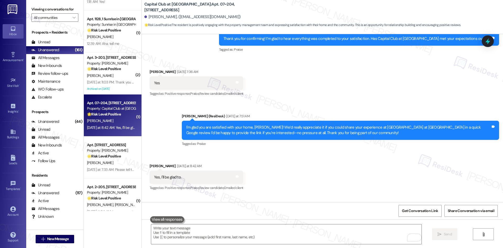
scroll to position [6307, 0]
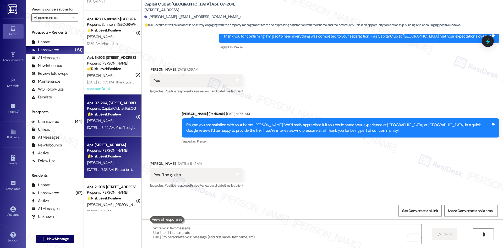
click at [125, 158] on div "🌟 Risk Level: Positive The resident is expressing gratitude for the completed r…" at bounding box center [111, 156] width 49 height 6
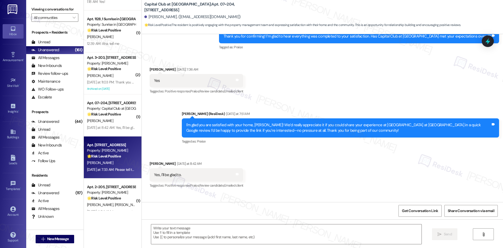
type textarea "Fetching suggested responses. Please feel free to read through the conversation…"
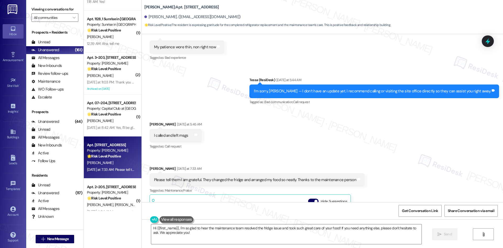
scroll to position [1922, 0]
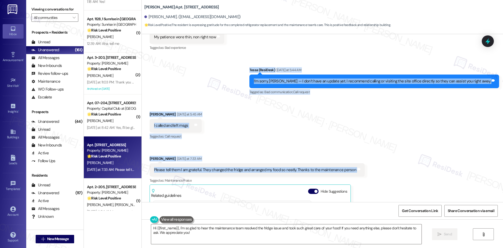
drag, startPoint x: 256, startPoint y: 46, endPoint x: 375, endPoint y: 150, distance: 157.9
click at [375, 150] on div "Lease started Feb 06, 2025 at 8:00 AM Survey, sent via SMS Residesk Automated S…" at bounding box center [323, 118] width 362 height 168
copy div "Tessa (ResiDesk) Yesterday at 5:44 AM I’m sorry, Mary — I don’t have an update …"
click at [386, 141] on div "Received via SMS Mary Apiagyei Yesterday at 5:45 AM I called and left msgs Tags…" at bounding box center [323, 201] width 362 height 203
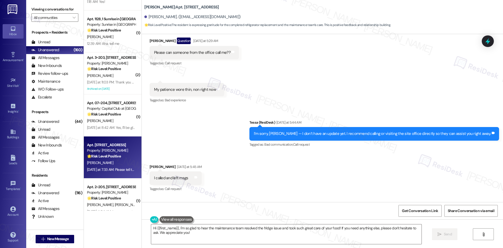
scroll to position [2000, 0]
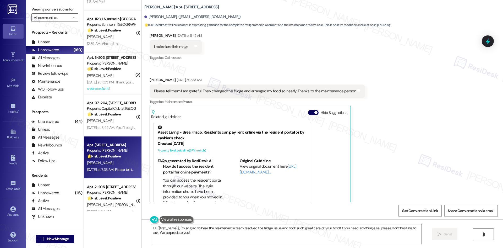
click at [383, 118] on div "Received via SMS Mary Apiagyei Yesterday at 5:45 AM I called and left msgs Tags…" at bounding box center [323, 122] width 362 height 203
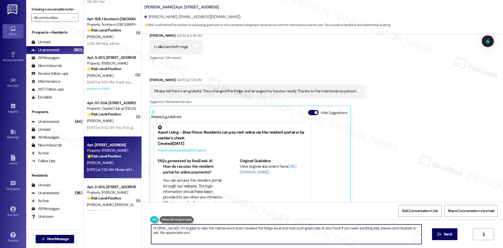
drag, startPoint x: 176, startPoint y: 228, endPoint x: 128, endPoint y: 228, distance: 48.5
click at [128, 228] on div "( 1 ) Apt. 1~317~D, 1 Todd Property: TODD 💡 Risk Level: Low The resident is pro…" at bounding box center [293, 124] width 419 height 248
type textarea "I'm so glad to hear the maintenance team resolved the fridge issue and took suc…"
click at [251, 233] on textarea "I'm so glad to hear the maintenance team resolved the fridge issue and took suc…" at bounding box center [286, 234] width 271 height 20
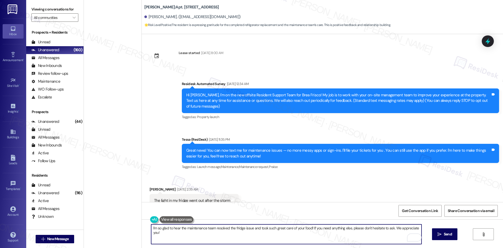
scroll to position [2000, 0]
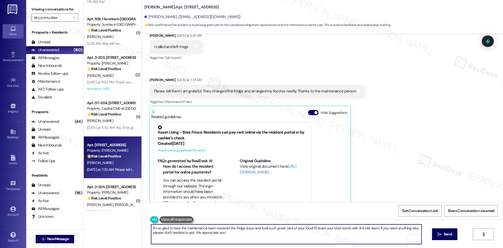
click at [256, 237] on textarea "I'm so glad to hear the maintenance team resolved the fridge issue and took suc…" at bounding box center [286, 234] width 271 height 20
type textarea "I'm so glad to hear the maintenance team resolved the fridge issue and took suc…"
click at [446, 235] on span "Send" at bounding box center [448, 234] width 8 height 6
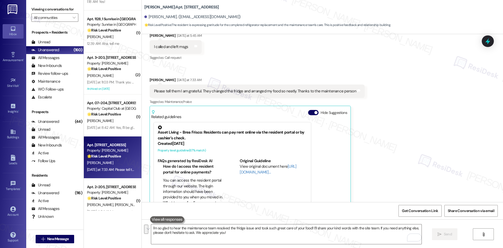
scroll to position [2000, 0]
click at [465, 151] on div "Received via SMS [PERSON_NAME] [DATE] at 5:45 AM I called and left msgs Tags an…" at bounding box center [323, 122] width 362 height 203
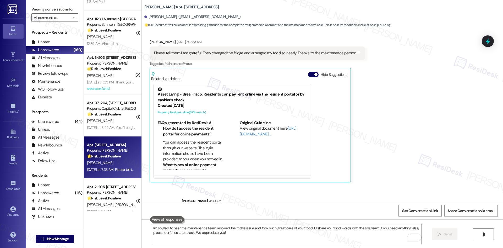
scroll to position [2043, 0]
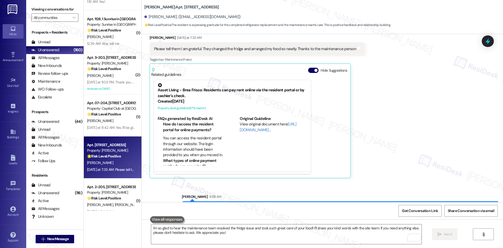
click at [433, 137] on div "Received via SMS [PERSON_NAME] [DATE] at 5:45 AM I called and left msgs Tags an…" at bounding box center [323, 80] width 362 height 203
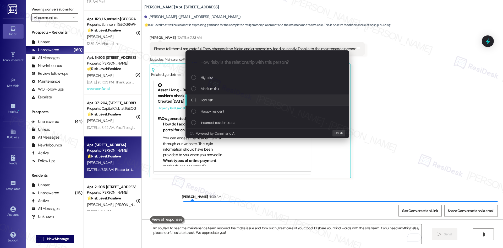
click at [242, 98] on div "Low risk" at bounding box center [267, 100] width 153 height 6
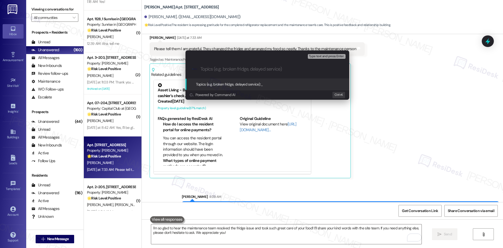
click at [219, 67] on input "Topics (e.g. broken fridge, delayed service)" at bounding box center [272, 69] width 142 height 6
paste input "Resident Feedback – Appreciation for Fridge Replacement & Maintenance Care"
type input "Resident Feedback – Appreciation for Fridge Replacement & Maintenance Care"
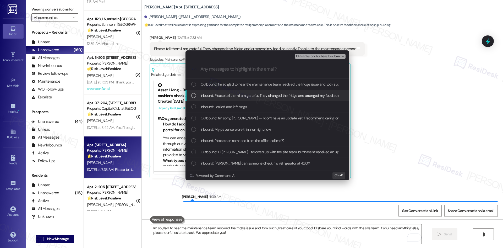
click at [271, 96] on span "Inbound: Please tell them I am grateful. They changed the fridge and arranged m…" at bounding box center [301, 96] width 201 height 6
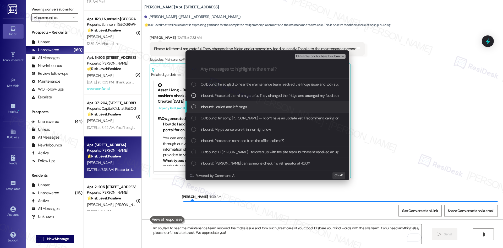
click at [267, 110] on div "Inbound: I called and left msgs" at bounding box center [268, 106] width 164 height 11
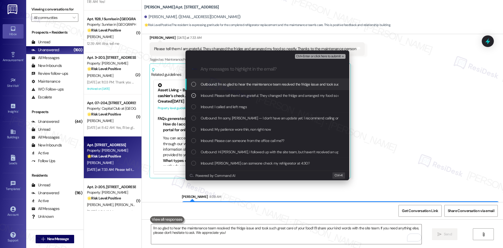
click at [338, 55] on span "Ctrl+Enter or click here to submit" at bounding box center [318, 57] width 45 height 4
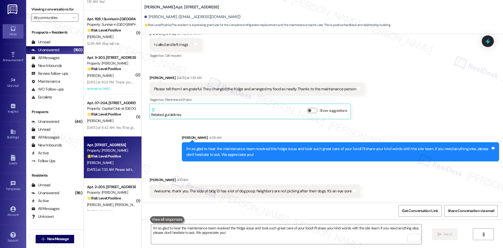
scroll to position [1980, 0]
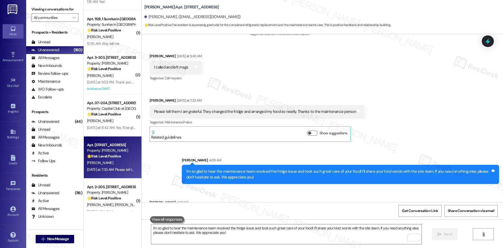
click at [188, 105] on div "Please tell them I am grateful. They changed the fridge and arranged my food so…" at bounding box center [257, 111] width 215 height 13
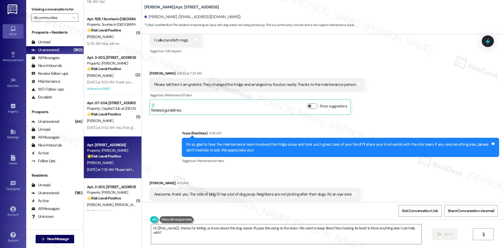
scroll to position [2005, 0]
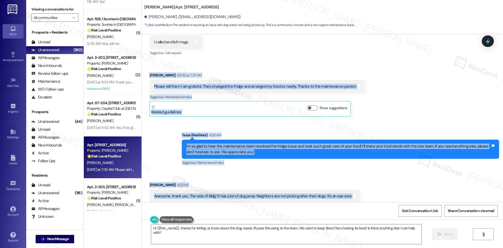
drag, startPoint x: 143, startPoint y: 47, endPoint x: 398, endPoint y: 176, distance: 286.9
click at [398, 176] on div "Lease started Feb 06, 2025 at 8:00 AM Survey, sent via SMS Residesk Automated S…" at bounding box center [323, 118] width 362 height 168
copy div "Mary Apiagyei Yesterday at 7:33 AM Please tell them I am grateful. They changed…"
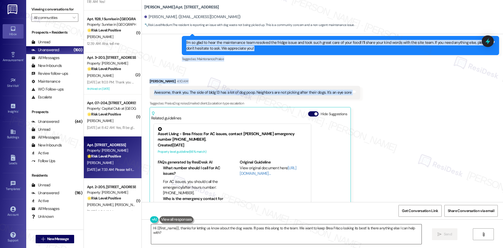
scroll to position [2110, 0]
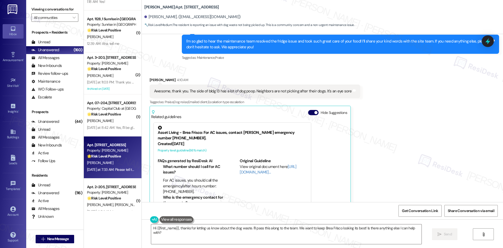
click at [376, 117] on div "Received via SMS Mary Apiagyei 4:10 AM Awesome, thank you. The side of bldg 13 …" at bounding box center [323, 163] width 362 height 196
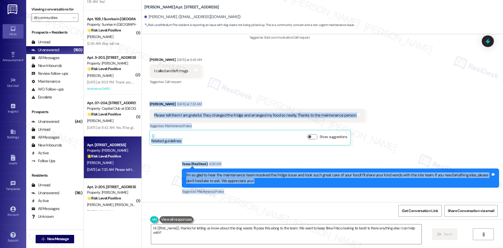
scroll to position [2016, 0]
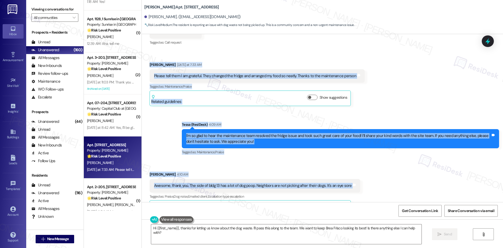
drag, startPoint x: 142, startPoint y: 94, endPoint x: 363, endPoint y: 159, distance: 229.7
click at [363, 159] on div "Lease started Feb 06, 2025 at 8:00 AM Survey, sent via SMS Residesk Automated S…" at bounding box center [323, 118] width 362 height 168
copy div "Mary Apiagyei Yesterday at 7:33 AM Please tell them I am grateful. They changed…"
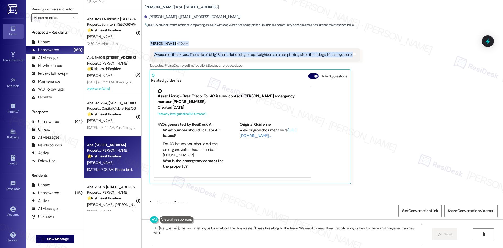
scroll to position [2147, 0]
click at [189, 200] on div "Mary Apiagyei 4:11 AM" at bounding box center [197, 203] width 94 height 7
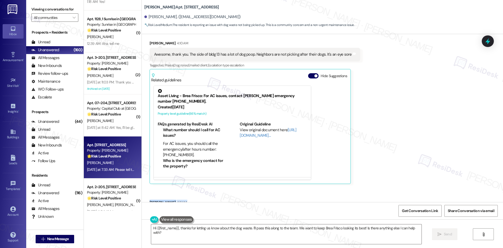
drag, startPoint x: 146, startPoint y: 178, endPoint x: 236, endPoint y: 191, distance: 91.9
click at [236, 200] on div "Mary Apiagyei 4:11 AM I already sent an email not sure if it was received Tags …" at bounding box center [197, 210] width 94 height 21
copy div "Mary Apiagyei 4:11 AM I already sent an email not sure if it was received Tags …"
click at [375, 110] on div "Received via SMS Mary Apiagyei 4:10 AM Awesome, thank you. The side of bldg 13 …" at bounding box center [323, 127] width 362 height 196
click at [295, 236] on textarea "Hi {{first_name}}, thanks for letting us know about the dog waste. I'll pass th…" at bounding box center [286, 234] width 271 height 20
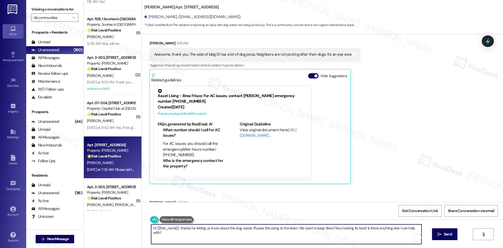
paste textarea "Thank you for letting me know, Mary. I’ll share your note about dog waste near …"
click at [283, 237] on textarea "Thank you for letting me know, Mary. I’ll share your note about dog waste near …" at bounding box center [286, 234] width 271 height 20
type textarea "Thank you for letting me know, Mary. I’ll share your note about dog waste near …"
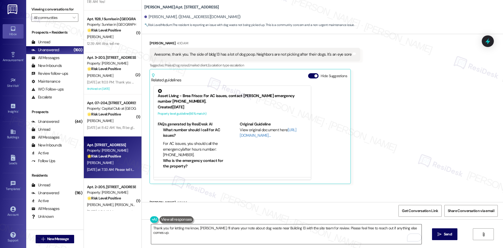
click at [218, 235] on textarea "Thank you for letting me know, Mary. I’ll share your note about dog waste near …" at bounding box center [286, 234] width 271 height 20
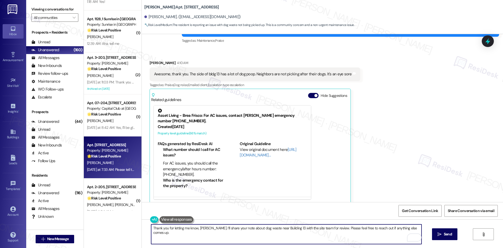
scroll to position [2068, 0]
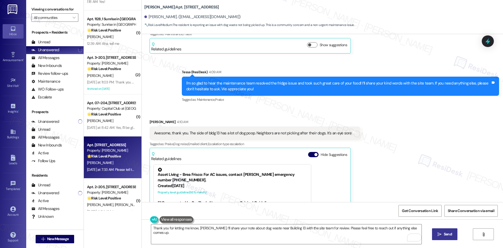
click at [435, 235] on button " Send" at bounding box center [444, 234] width 25 height 12
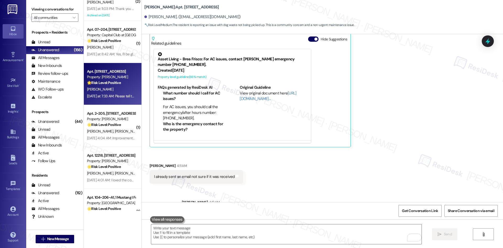
scroll to position [682, 0]
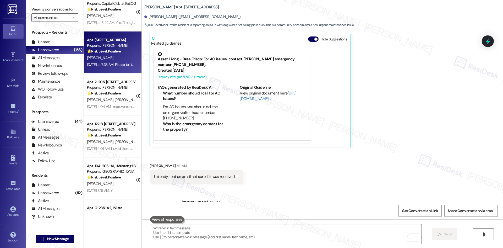
click at [415, 164] on div "Received via SMS Mary Apiagyei 4:10 AM Awesome, thank you. The side of bldg 13 …" at bounding box center [323, 90] width 362 height 196
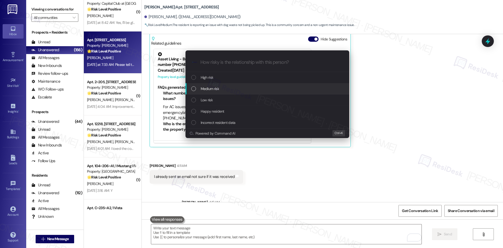
click at [227, 90] on div "Medium risk" at bounding box center [267, 89] width 153 height 6
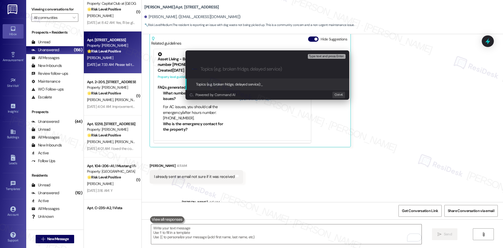
click at [383, 137] on div "Escalate Conversation Medium risk Topics (e.g. broken fridge, delayed service) …" at bounding box center [251, 124] width 503 height 248
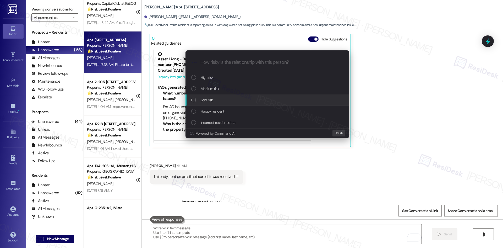
click at [209, 100] on span "Low risk" at bounding box center [207, 100] width 12 height 6
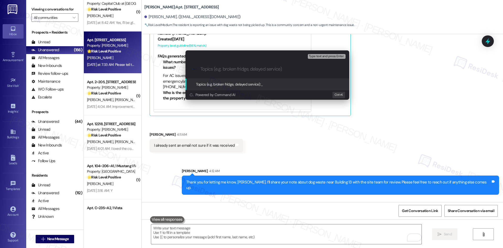
scroll to position [2220, 0]
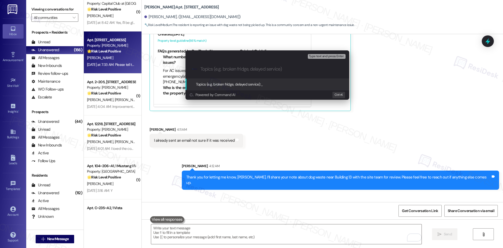
click at [184, 190] on div "Escalate Conversation Low risk Topics (e.g. broken fridge, delayed service) Any…" at bounding box center [251, 124] width 503 height 248
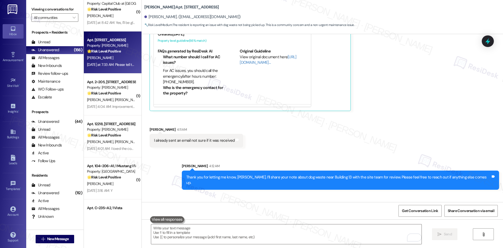
drag, startPoint x: 146, startPoint y: 176, endPoint x: 167, endPoint y: 192, distance: 26.4
click at [167, 201] on div "Received via SMS Mary Apiagyei 4:13 AM Thank you Tags and notes" at bounding box center [169, 215] width 46 height 29
copy div "Mary Apiagyei 4:13 AM Thank you"
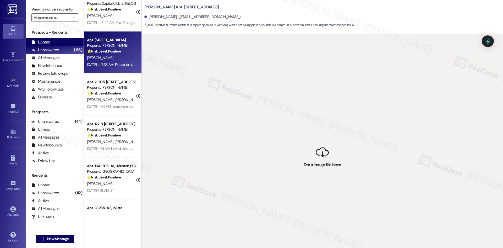
click at [60, 40] on div "Unread (0)" at bounding box center [54, 42] width 57 height 8
click at [57, 49] on div "Unanswered" at bounding box center [45, 50] width 28 height 6
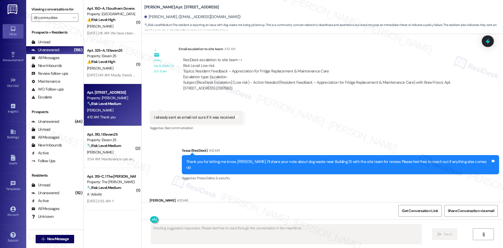
scroll to position [2201, 0]
click at [362, 185] on div "Received via SMS Mary Apiagyei 4:13 AM Thank you Tags and notes Tagged as: Prai…" at bounding box center [323, 207] width 362 height 44
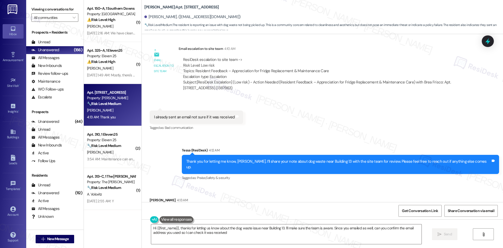
type textarea "Hi {{first_name}}, thanks for letting us know about the dog waste issue near Bu…"
click at [376, 185] on div "Received via SMS Mary Apiagyei 4:13 AM Thank you Tags and notes Tagged as: Prai…" at bounding box center [323, 207] width 362 height 44
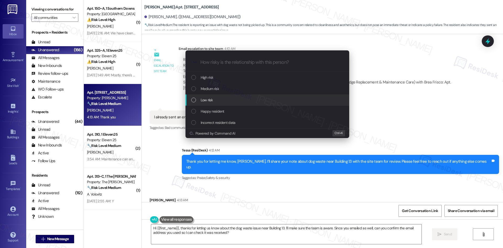
click at [222, 100] on div "Low risk" at bounding box center [267, 100] width 153 height 6
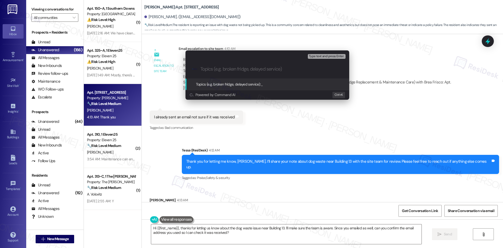
click at [234, 71] on input "Topics (e.g. broken fridge, delayed service)" at bounding box center [272, 69] width 142 height 6
paste input "Resident Feedback – Praise for Fridge Replacement & Concern About Dog Waste Nea…"
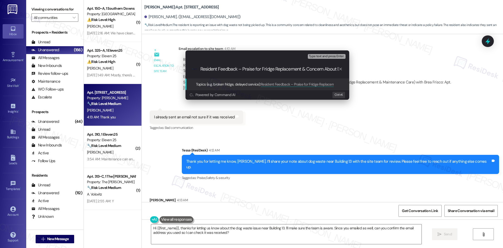
scroll to position [0, 55]
drag, startPoint x: 254, startPoint y: 68, endPoint x: 285, endPoint y: 69, distance: 30.7
click at [285, 69] on input "Resident Feedback – Praise for Fridge Replacement & Concern About Dog Waste Nea…" at bounding box center [270, 69] width 138 height 6
type input "Resident Feedback – Praise for Fridge Replacement & Dog Waste Near Building 13"
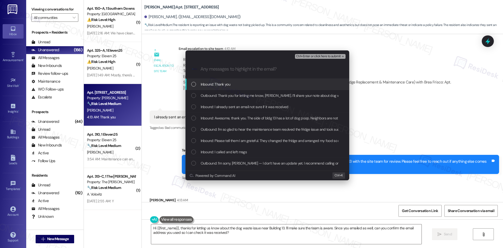
click at [256, 86] on div "Inbound: Thank you" at bounding box center [267, 84] width 153 height 6
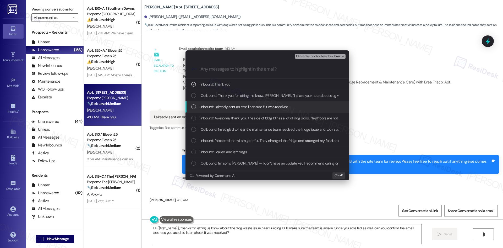
click at [264, 108] on span "Inbound: I already sent an email not sure if it was received" at bounding box center [245, 107] width 88 height 6
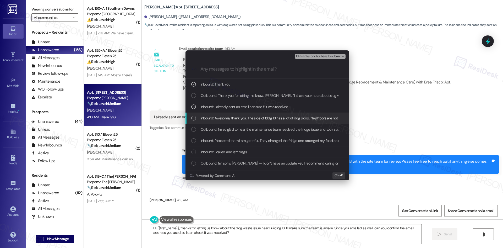
click at [272, 116] on span "Inbound: Awesome, thank you. The side of bldg 13 has a lot of dog poop. Neighbo…" at bounding box center [299, 118] width 197 height 6
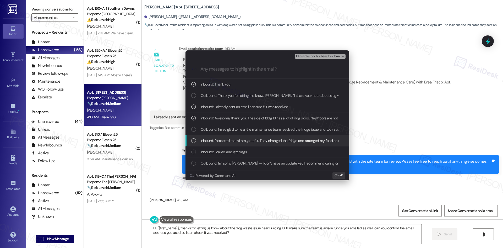
click at [249, 141] on span "Inbound: Please tell them I am grateful. They changed the fridge and arranged m…" at bounding box center [301, 141] width 201 height 6
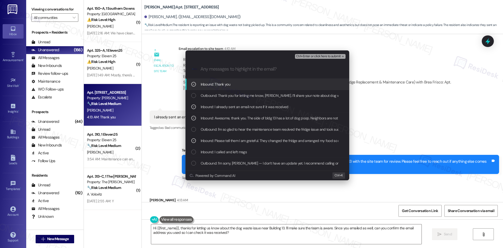
click at [329, 56] on span "Ctrl+Enter or click here to submit" at bounding box center [318, 57] width 45 height 4
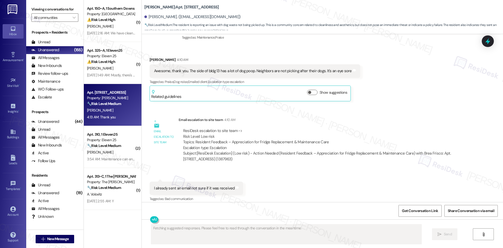
scroll to position [2201, 0]
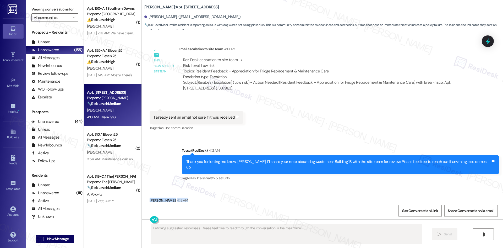
drag, startPoint x: 143, startPoint y: 169, endPoint x: 177, endPoint y: 179, distance: 36.1
click at [177, 193] on div "Received via SMS Mary Apiagyei 4:13 AM Thank you Tags and notes Tagged as: Prai…" at bounding box center [190, 211] width 88 height 36
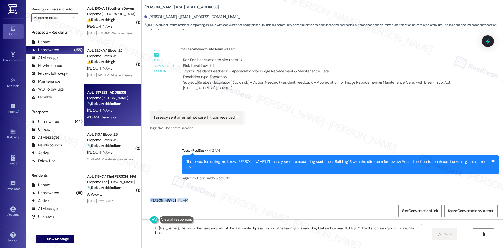
copy div "Mary Apiagyei 4:13 AM Thank you"
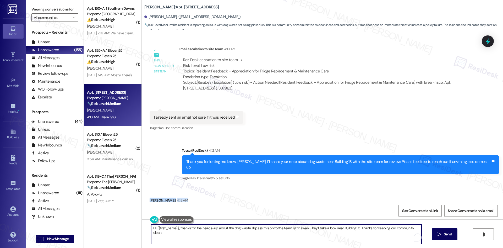
click at [213, 229] on textarea "Hi {{first_name}}, thanks for the heads-up about the dog waste. I'll pass this …" at bounding box center [286, 234] width 271 height 20
paste textarea "You’re very welcome, Mary"
type textarea "You’re very welcome, Mary!"
click at [446, 228] on div "You’re very welcome, Mary!  Send " at bounding box center [323, 238] width 362 height 39
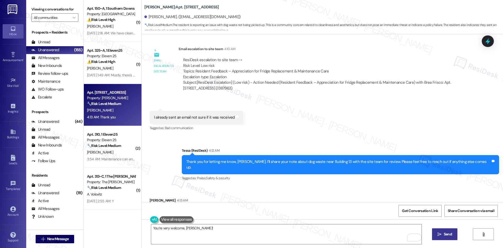
click at [451, 239] on button " Send" at bounding box center [444, 234] width 25 height 12
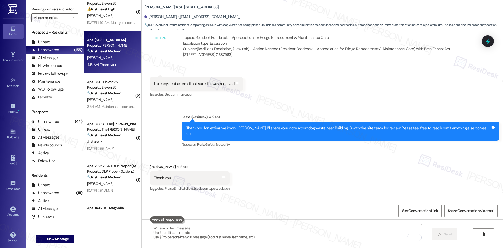
scroll to position [2238, 0]
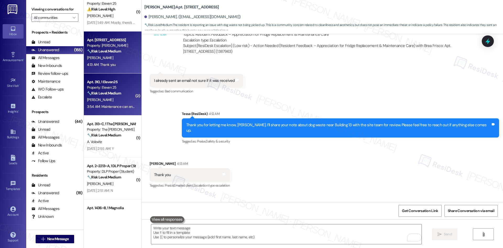
click at [90, 101] on span "[PERSON_NAME]" at bounding box center [100, 99] width 26 height 5
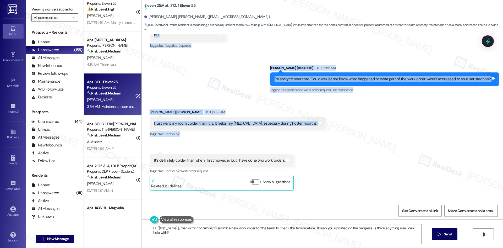
scroll to position [135, 0]
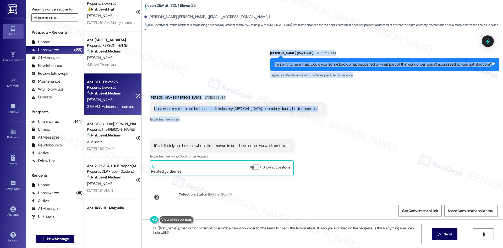
drag, startPoint x: 171, startPoint y: 88, endPoint x: 348, endPoint y: 133, distance: 183.2
click at [348, 133] on div "WO Lease started Aug 10, 2025 at 8:00 AM Show details Survey, sent via SMS Resi…" at bounding box center [323, 118] width 362 height 168
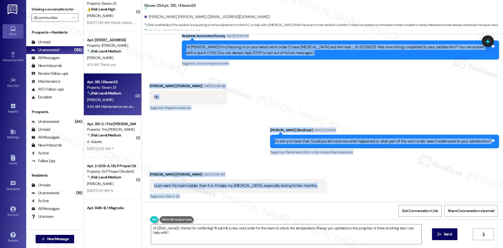
scroll to position [56, 0]
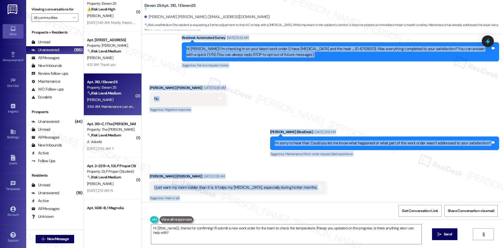
click at [156, 60] on div "Survey, sent via SMS Residesk Automated Survey Aug 19, 2025 at 12:42 AM Hi Conn…" at bounding box center [323, 48] width 362 height 50
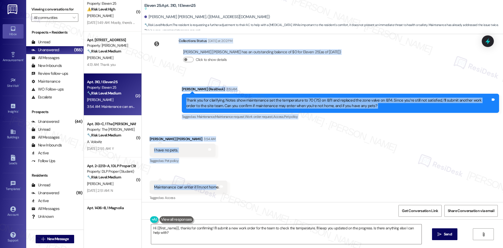
scroll to position [292, 0]
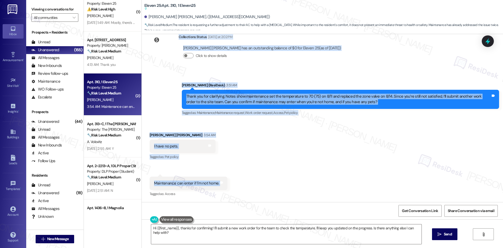
drag, startPoint x: 169, startPoint y: 59, endPoint x: 234, endPoint y: 186, distance: 143.2
click at [229, 187] on div "WO Lease started Aug 10, 2025 at 8:00 AM Show details Survey, sent via SMS Resi…" at bounding box center [323, 118] width 362 height 168
copy div "Residesk Automated Survey Aug 19, 2025 at 12:42 AM Hi Connor! I'm checking in o…"
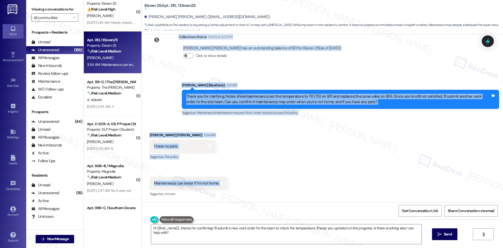
click at [248, 129] on div "Received via SMS Connor Souders 3:54 AM I have no pets. Tags and notes Tagged a…" at bounding box center [323, 160] width 362 height 81
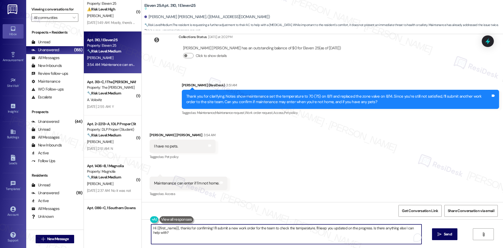
click at [242, 240] on textarea "Hi {{first_name}}, thanks for confirming! I'll submit a new work order for the …" at bounding box center [286, 234] width 271 height 20
paste textarea "Thank you for confirming, [PERSON_NAME]. I’ll let the site team know about your…"
type textarea "Thank you for confirming, [PERSON_NAME]. I’ll let the site team know about your…"
click at [440, 234] on icon "" at bounding box center [440, 234] width 4 height 4
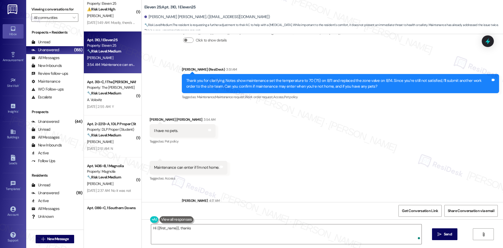
scroll to position [277, 0]
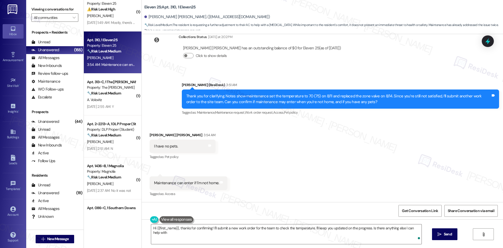
type textarea "Hi {{first_name}}, thanks for confirming! I'll submit a new work order for the …"
click at [358, 152] on div "Received via SMS Connor Souders 3:54 AM I have no pets. Tags and notes Tagged a…" at bounding box center [323, 160] width 362 height 81
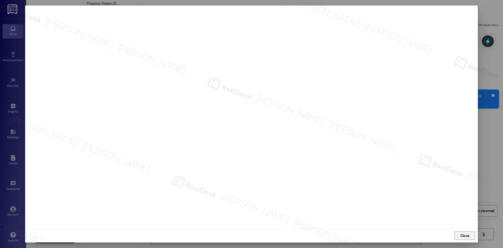
click at [467, 237] on span "Close" at bounding box center [465, 236] width 9 height 6
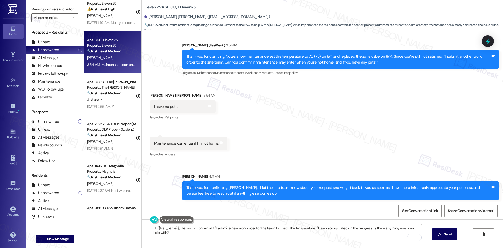
scroll to position [319, 0]
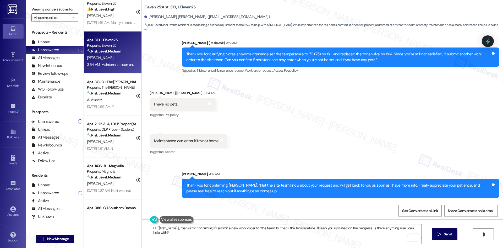
click at [349, 145] on div "Received via SMS Connor Souders 3:54 AM I have no pets. Tags and notes Tagged a…" at bounding box center [323, 118] width 362 height 81
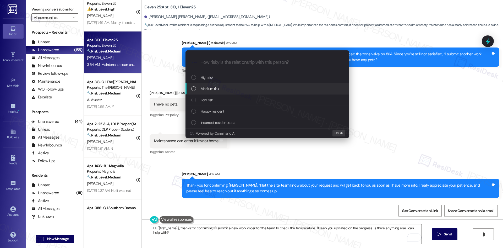
click at [219, 86] on span "Medium risk" at bounding box center [210, 89] width 18 height 6
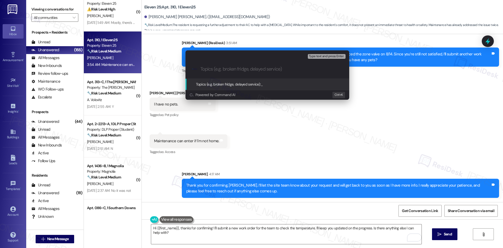
click at [223, 69] on input "Topics (e.g. broken fridge, delayed service)" at bounding box center [272, 69] width 142 height 6
paste input "Work Order 6773673 – AC Cooling Request for Medical Need"
type input "Work Order 6773673 – AC Cooling Request for Medical Need"
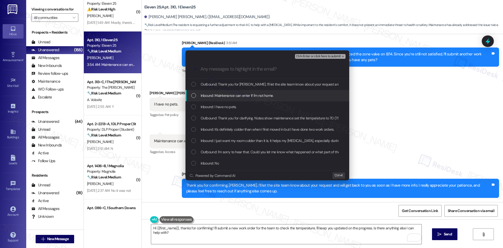
click at [248, 95] on span "Inbound: Maintenance can enter if I'm not home." at bounding box center [237, 96] width 73 height 6
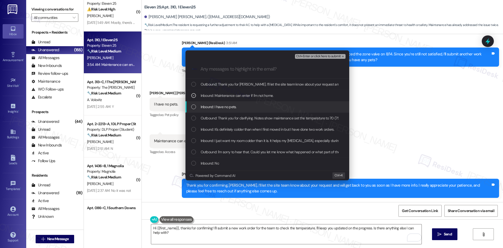
click at [244, 108] on div "Inbound: I have no pets." at bounding box center [267, 107] width 153 height 6
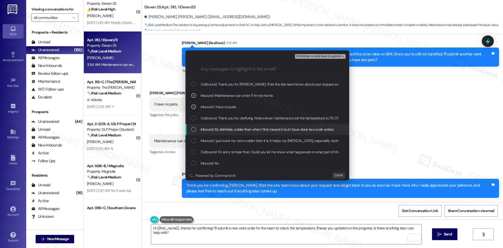
click at [264, 129] on span "Inbound: It's definitely colder than when I first moved in but I have done two …" at bounding box center [268, 129] width 134 height 6
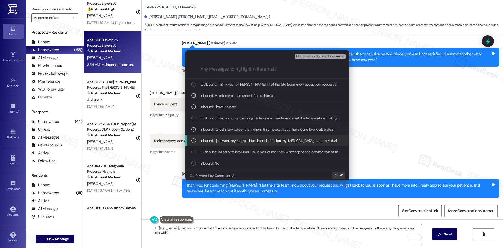
click at [266, 140] on span "Inbound: I just want my room colder than it is. It helps my skin condition, esp…" at bounding box center [282, 141] width 163 height 6
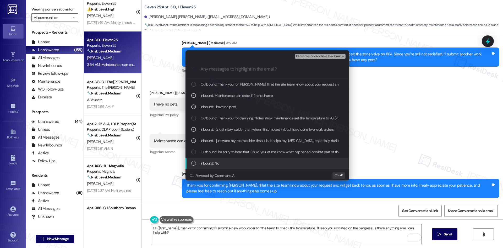
click at [279, 162] on div "Inbound: No" at bounding box center [267, 163] width 153 height 6
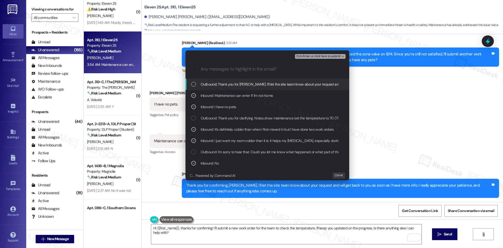
click at [335, 56] on span "Ctrl+Enter or click here to submit" at bounding box center [318, 57] width 45 height 4
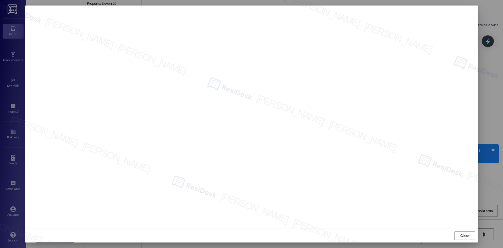
scroll to position [355, 0]
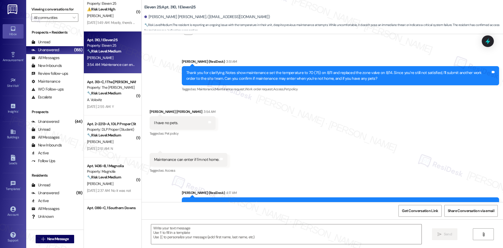
type textarea "Fetching suggested responses. Please feel free to read through the conversation…"
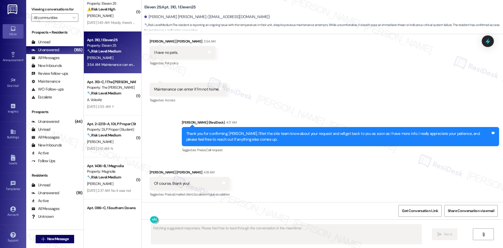
scroll to position [371, 0]
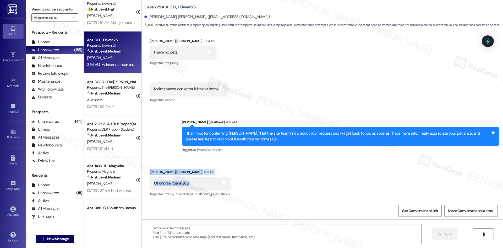
drag, startPoint x: 140, startPoint y: 169, endPoint x: 196, endPoint y: 184, distance: 58.0
click at [196, 184] on div "Received via SMS Connor Souders 4:19 AM Of course, thank you! Tags and notes Ta…" at bounding box center [323, 179] width 362 height 44
copy div "Connor Souders 4:19 AM Of course, thank you!"
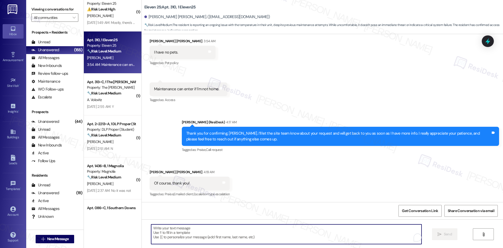
click at [199, 231] on textarea "To enrich screen reader interactions, please activate Accessibility in Grammarl…" at bounding box center [286, 234] width 271 height 20
paste textarea "You’re very welcome, [PERSON_NAME]!"
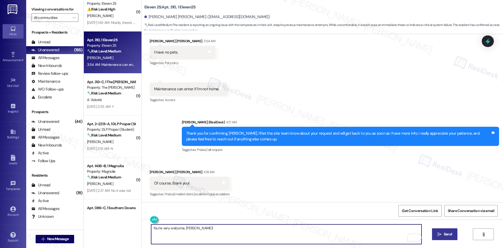
type textarea "You’re very welcome, [PERSON_NAME]!"
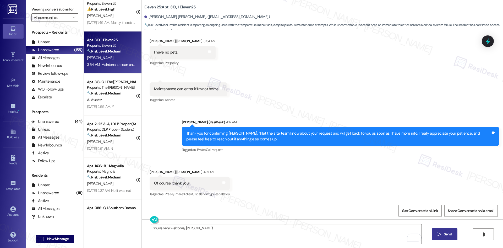
click at [448, 233] on span "Send" at bounding box center [448, 234] width 8 height 6
